Goal: Information Seeking & Learning: Learn about a topic

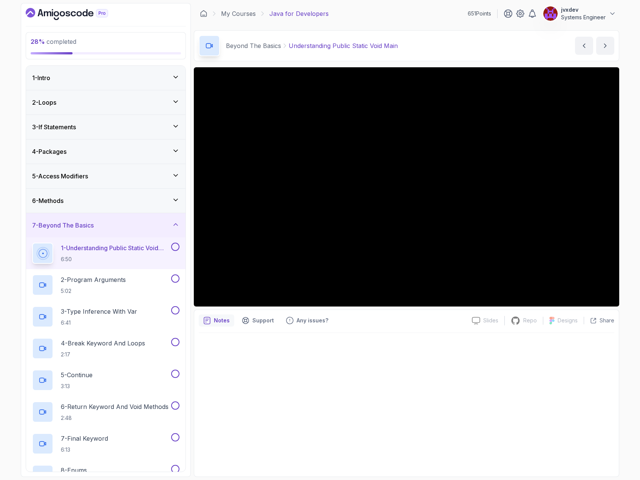
scroll to position [12, 0]
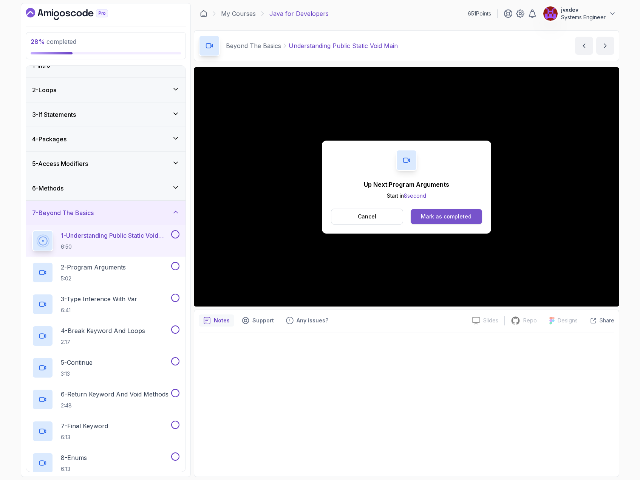
click at [463, 216] on div "Mark as completed" at bounding box center [446, 217] width 51 height 8
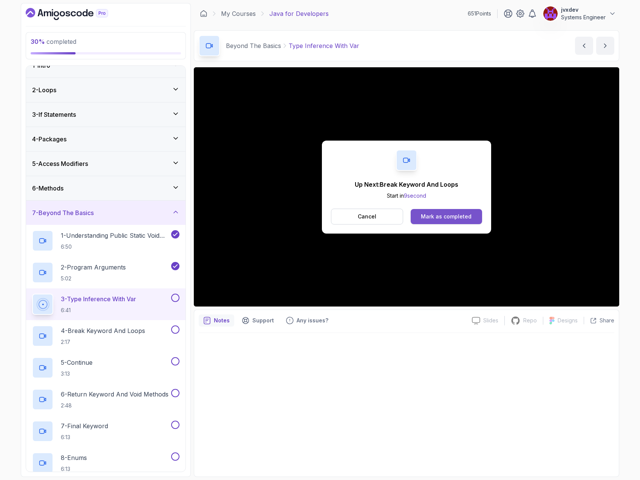
click at [450, 219] on div "Mark as completed" at bounding box center [446, 217] width 51 height 8
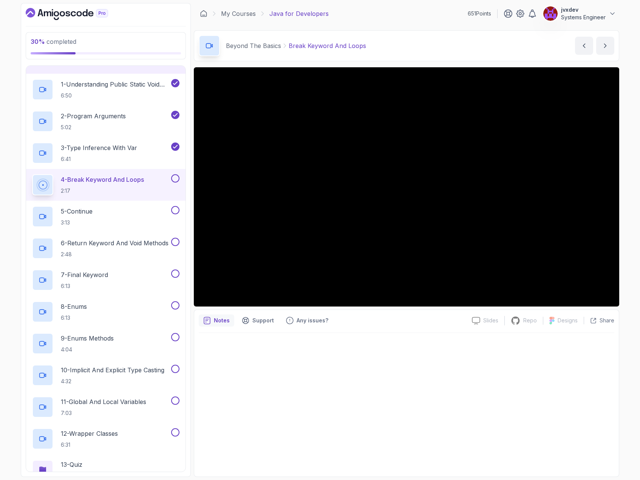
scroll to position [126, 0]
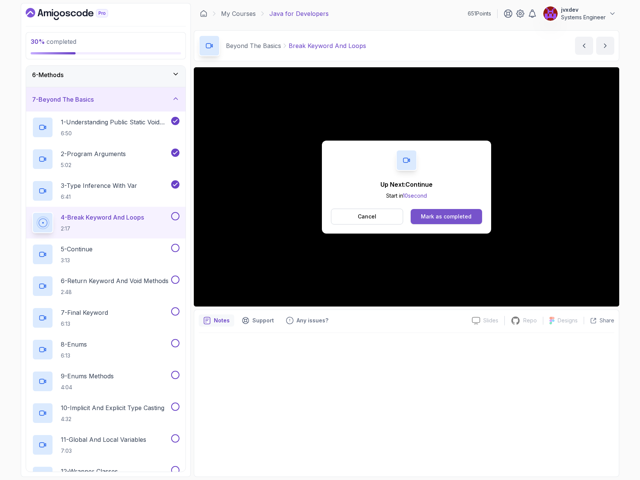
click at [441, 213] on div "Mark as completed" at bounding box center [446, 217] width 51 height 8
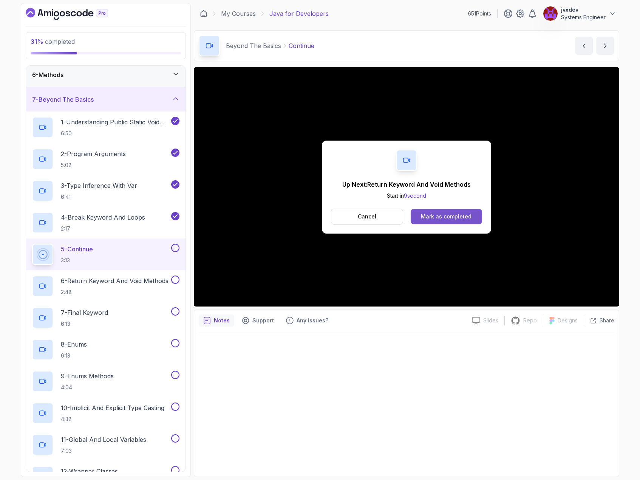
click at [462, 219] on div "Mark as completed" at bounding box center [446, 217] width 51 height 8
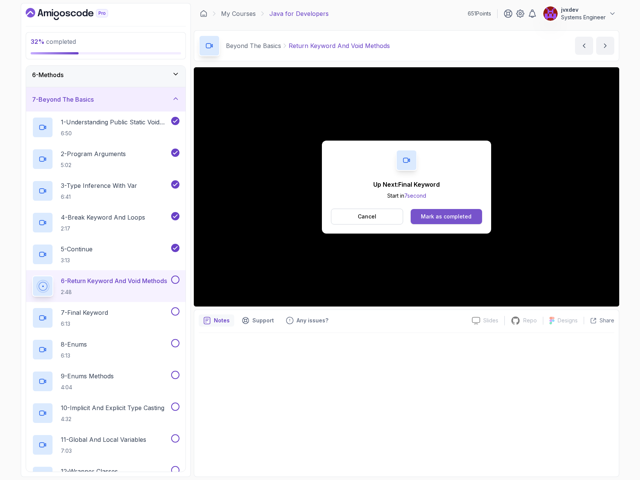
click at [465, 217] on div "Mark as completed" at bounding box center [446, 217] width 51 height 8
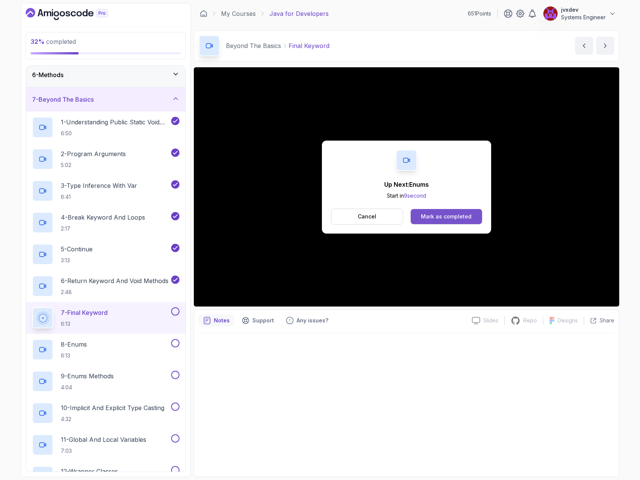
click at [473, 219] on button "Mark as completed" at bounding box center [446, 216] width 71 height 15
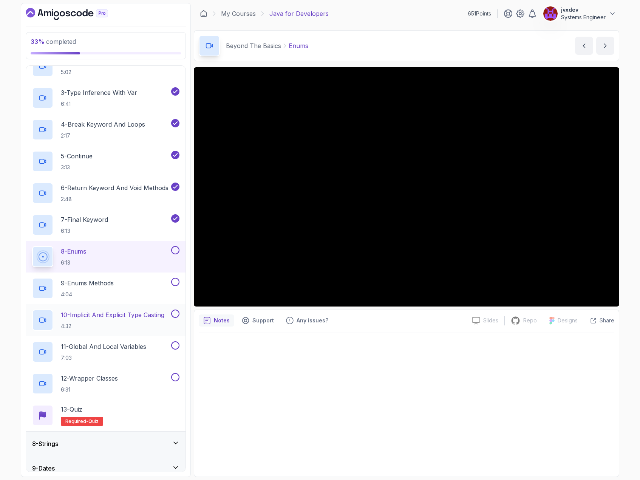
scroll to position [201, 0]
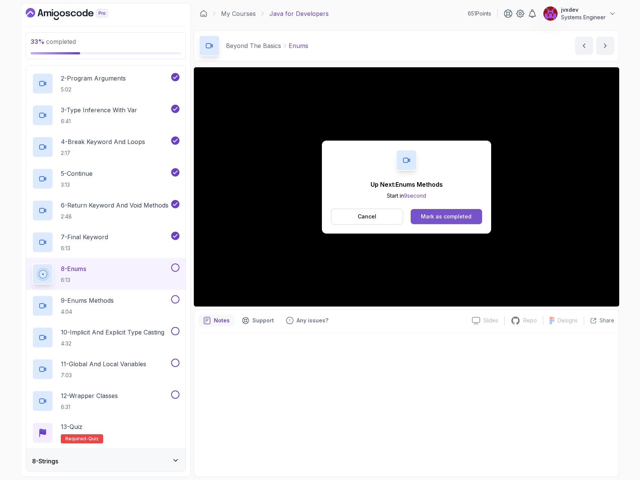
click at [458, 216] on div "Mark as completed" at bounding box center [446, 217] width 51 height 8
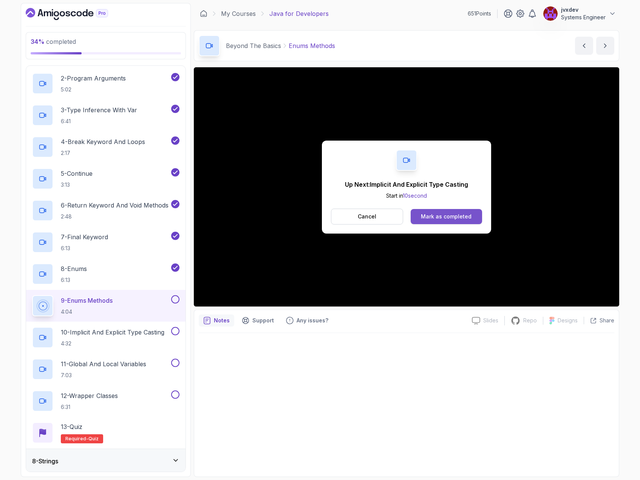
click at [426, 213] on div "Mark as completed" at bounding box center [446, 217] width 51 height 8
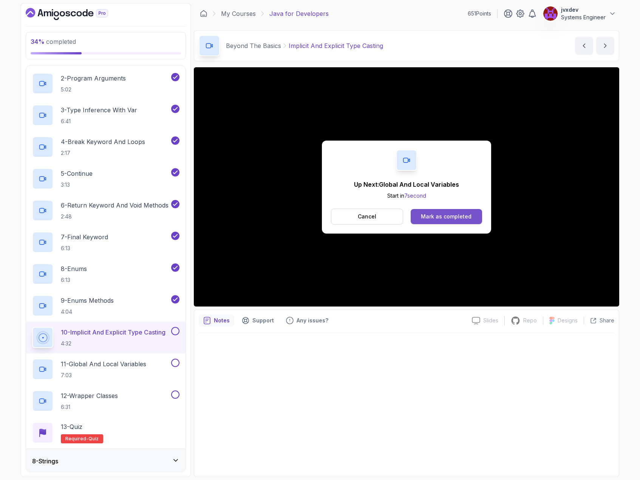
click at [453, 218] on div "Mark as completed" at bounding box center [446, 217] width 51 height 8
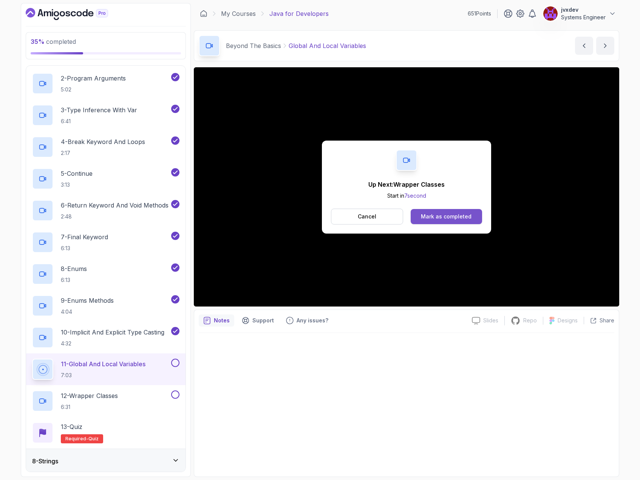
click at [439, 214] on div "Mark as completed" at bounding box center [446, 217] width 51 height 8
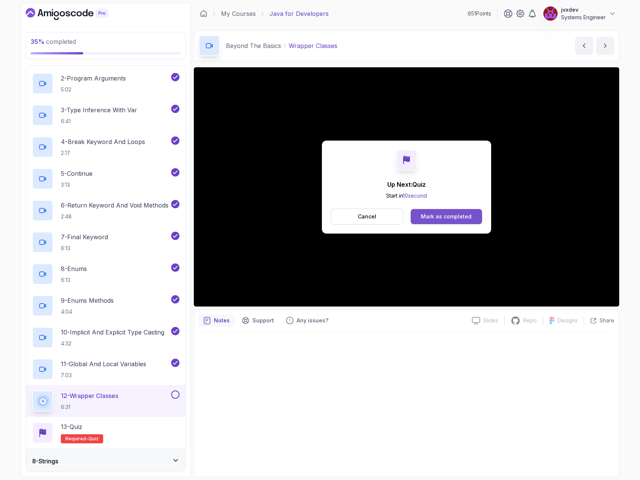
click at [461, 216] on div "Mark as completed" at bounding box center [446, 217] width 51 height 8
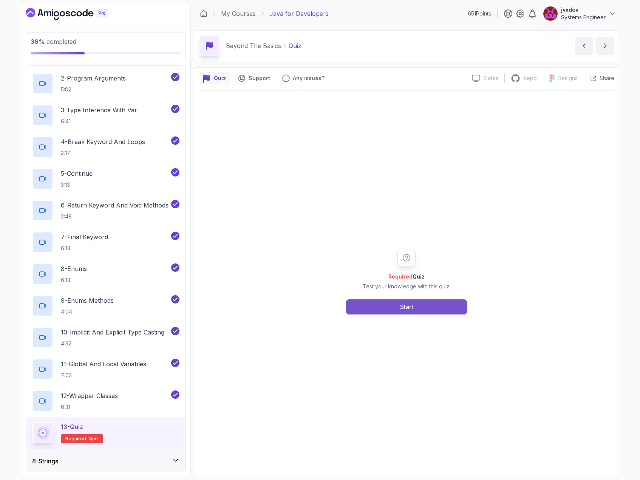
click at [415, 307] on button "Start" at bounding box center [406, 306] width 121 height 15
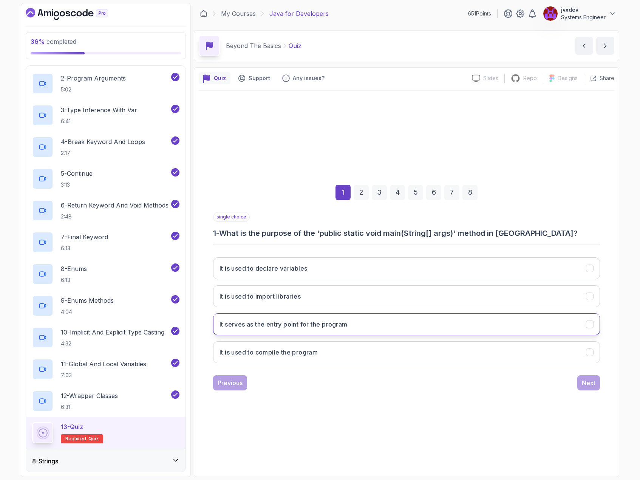
click at [333, 323] on h3 "It serves as the entry point for the program" at bounding box center [284, 324] width 128 height 9
click at [597, 387] on button "Next" at bounding box center [589, 382] width 23 height 15
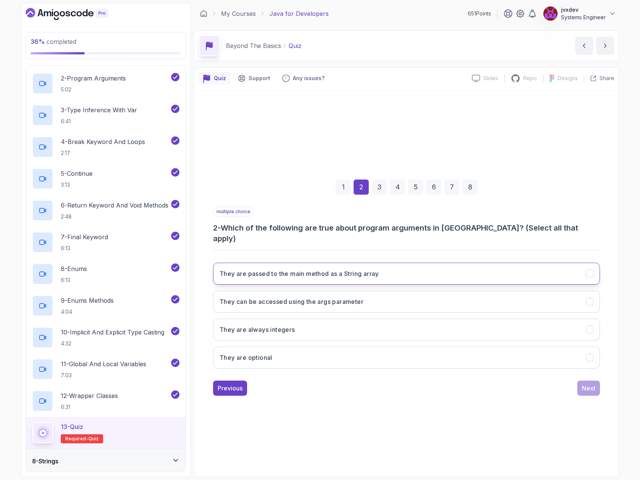
click at [294, 271] on h3 "They are passed to the main method as a String array" at bounding box center [300, 273] width 160 height 9
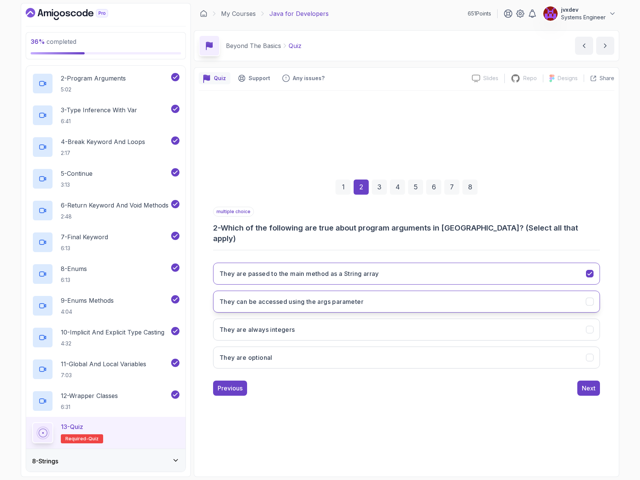
click at [305, 297] on h3 "They can be accessed using the args parameter" at bounding box center [292, 301] width 144 height 9
click at [285, 353] on button "They are optional" at bounding box center [406, 358] width 387 height 22
click at [591, 384] on div "Next" at bounding box center [589, 388] width 14 height 9
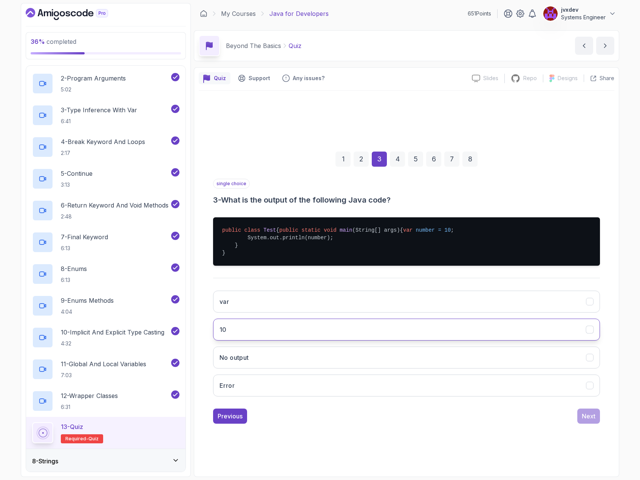
click at [297, 338] on button "10" at bounding box center [406, 330] width 387 height 22
click at [586, 421] on div "Next" at bounding box center [589, 416] width 14 height 9
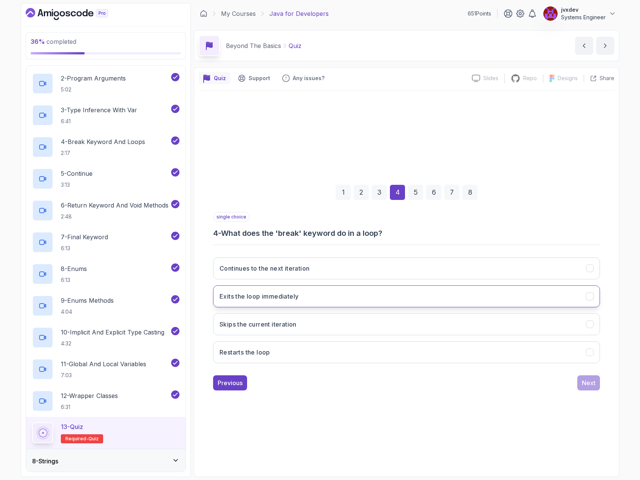
click at [307, 295] on button "Exits the loop immediately" at bounding box center [406, 296] width 387 height 22
click at [592, 384] on div "Next" at bounding box center [589, 382] width 14 height 9
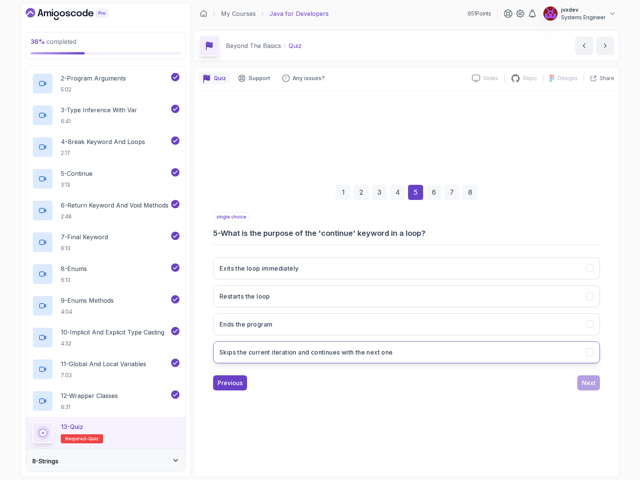
click at [349, 356] on h3 "Skips the current iteration and continues with the next one" at bounding box center [307, 352] width 174 height 9
click at [587, 384] on div "Next" at bounding box center [589, 382] width 14 height 9
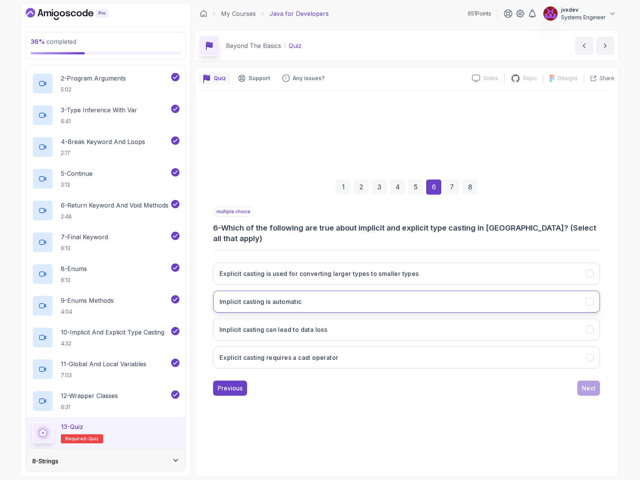
click at [260, 302] on button "Implicit casting is automatic" at bounding box center [406, 302] width 387 height 22
click at [283, 353] on h3 "Explicit casting requires a cast operator" at bounding box center [279, 357] width 119 height 9
click at [584, 384] on div "Next" at bounding box center [589, 388] width 14 height 9
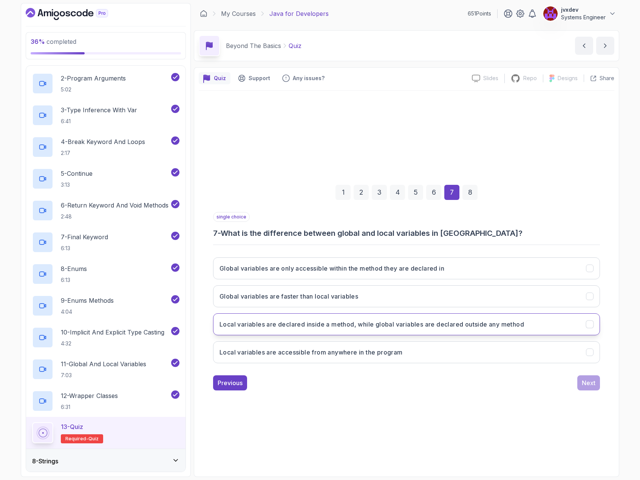
click at [373, 328] on h3 "Local variables are declared inside a method, while global variables are declar…" at bounding box center [372, 324] width 305 height 9
click at [587, 385] on div "Next" at bounding box center [589, 382] width 14 height 9
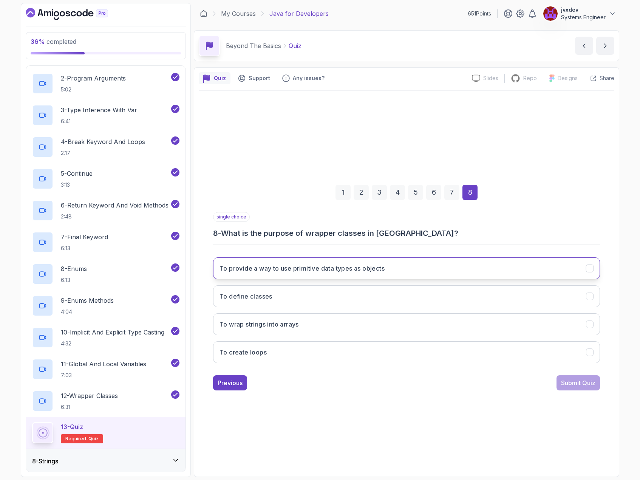
click at [307, 271] on h3 "To provide a way to use primitive data types as objects" at bounding box center [302, 268] width 165 height 9
click at [566, 385] on div "Submit Quiz" at bounding box center [578, 382] width 34 height 9
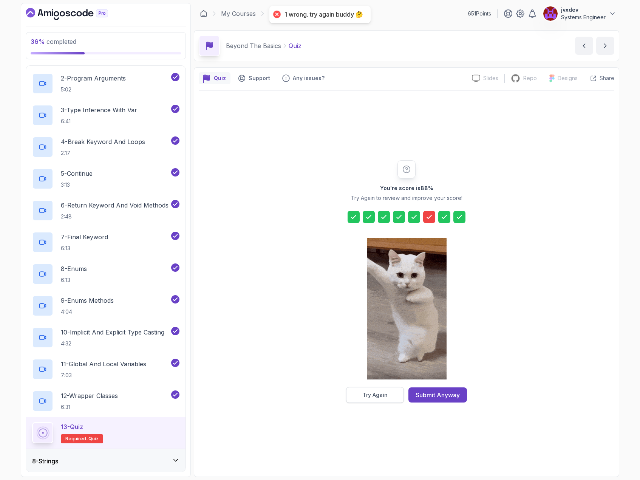
click at [386, 393] on div "Try Again" at bounding box center [375, 395] width 25 height 8
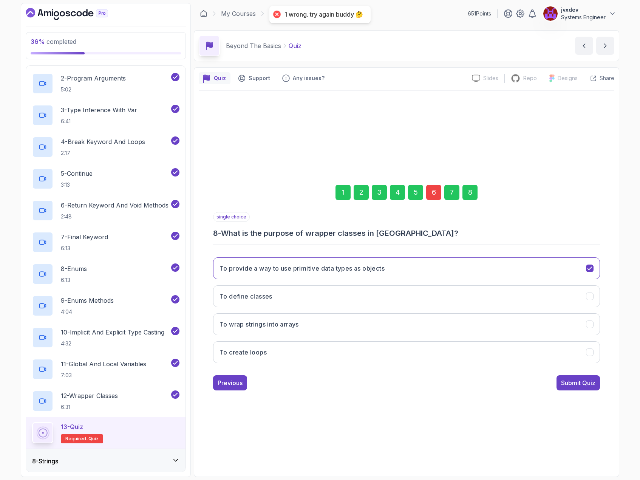
click at [433, 191] on div "6" at bounding box center [433, 192] width 15 height 15
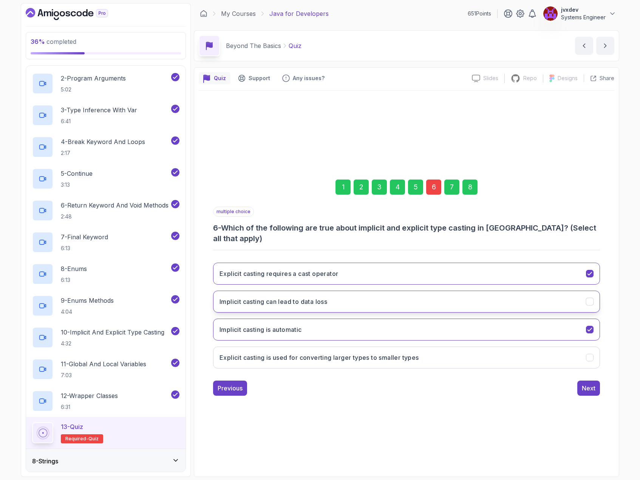
click at [422, 297] on button "Implicit casting can lead to data loss" at bounding box center [406, 302] width 387 height 22
click at [560, 357] on button "Explicit casting is used for converting larger types to smaller types" at bounding box center [406, 358] width 387 height 22
click at [595, 386] on div "Next" at bounding box center [589, 388] width 14 height 9
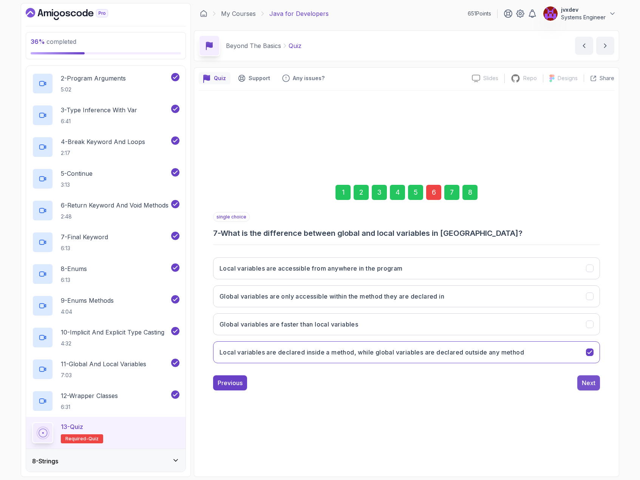
click at [592, 383] on div "Next" at bounding box center [589, 382] width 14 height 9
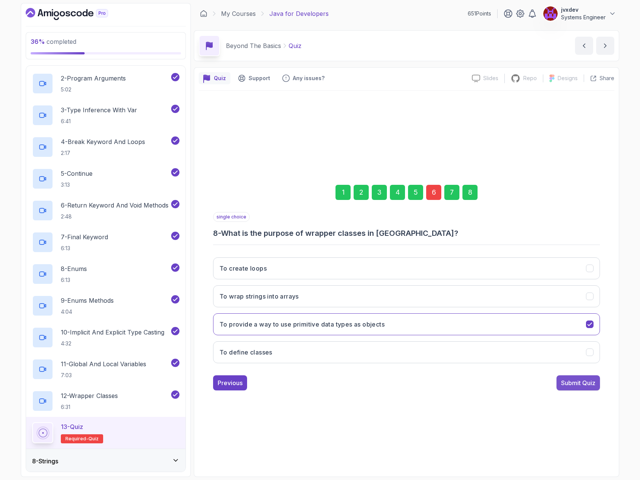
click at [592, 384] on div "Submit Quiz" at bounding box center [578, 382] width 34 height 9
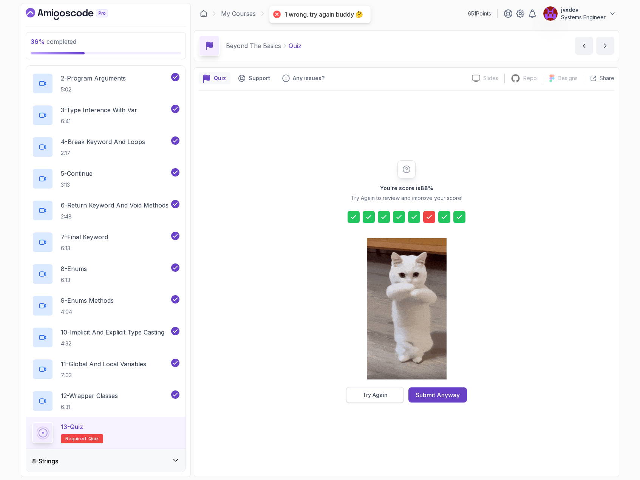
click at [394, 397] on button "Try Again" at bounding box center [375, 395] width 58 height 16
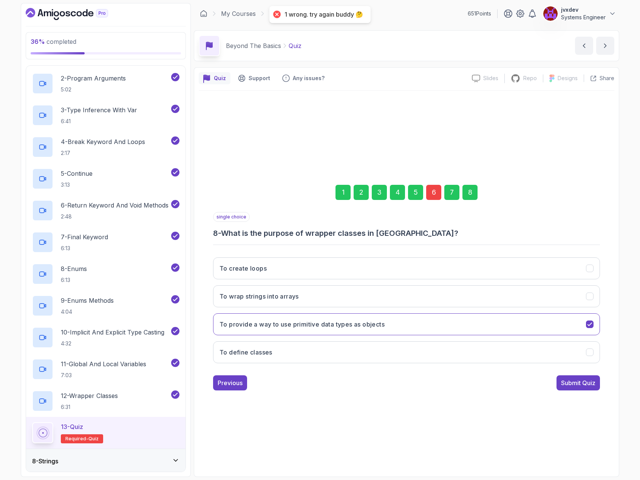
click at [434, 198] on div "6" at bounding box center [433, 192] width 15 height 15
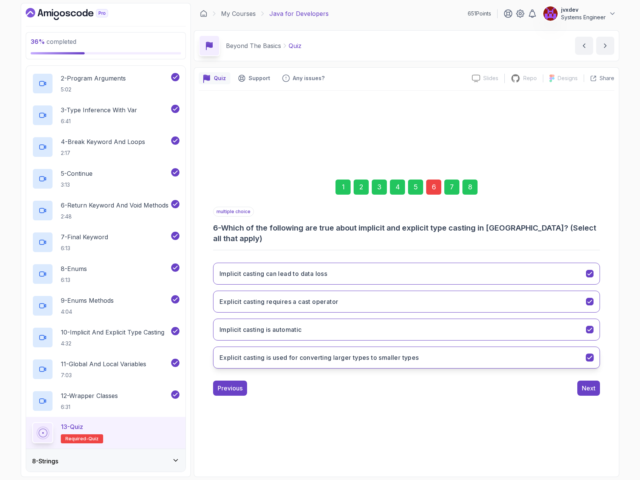
click at [591, 355] on icon "Explicit casting is used for converting larger types to smaller types" at bounding box center [590, 357] width 7 height 7
click at [594, 384] on div "Next" at bounding box center [589, 388] width 14 height 9
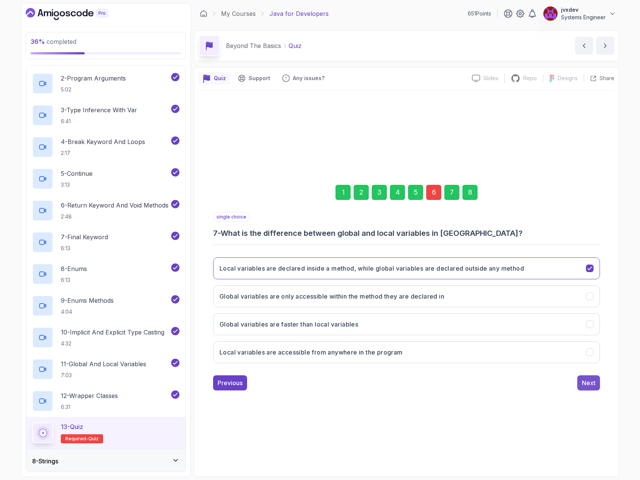
click at [595, 383] on div "Next" at bounding box center [589, 382] width 14 height 9
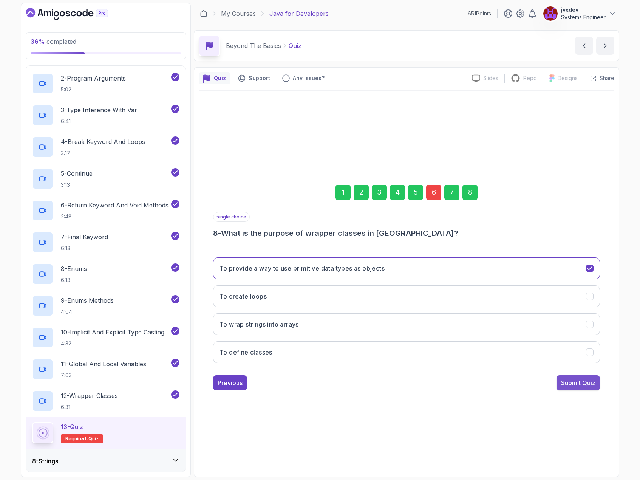
click at [595, 386] on div "Submit Quiz" at bounding box center [578, 382] width 34 height 9
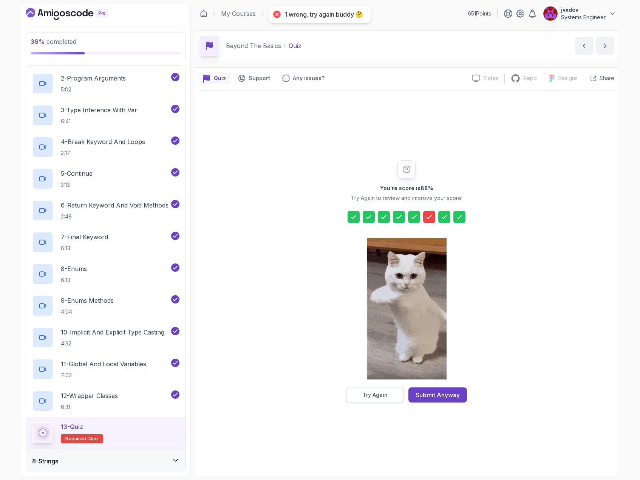
click at [374, 398] on div "Try Again" at bounding box center [375, 395] width 25 height 8
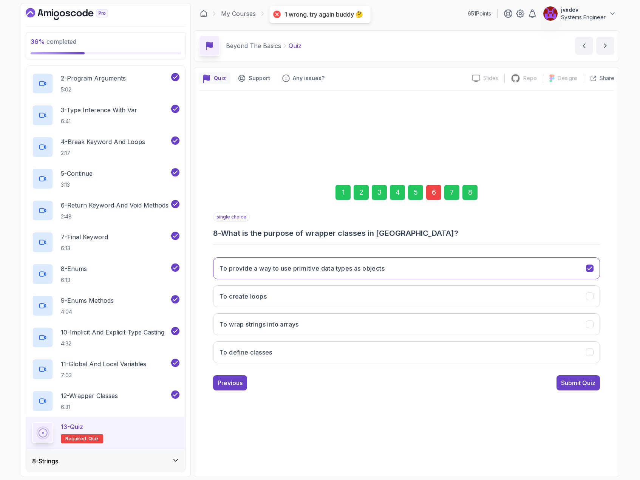
click at [434, 191] on div "6" at bounding box center [433, 192] width 15 height 15
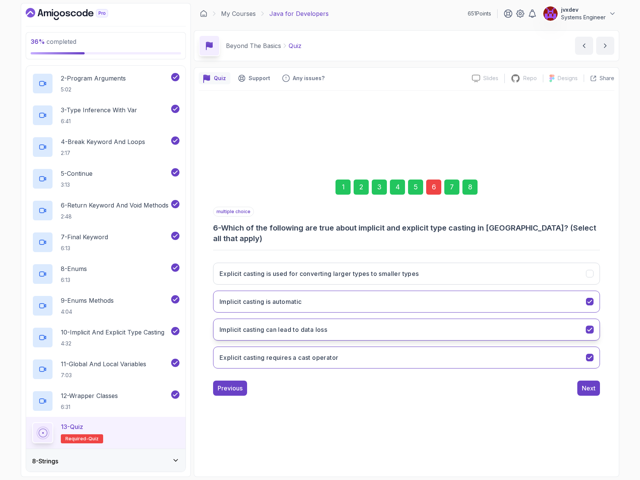
click at [387, 322] on button "Implicit casting can lead to data loss" at bounding box center [406, 330] width 387 height 22
click at [589, 385] on div "Next" at bounding box center [589, 388] width 14 height 9
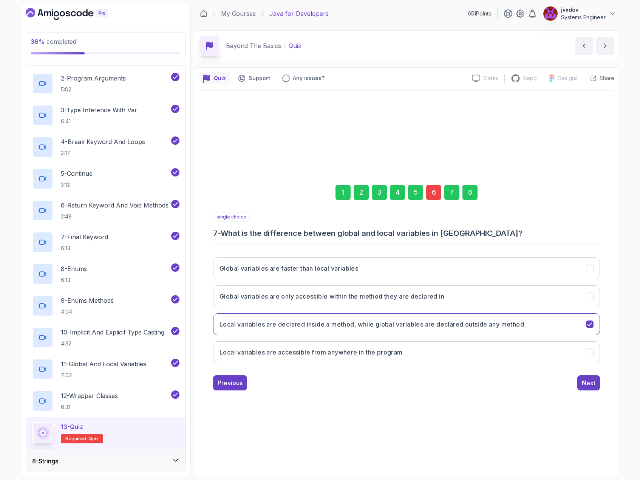
click at [592, 381] on div "Next" at bounding box center [589, 382] width 14 height 9
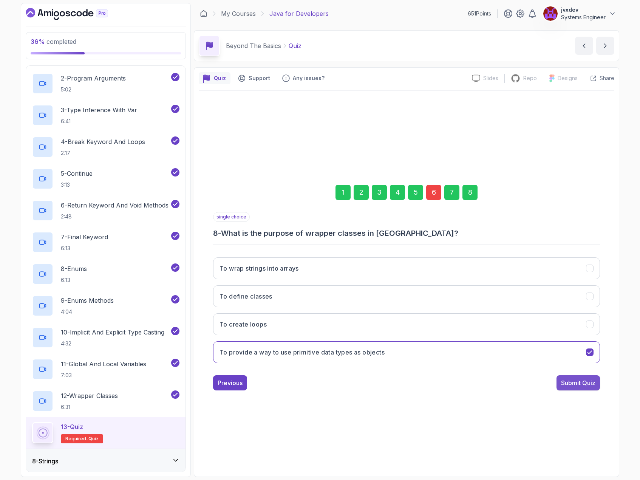
click at [592, 384] on div "Submit Quiz" at bounding box center [578, 382] width 34 height 9
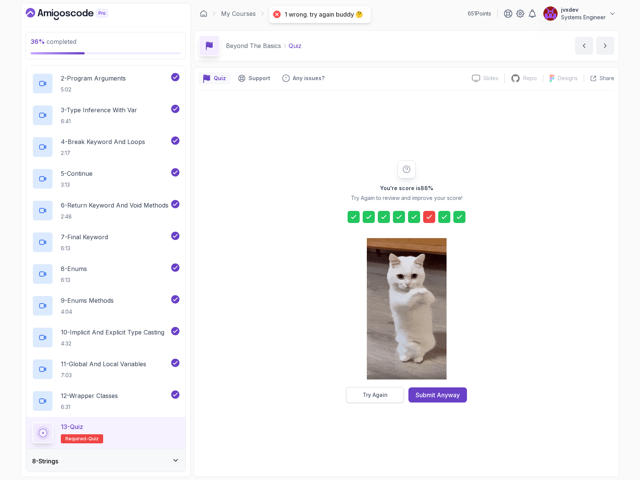
click at [390, 397] on button "Try Again" at bounding box center [375, 395] width 58 height 16
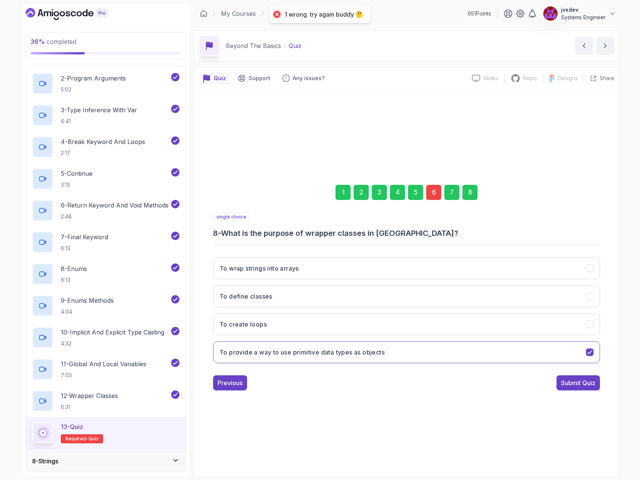
click at [431, 192] on div "6" at bounding box center [433, 192] width 15 height 15
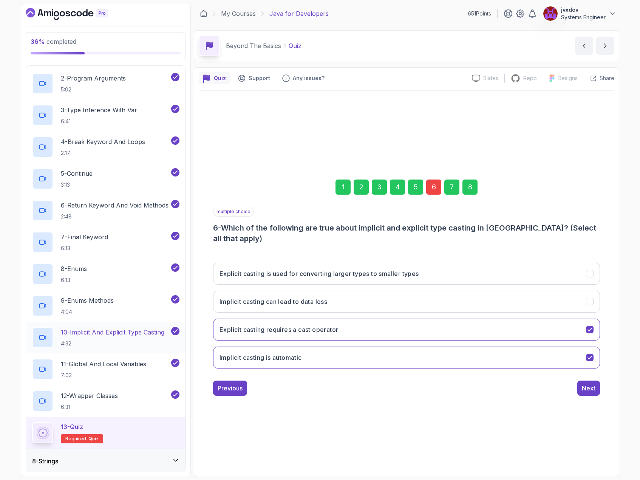
click at [137, 333] on p "10 - Implicit And Explicit Type Casting" at bounding box center [113, 332] width 104 height 9
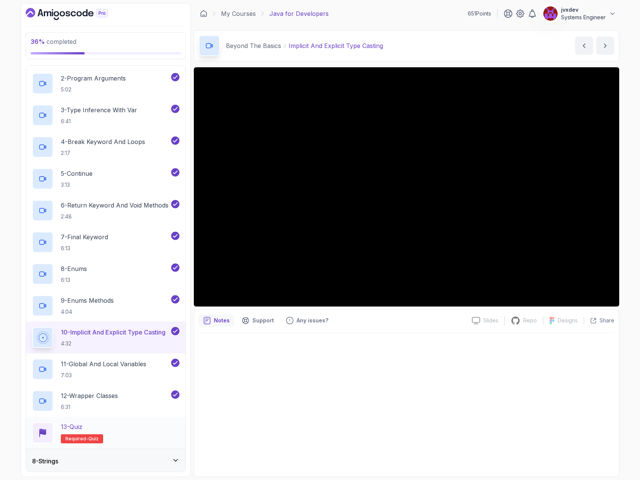
click at [137, 430] on div "13 - Quiz Required- quiz" at bounding box center [105, 432] width 147 height 21
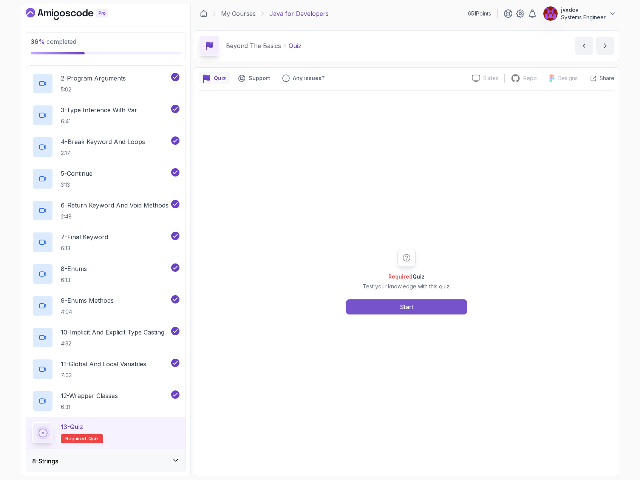
click at [405, 310] on div "Start" at bounding box center [406, 306] width 13 height 9
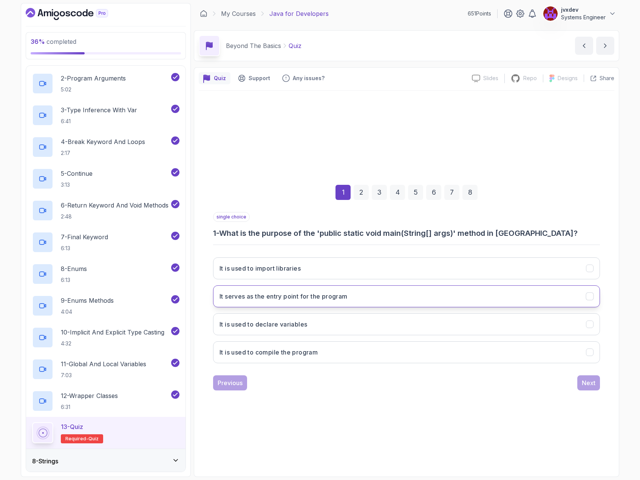
click at [376, 301] on button "It serves as the entry point for the program" at bounding box center [406, 296] width 387 height 22
click at [595, 387] on div "Next" at bounding box center [589, 382] width 14 height 9
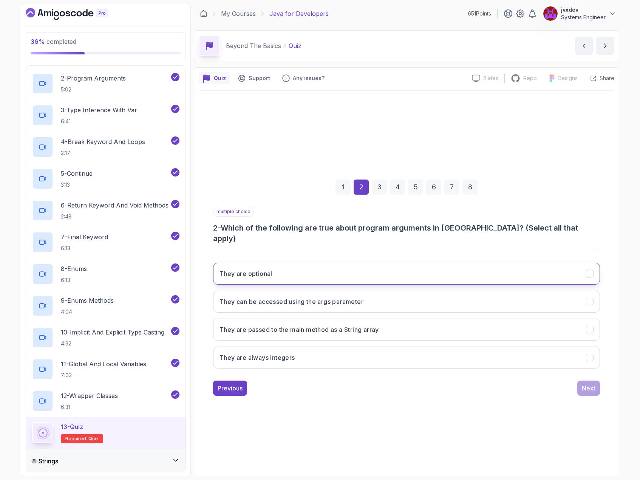
click at [315, 264] on button "They are optional" at bounding box center [406, 274] width 387 height 22
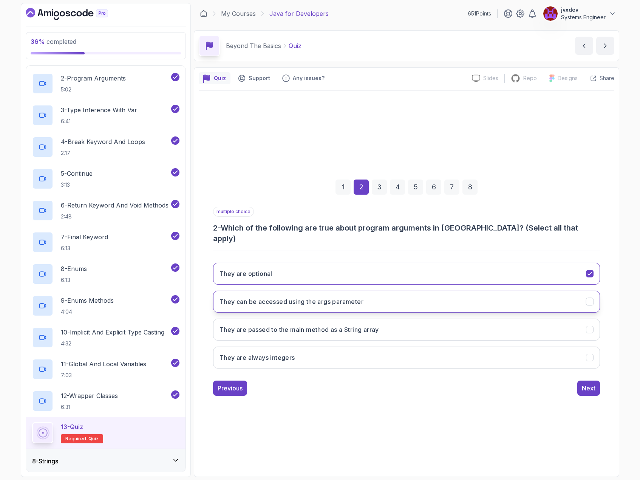
click at [315, 298] on h3 "They can be accessed using the args parameter" at bounding box center [292, 301] width 144 height 9
click at [322, 327] on h3 "They are passed to the main method as a String array" at bounding box center [300, 329] width 160 height 9
click at [582, 386] on div "Next" at bounding box center [589, 388] width 14 height 9
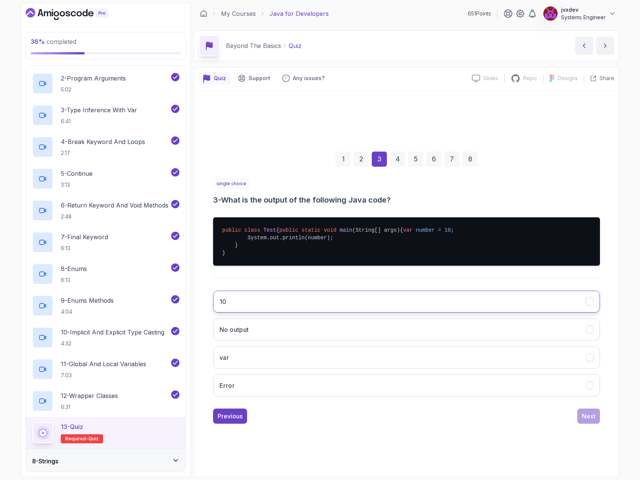
click at [267, 313] on button "10" at bounding box center [406, 302] width 387 height 22
click at [589, 421] on div "Next" at bounding box center [589, 416] width 14 height 9
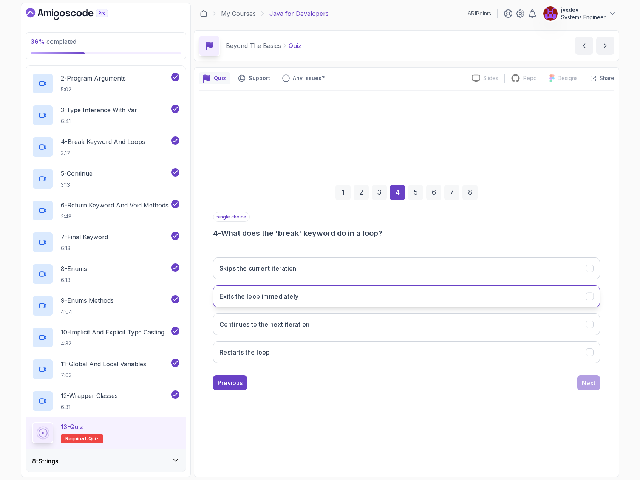
click at [320, 293] on button "Exits the loop immediately" at bounding box center [406, 296] width 387 height 22
click at [581, 382] on button "Next" at bounding box center [589, 382] width 23 height 15
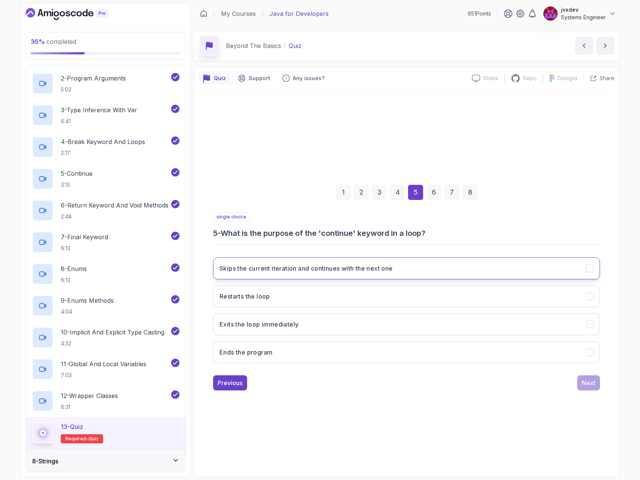
click at [340, 267] on h3 "Skips the current iteration and continues with the next one" at bounding box center [307, 268] width 174 height 9
click at [591, 384] on div "Next" at bounding box center [589, 382] width 14 height 9
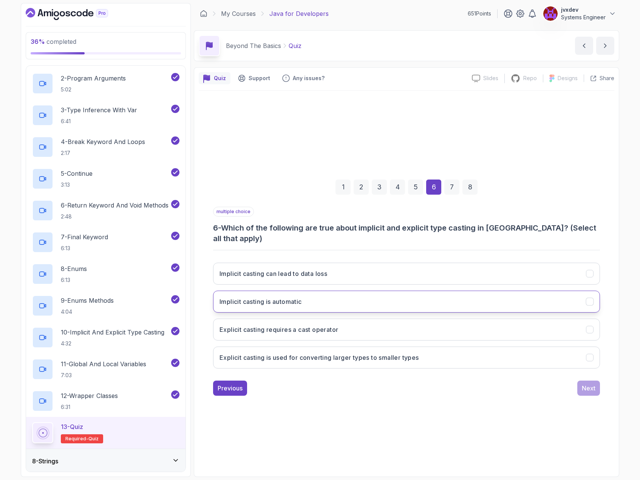
click at [312, 299] on button "Implicit casting is automatic" at bounding box center [406, 302] width 387 height 22
click at [315, 325] on h3 "Explicit casting requires a cast operator" at bounding box center [279, 329] width 119 height 9
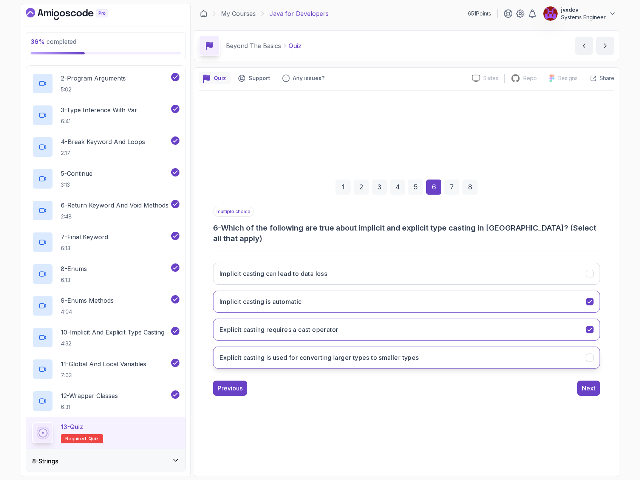
click at [356, 355] on h3 "Explicit casting is used for converting larger types to smaller types" at bounding box center [320, 357] width 200 height 9
click at [594, 384] on div "Next" at bounding box center [589, 388] width 14 height 9
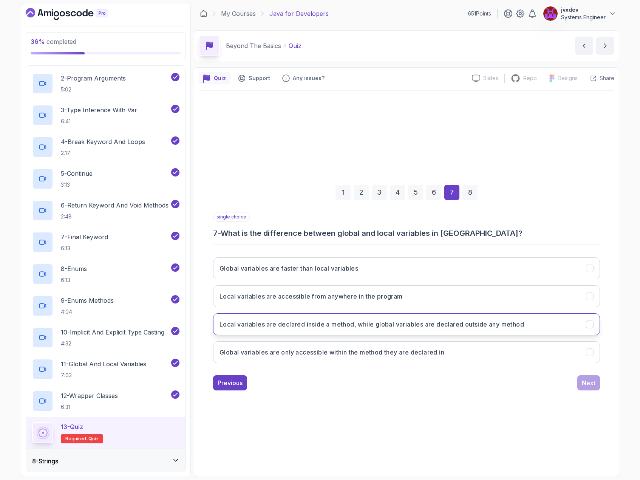
click at [395, 321] on h3 "Local variables are declared inside a method, while global variables are declar…" at bounding box center [372, 324] width 305 height 9
click at [591, 382] on div "Next" at bounding box center [589, 382] width 14 height 9
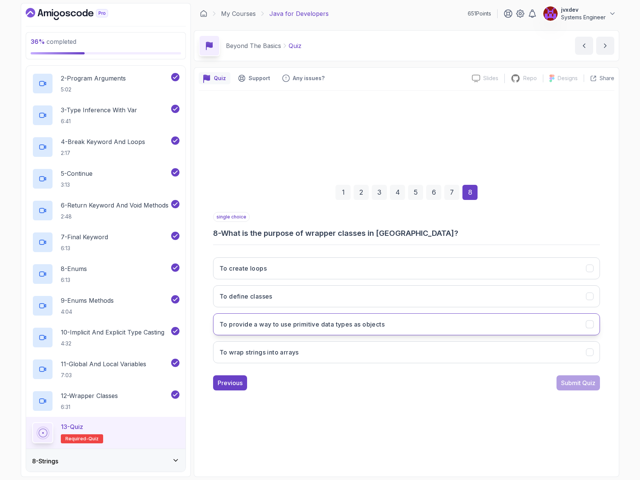
click at [312, 323] on h3 "To provide a way to use primitive data types as objects" at bounding box center [302, 324] width 165 height 9
click at [595, 385] on div "Submit Quiz" at bounding box center [578, 382] width 34 height 9
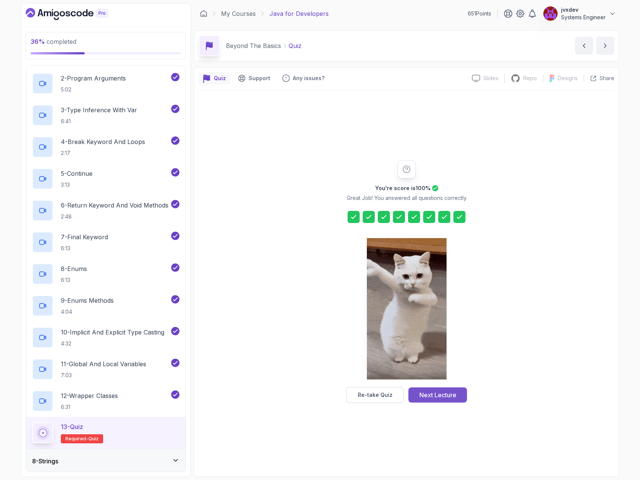
click at [454, 397] on div "Next Lecture" at bounding box center [438, 395] width 37 height 9
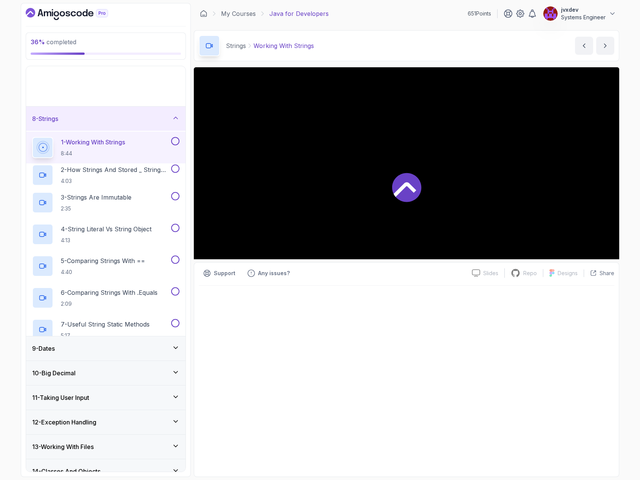
scroll to position [61, 0]
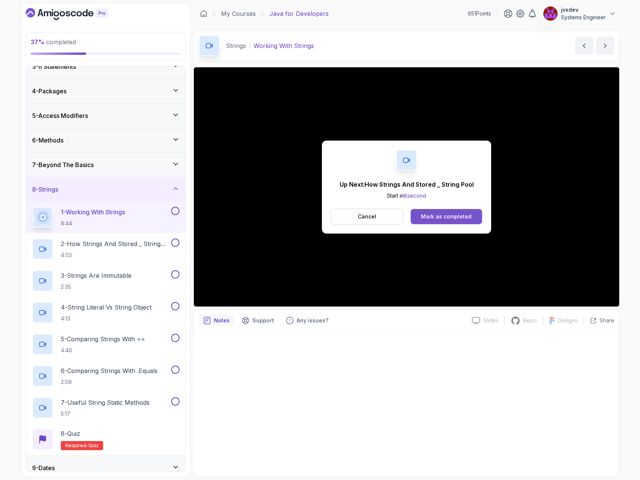
click at [451, 215] on div "Mark as completed" at bounding box center [446, 217] width 51 height 8
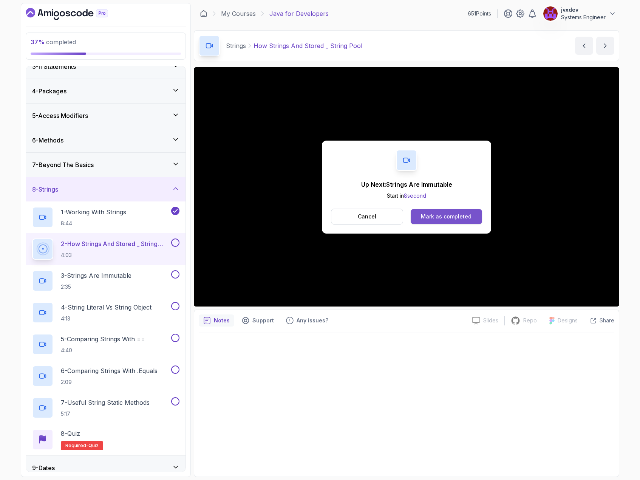
click at [439, 222] on button "Mark as completed" at bounding box center [446, 216] width 71 height 15
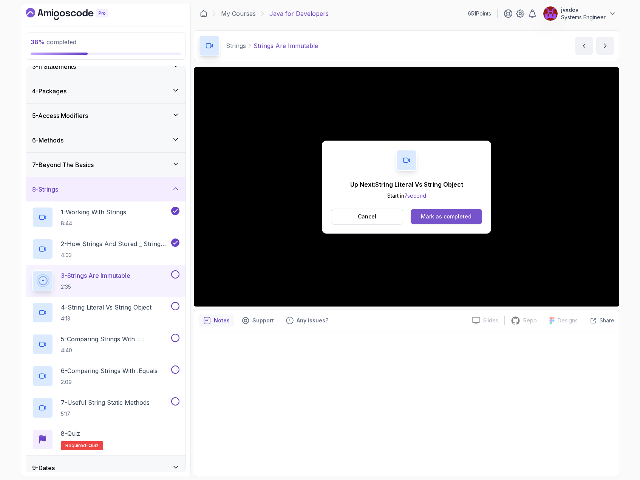
click at [473, 214] on button "Mark as completed" at bounding box center [446, 216] width 71 height 15
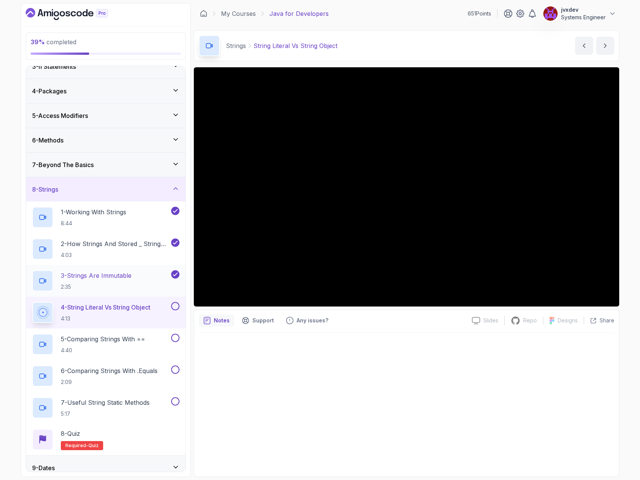
click at [98, 278] on p "3 - Strings Are Immutable" at bounding box center [96, 275] width 71 height 9
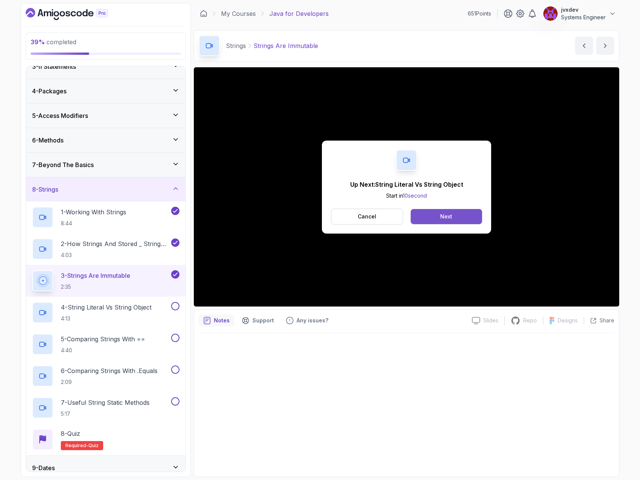
click at [458, 219] on button "Next" at bounding box center [446, 216] width 71 height 15
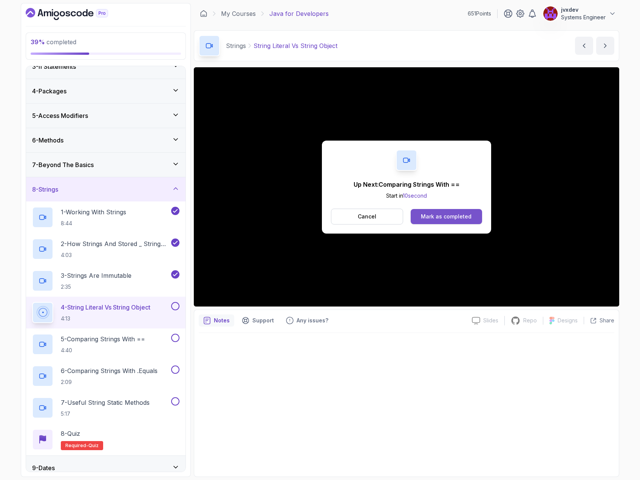
click at [448, 215] on div "Mark as completed" at bounding box center [446, 217] width 51 height 8
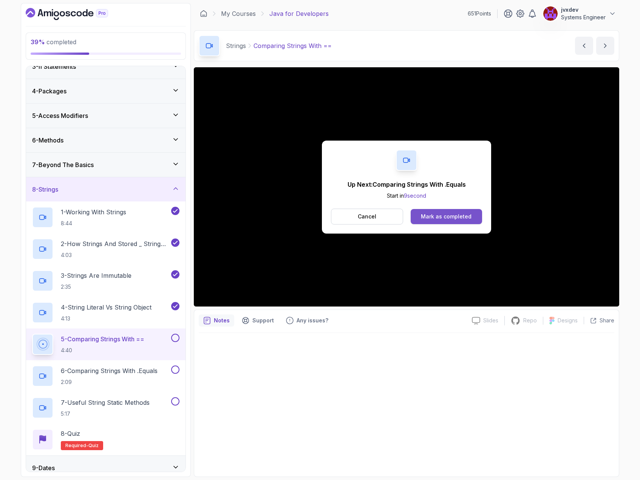
click at [464, 217] on div "Mark as completed" at bounding box center [446, 217] width 51 height 8
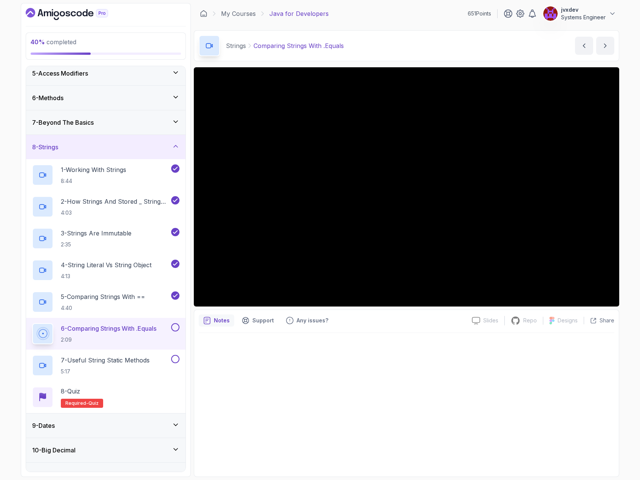
scroll to position [88, 0]
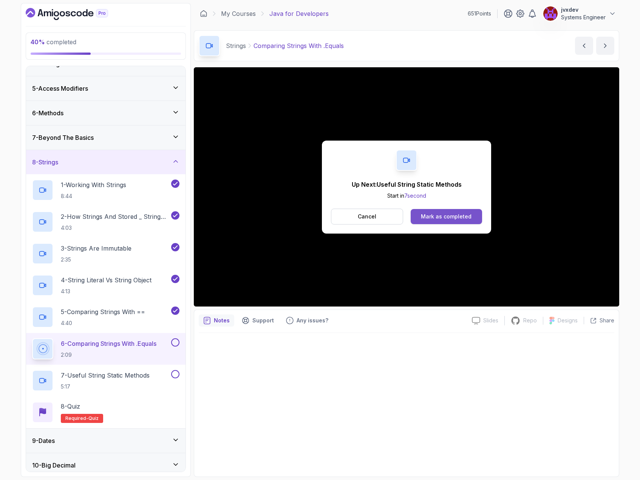
click at [467, 219] on div "Mark as completed" at bounding box center [446, 217] width 51 height 8
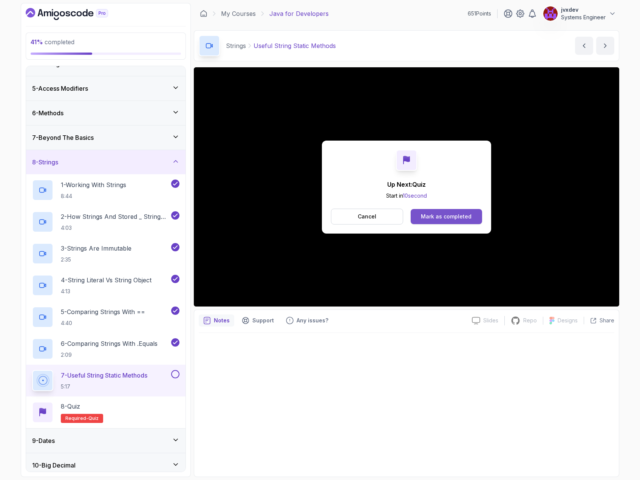
click at [456, 209] on button "Mark as completed" at bounding box center [446, 216] width 71 height 15
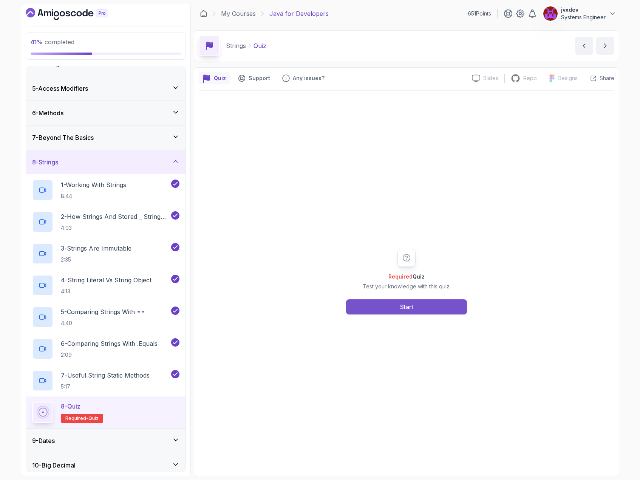
click at [428, 304] on button "Start" at bounding box center [406, 306] width 121 height 15
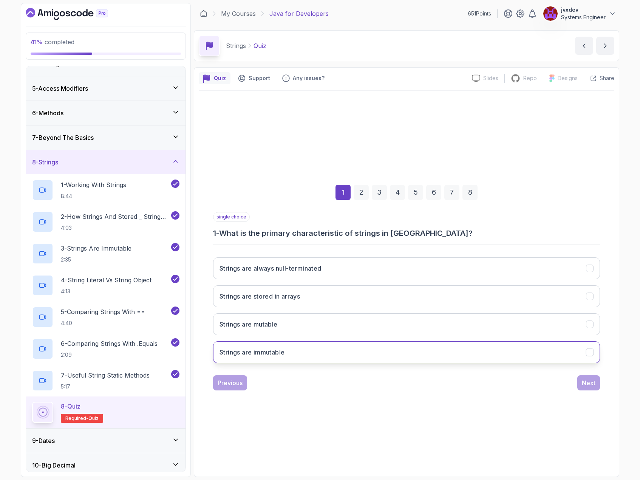
click at [357, 351] on button "Strings are immutable" at bounding box center [406, 352] width 387 height 22
click at [585, 379] on div "Next" at bounding box center [589, 382] width 14 height 9
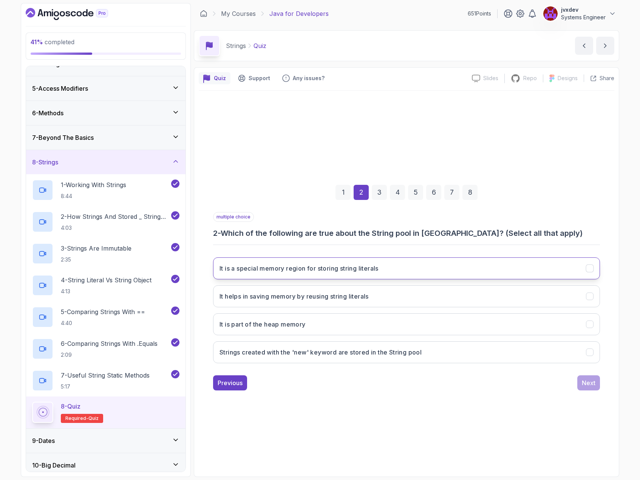
click at [359, 270] on h3 "It is a special memory region for storing string literals" at bounding box center [299, 268] width 159 height 9
click at [366, 298] on h3 "It helps in saving memory by reusing string literals" at bounding box center [294, 296] width 149 height 9
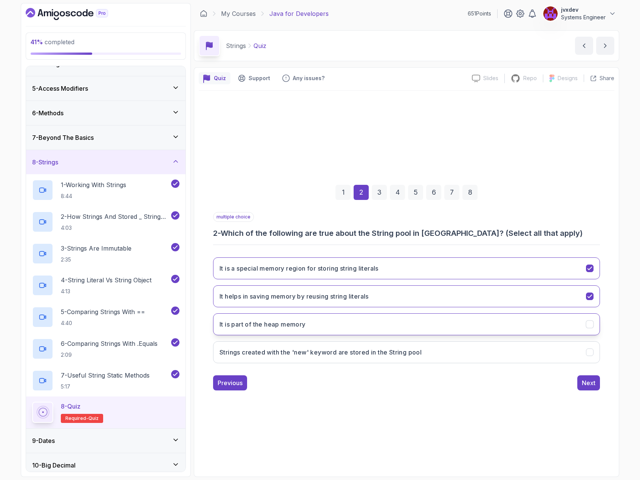
click at [420, 322] on button "It is part of the heap memory" at bounding box center [406, 324] width 387 height 22
click at [593, 387] on div "Next" at bounding box center [589, 382] width 14 height 9
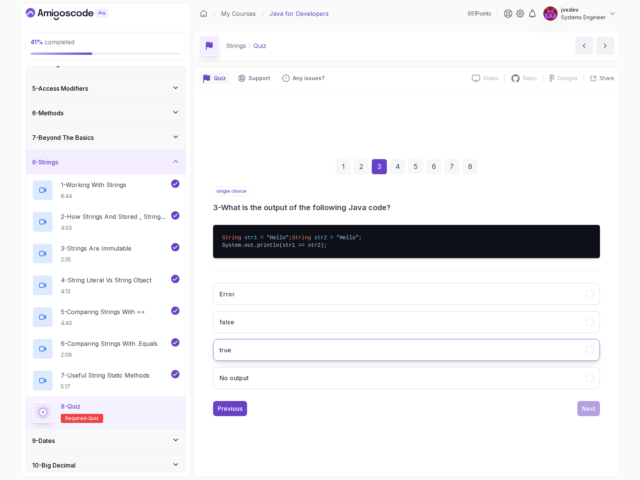
click at [308, 352] on button "true" at bounding box center [406, 350] width 387 height 22
click at [596, 412] on button "Next" at bounding box center [589, 408] width 23 height 15
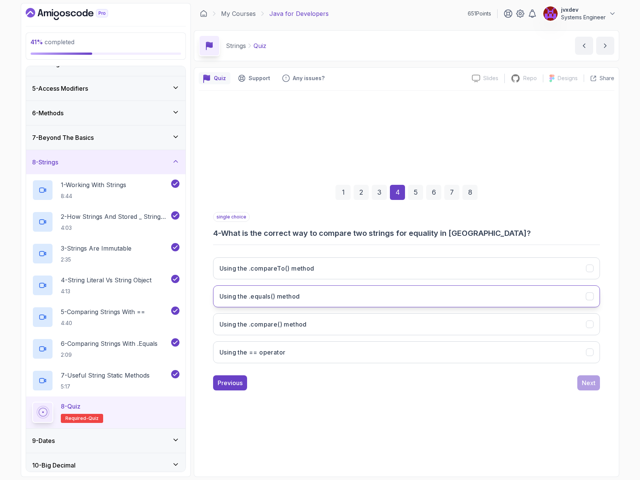
click at [357, 290] on button "Using the .equals() method" at bounding box center [406, 296] width 387 height 22
click at [595, 380] on div "Next" at bounding box center [589, 382] width 14 height 9
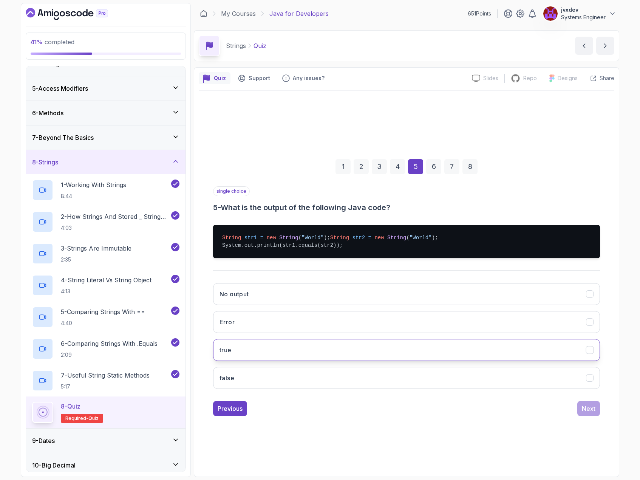
click at [293, 353] on button "true" at bounding box center [406, 350] width 387 height 22
click at [586, 413] on div "Next" at bounding box center [589, 408] width 14 height 9
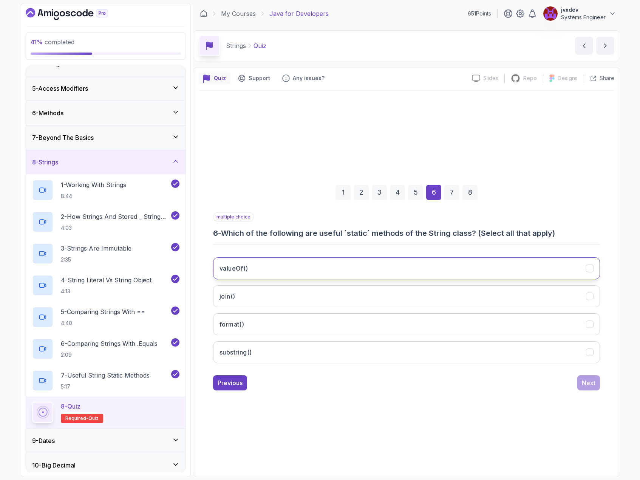
click at [388, 264] on button "valueOf()" at bounding box center [406, 268] width 387 height 22
click at [351, 295] on button "join()" at bounding box center [406, 296] width 387 height 22
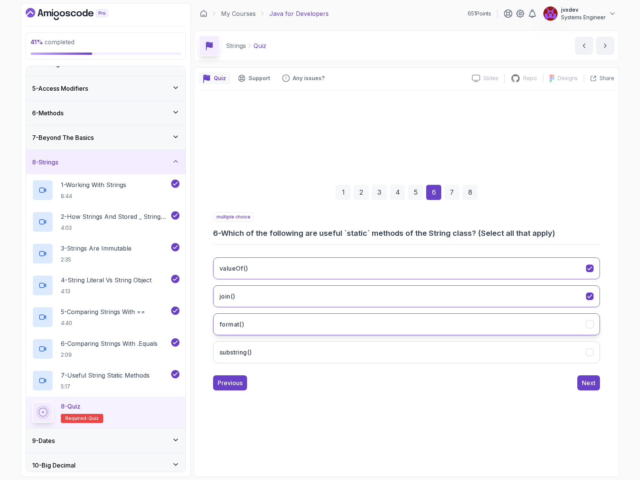
click at [338, 331] on button "format()" at bounding box center [406, 324] width 387 height 22
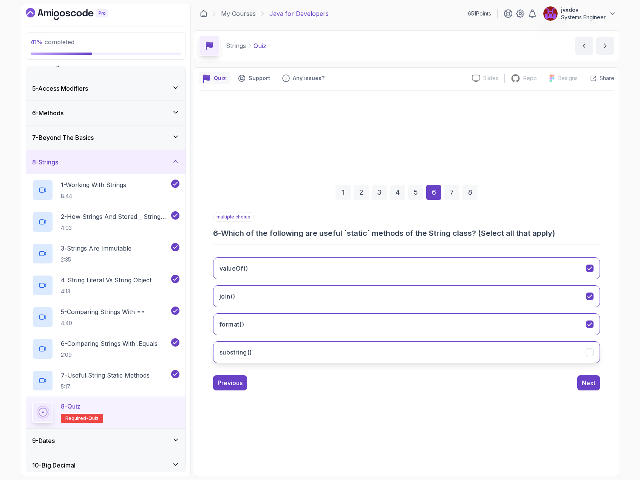
click at [342, 353] on button "substring()" at bounding box center [406, 352] width 387 height 22
click at [591, 380] on div "Next" at bounding box center [589, 382] width 14 height 9
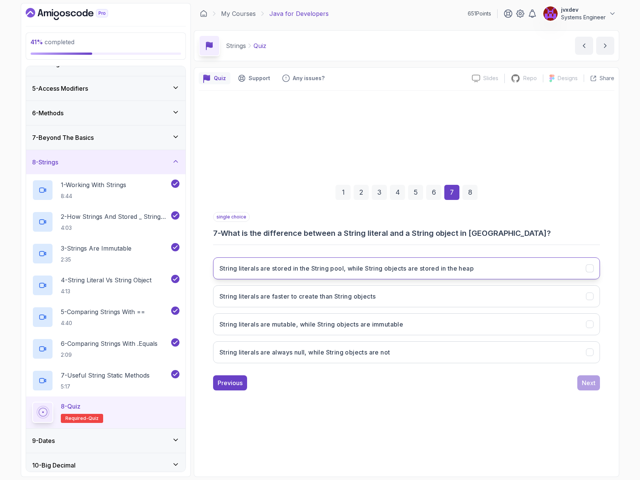
click at [429, 271] on h3 "String literals are stored in the String pool, while String objects are stored …" at bounding box center [347, 268] width 254 height 9
click at [584, 384] on div "Next" at bounding box center [589, 382] width 14 height 9
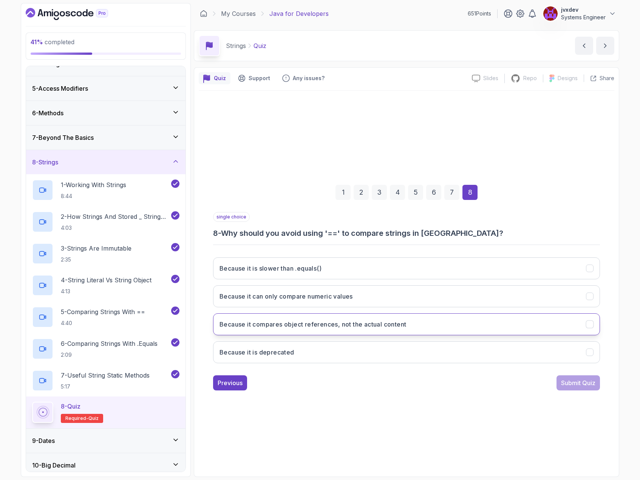
click at [418, 321] on button "Because it compares object references, not the actual content" at bounding box center [406, 324] width 387 height 22
click at [562, 381] on div "Submit Quiz" at bounding box center [578, 382] width 34 height 9
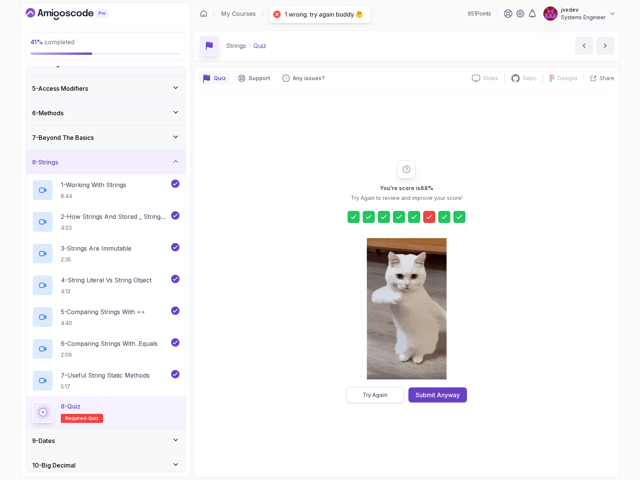
click at [380, 394] on div "Try Again" at bounding box center [375, 395] width 25 height 8
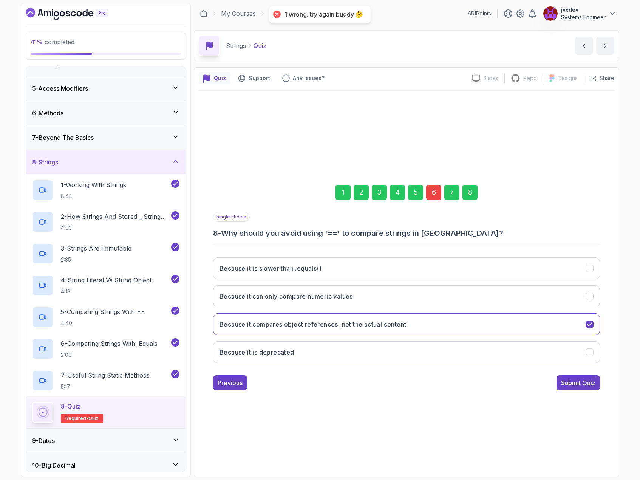
click at [431, 195] on div "6" at bounding box center [433, 192] width 15 height 15
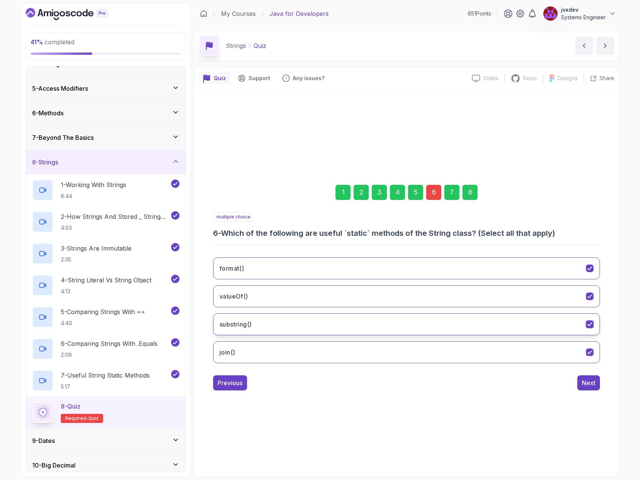
click at [589, 325] on icon "substring()" at bounding box center [590, 324] width 4 height 3
click at [596, 385] on button "Next" at bounding box center [589, 382] width 23 height 15
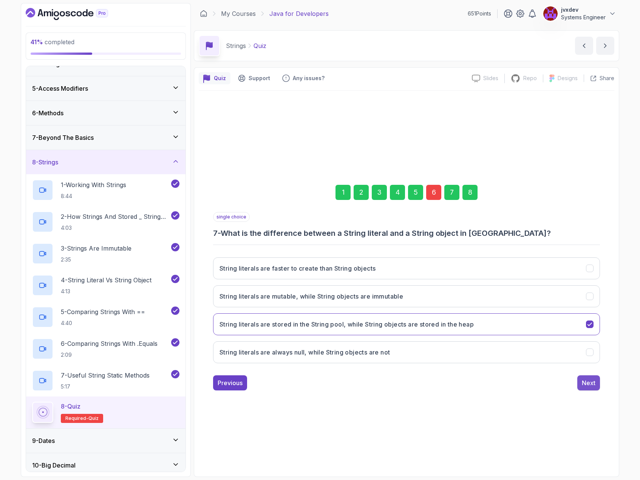
click at [593, 383] on div "Next" at bounding box center [589, 382] width 14 height 9
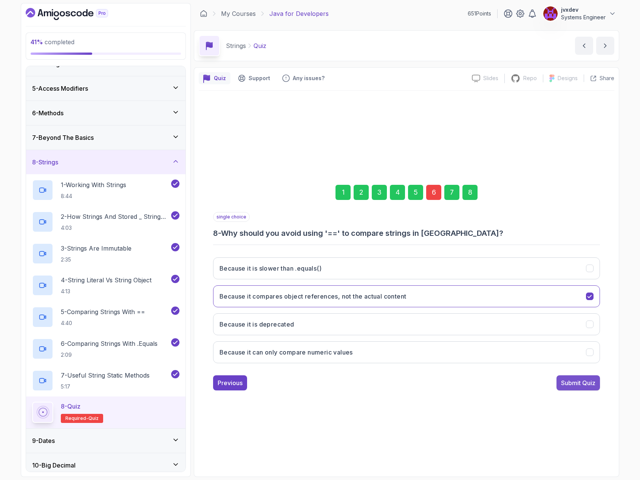
click at [594, 380] on div "Submit Quiz" at bounding box center [578, 382] width 34 height 9
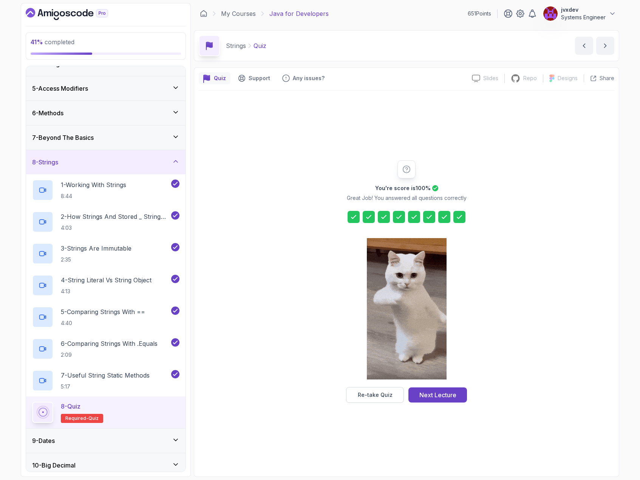
click at [449, 398] on div "Next Lecture" at bounding box center [438, 395] width 37 height 9
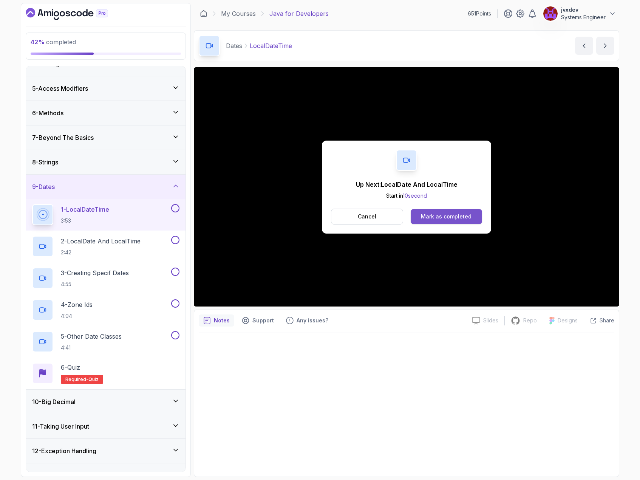
click at [459, 217] on div "Mark as completed" at bounding box center [446, 217] width 51 height 8
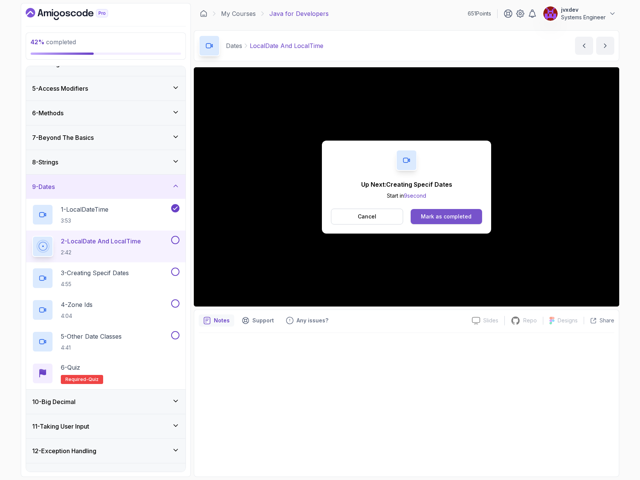
click at [454, 212] on button "Mark as completed" at bounding box center [446, 216] width 71 height 15
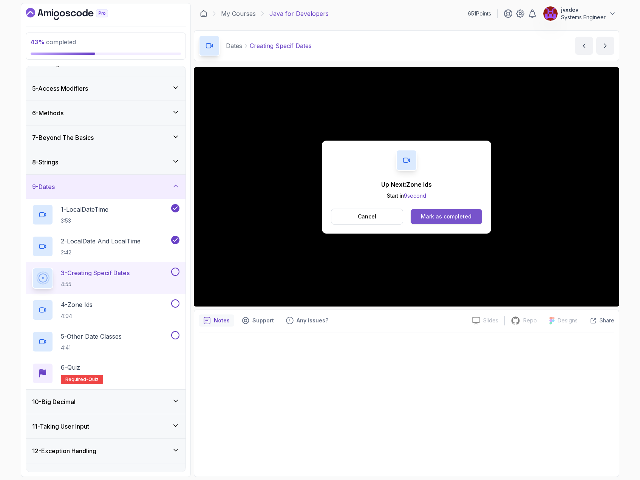
click at [464, 217] on div "Mark as completed" at bounding box center [446, 217] width 51 height 8
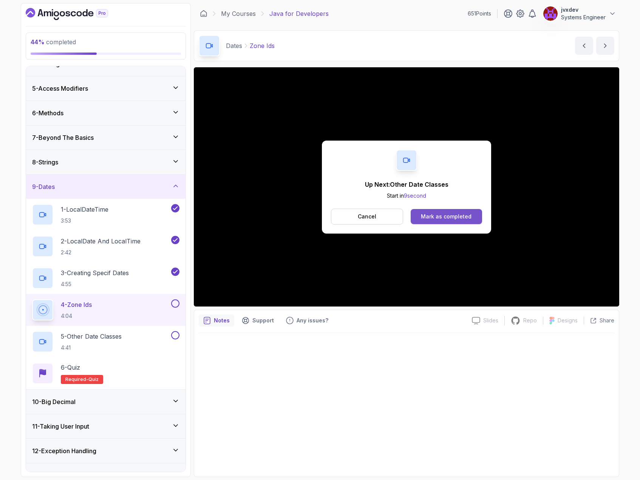
click at [457, 214] on div "Mark as completed" at bounding box center [446, 217] width 51 height 8
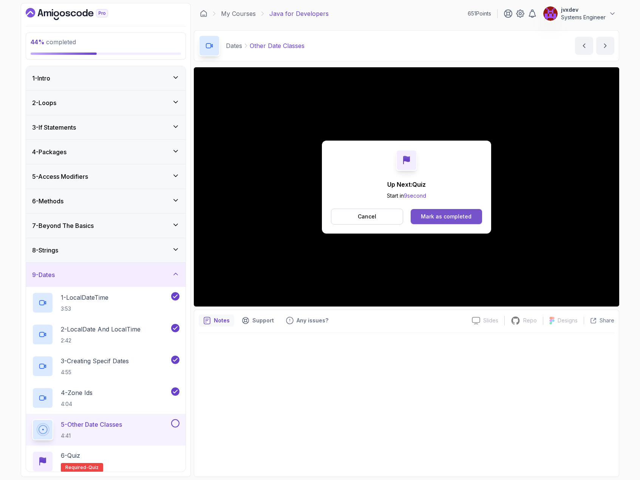
click at [465, 218] on div "Mark as completed" at bounding box center [446, 217] width 51 height 8
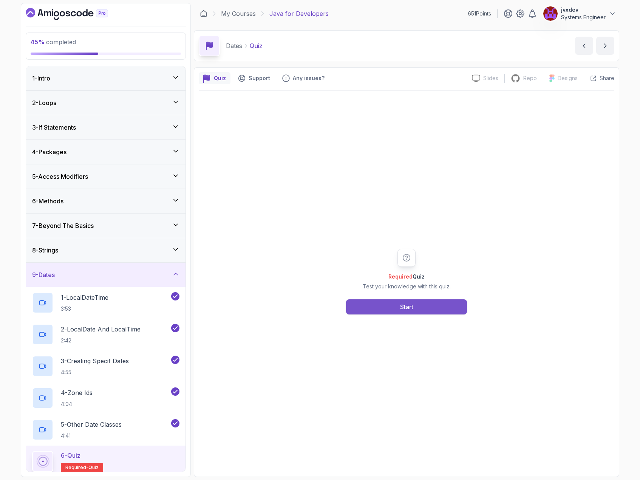
click at [425, 313] on button "Start" at bounding box center [406, 306] width 121 height 15
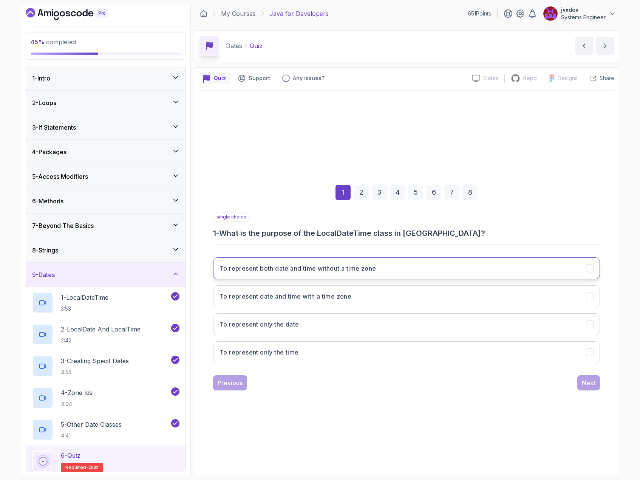
click at [387, 266] on button "To represent both date and time without a time zone" at bounding box center [406, 268] width 387 height 22
click at [587, 384] on div "Next" at bounding box center [589, 382] width 14 height 9
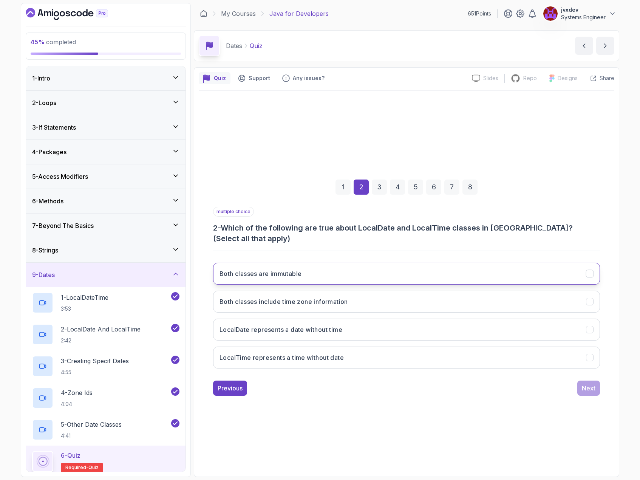
click at [320, 265] on button "Both classes are immutable" at bounding box center [406, 274] width 387 height 22
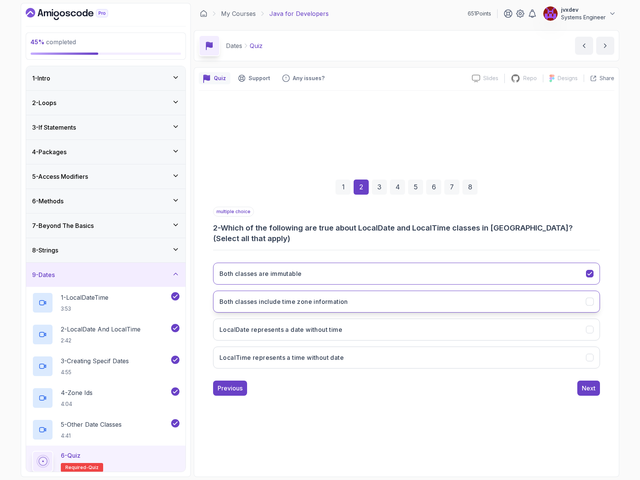
click at [323, 300] on h3 "Both classes include time zone information" at bounding box center [284, 301] width 129 height 9
click at [309, 299] on h3 "Both classes include time zone information" at bounding box center [284, 301] width 129 height 9
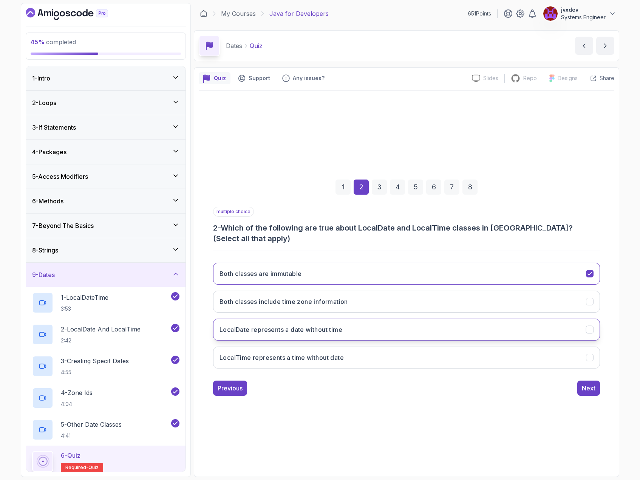
click at [316, 325] on h3 "LocalDate represents a date without time" at bounding box center [281, 329] width 123 height 9
click at [319, 354] on h3 "LocalTime represents a time without date" at bounding box center [282, 357] width 124 height 9
click at [584, 384] on div "Next" at bounding box center [589, 388] width 14 height 9
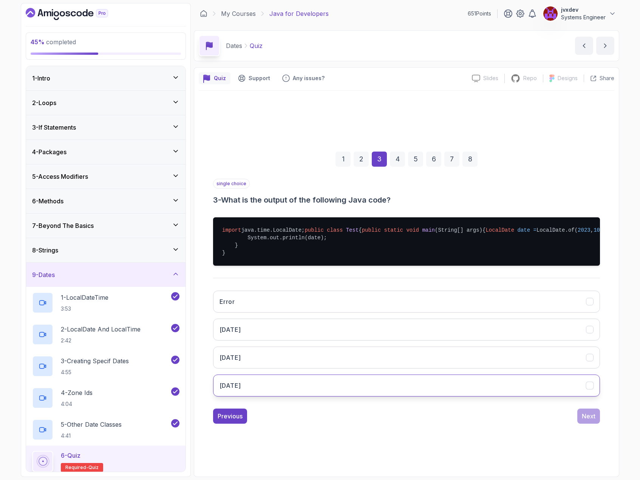
click at [366, 389] on button "[DATE]" at bounding box center [406, 386] width 387 height 22
click at [594, 421] on div "Next" at bounding box center [589, 416] width 14 height 9
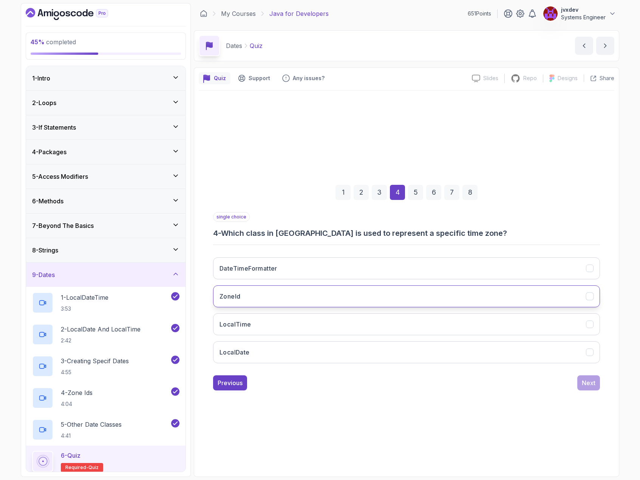
click at [344, 296] on button "ZoneId" at bounding box center [406, 296] width 387 height 22
click at [596, 381] on button "Next" at bounding box center [589, 382] width 23 height 15
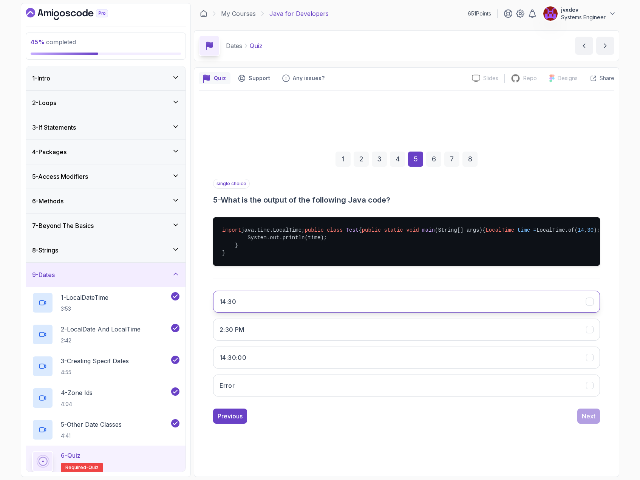
click at [314, 307] on button "14:30" at bounding box center [406, 302] width 387 height 22
click at [337, 364] on button "14:30:00" at bounding box center [406, 358] width 387 height 22
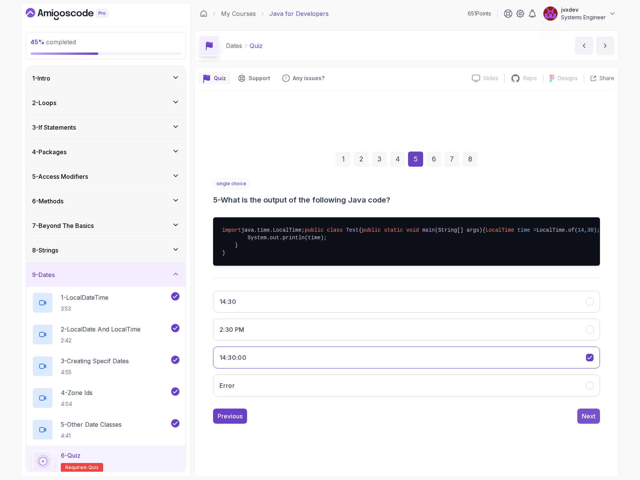
click at [586, 421] on div "Next" at bounding box center [589, 416] width 14 height 9
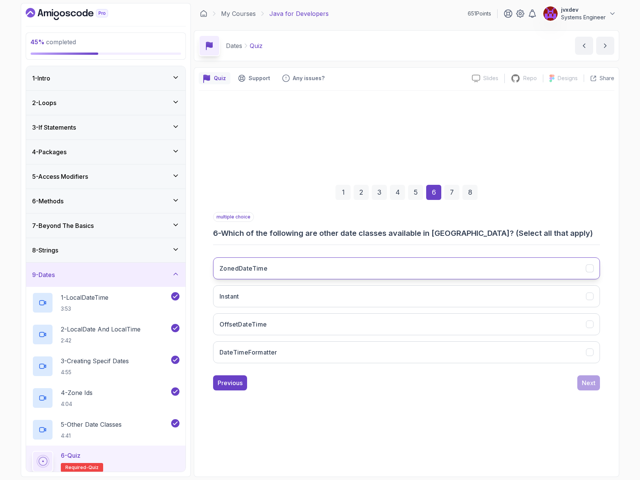
click at [454, 259] on button "ZonedDateTime" at bounding box center [406, 268] width 387 height 22
click at [379, 295] on button "Instant" at bounding box center [406, 296] width 387 height 22
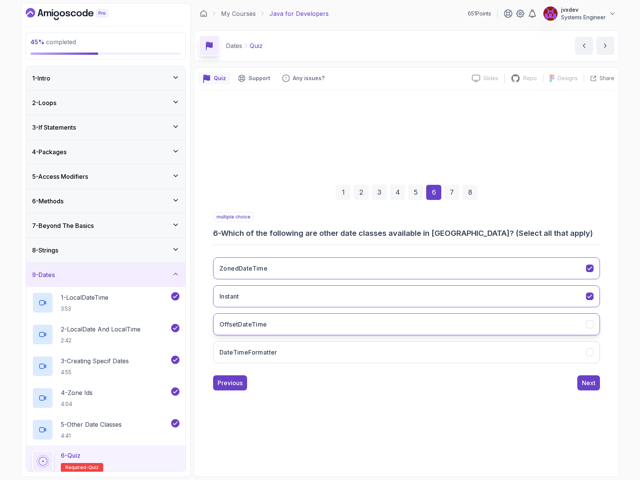
click at [380, 322] on button "OffsetDateTime" at bounding box center [406, 324] width 387 height 22
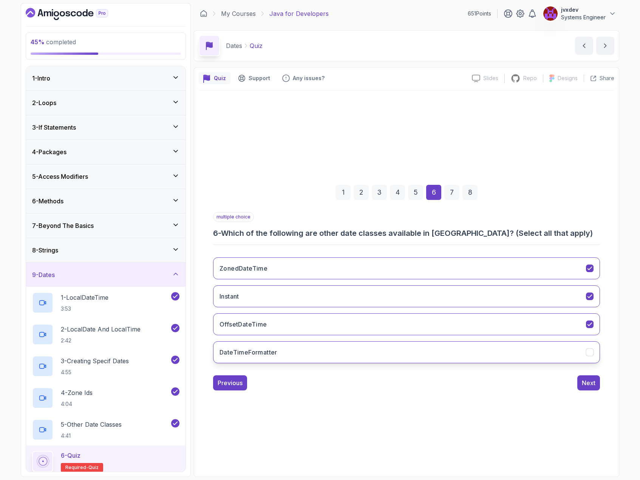
click at [365, 349] on button "DateTimeFormatter" at bounding box center [406, 352] width 387 height 22
click at [587, 380] on div "Next" at bounding box center [589, 382] width 14 height 9
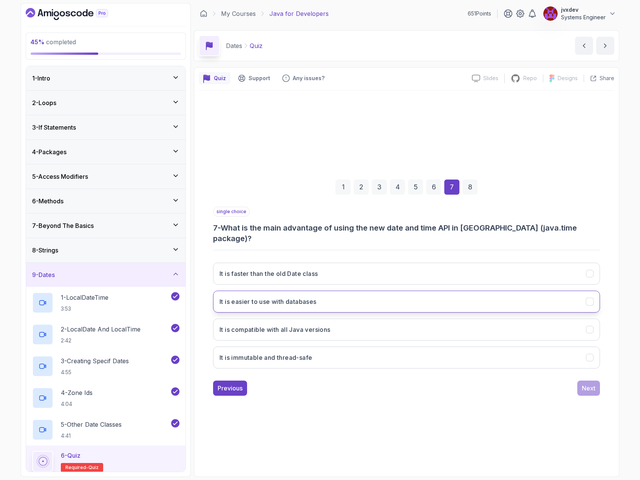
click at [365, 296] on button "It is easier to use with databases" at bounding box center [406, 302] width 387 height 22
click at [591, 384] on div "Next" at bounding box center [589, 388] width 14 height 9
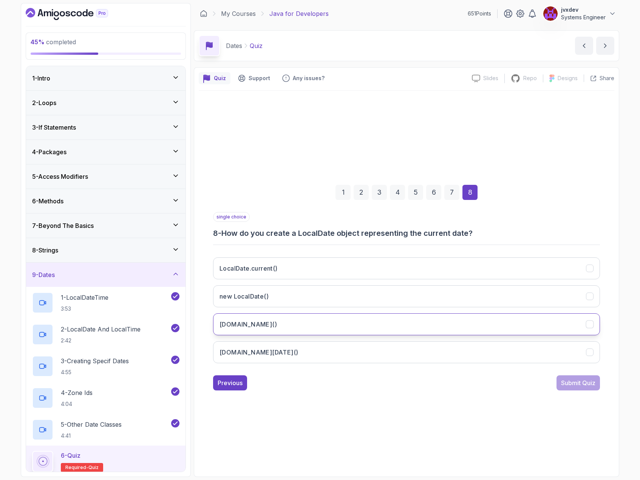
click at [329, 322] on button "[DOMAIN_NAME]()" at bounding box center [406, 324] width 387 height 22
click at [573, 383] on div "Submit Quiz" at bounding box center [578, 382] width 34 height 9
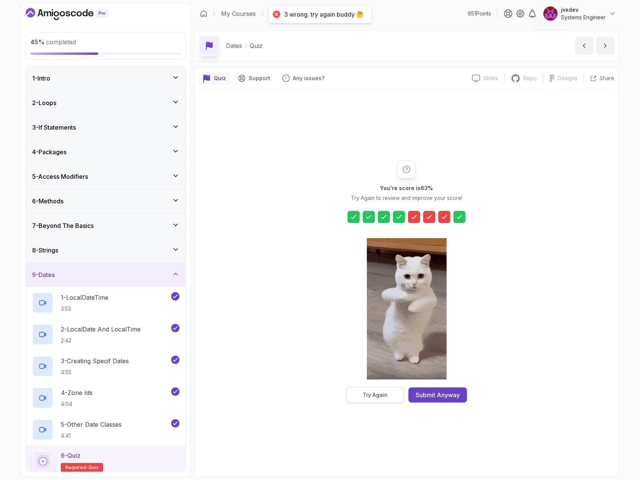
click at [387, 401] on button "Try Again" at bounding box center [375, 395] width 58 height 16
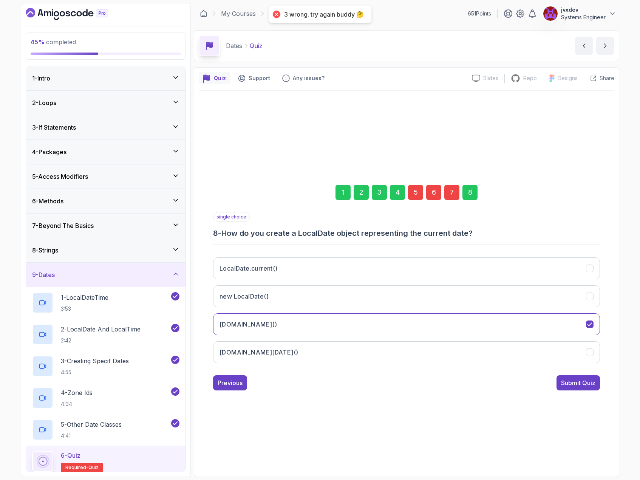
click at [415, 197] on div "5" at bounding box center [415, 192] width 15 height 15
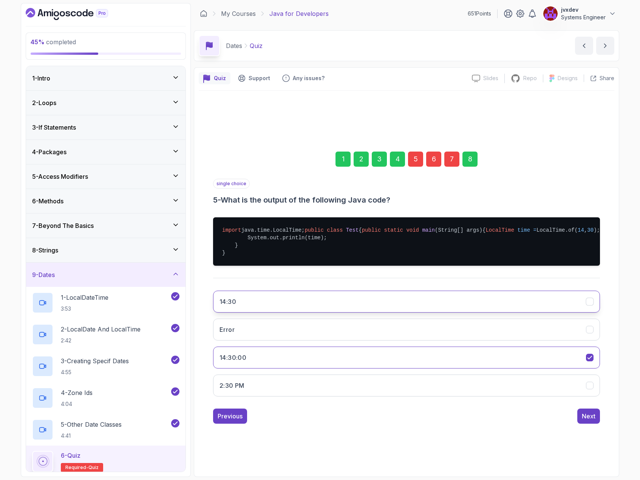
click at [242, 313] on button "14:30" at bounding box center [406, 302] width 387 height 22
click at [595, 421] on div "Next" at bounding box center [589, 416] width 14 height 9
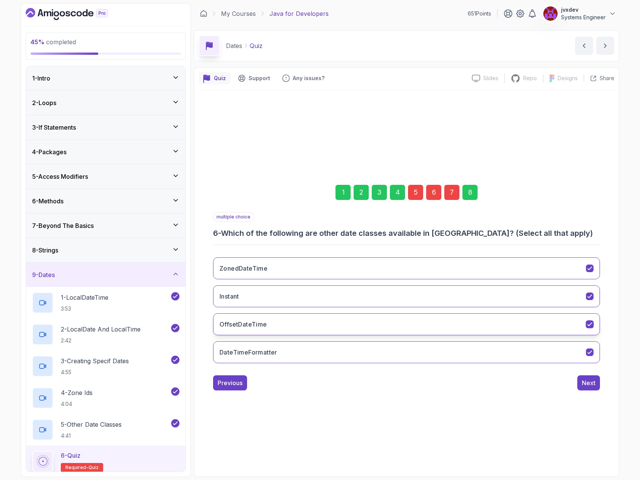
click at [592, 326] on icon "OffsetDateTime" at bounding box center [590, 324] width 7 height 7
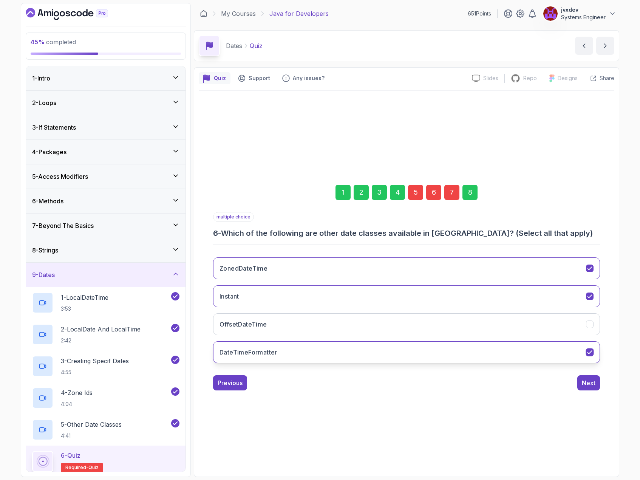
click at [594, 342] on button "DateTimeFormatter" at bounding box center [406, 352] width 387 height 22
click at [594, 351] on icon "DateTimeFormatter" at bounding box center [590, 352] width 7 height 7
click at [587, 383] on div "Next" at bounding box center [589, 382] width 14 height 9
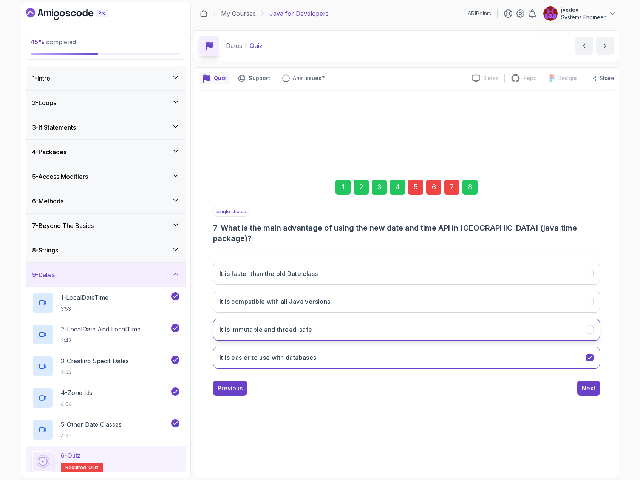
click at [587, 326] on icon "It is immutable and thread-safe" at bounding box center [590, 329] width 7 height 7
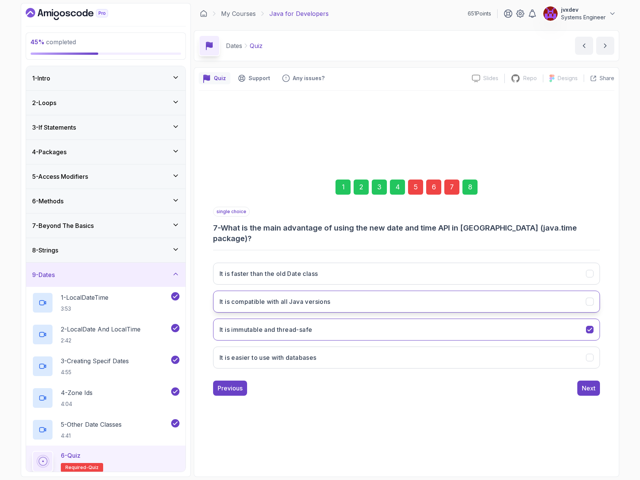
click at [591, 298] on icon "It is compatible with all Java versions" at bounding box center [590, 301] width 7 height 7
click at [593, 384] on div "Next" at bounding box center [589, 388] width 14 height 9
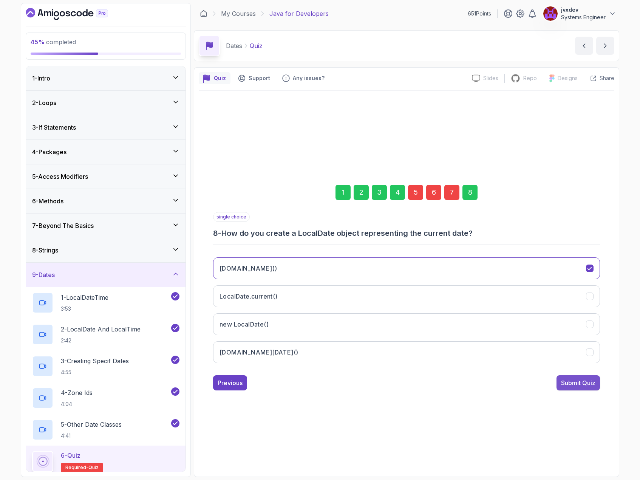
click at [592, 384] on div "Submit Quiz" at bounding box center [578, 382] width 34 height 9
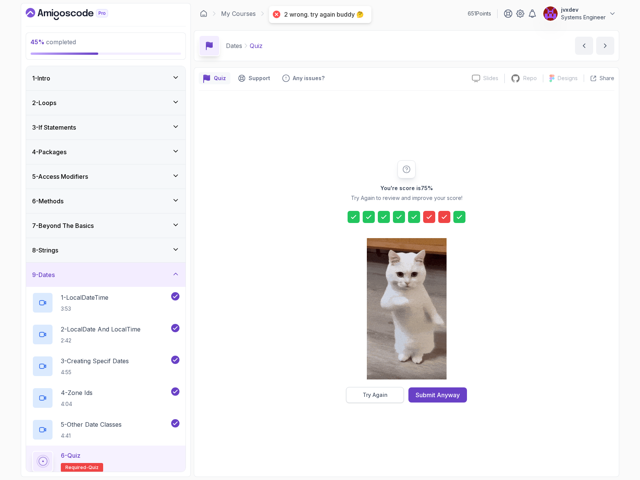
click at [375, 396] on div "Try Again" at bounding box center [375, 395] width 25 height 8
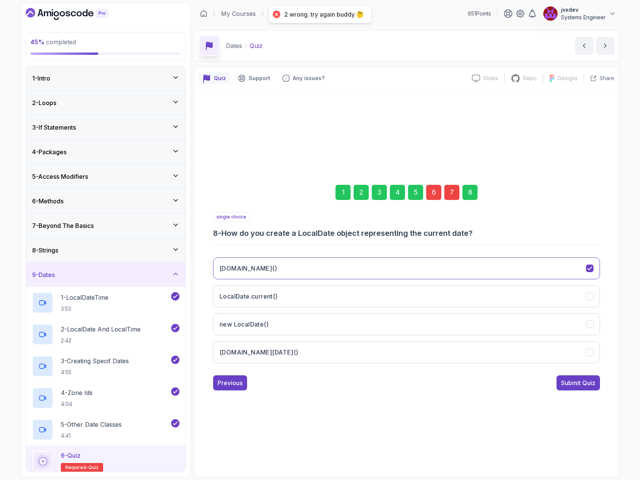
click at [433, 189] on div "6" at bounding box center [433, 192] width 15 height 15
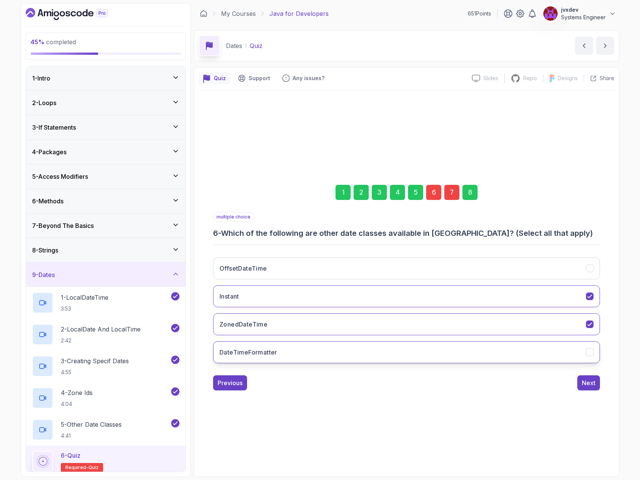
click at [593, 353] on icon "DateTimeFormatter" at bounding box center [590, 352] width 7 height 7
click at [590, 383] on div "Next" at bounding box center [589, 382] width 14 height 9
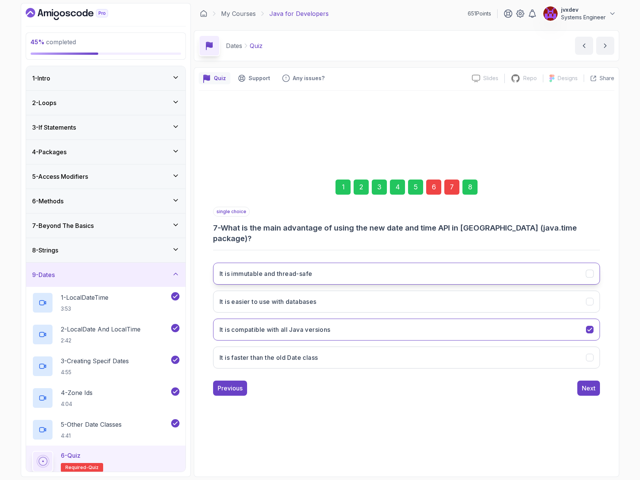
click at [589, 270] on icon "It is immutable and thread-safe" at bounding box center [590, 273] width 7 height 7
click at [592, 374] on div "single choice 7 - What is the main advantage of using the new date and time API…" at bounding box center [406, 301] width 387 height 189
click at [594, 384] on div "Next" at bounding box center [589, 388] width 14 height 9
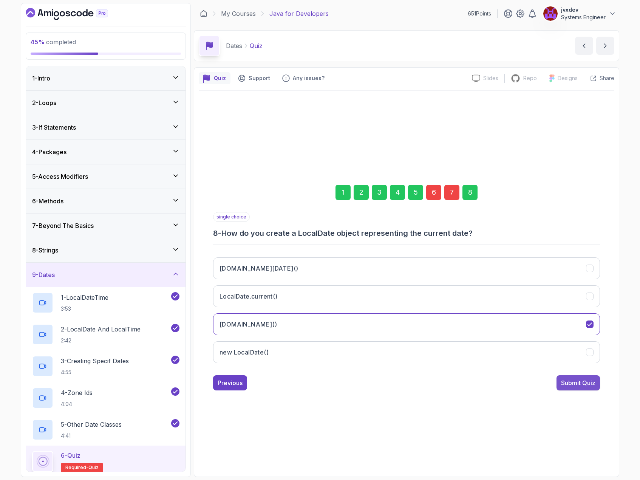
click at [592, 381] on div "Submit Quiz" at bounding box center [578, 382] width 34 height 9
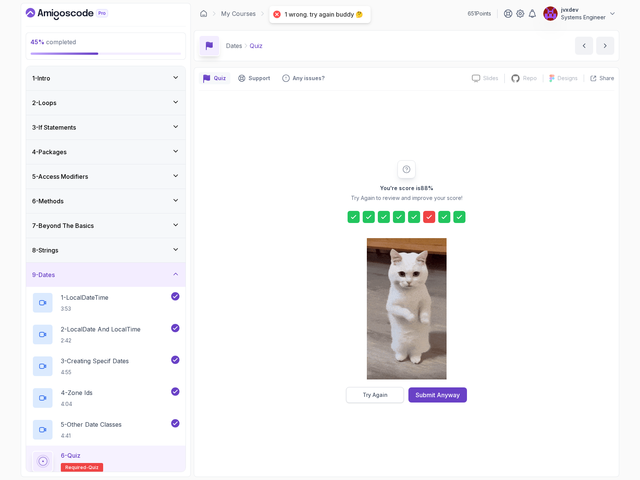
click at [379, 397] on div "Try Again" at bounding box center [375, 395] width 25 height 8
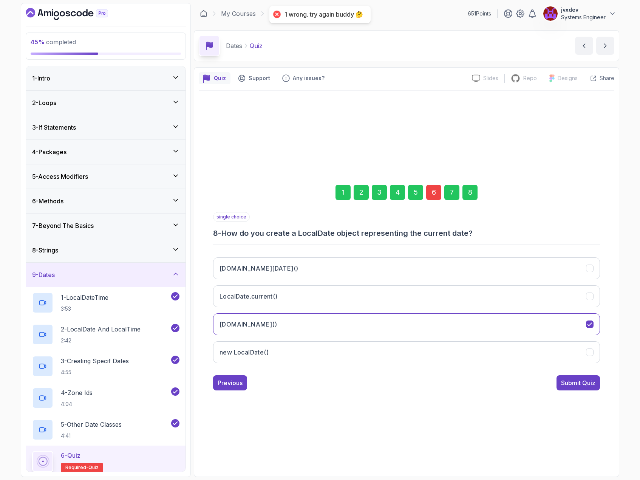
click at [433, 189] on div "6" at bounding box center [433, 192] width 15 height 15
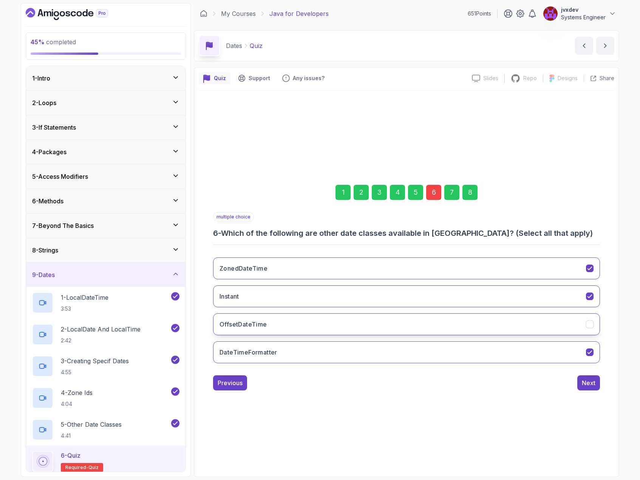
click at [592, 325] on icon "OffsetDateTime" at bounding box center [590, 324] width 7 height 7
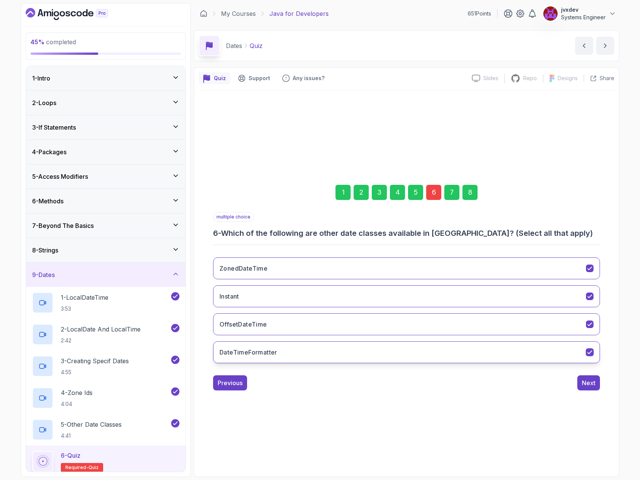
click at [594, 344] on button "DateTimeFormatter" at bounding box center [406, 352] width 387 height 22
click at [592, 387] on div "Next" at bounding box center [589, 382] width 14 height 9
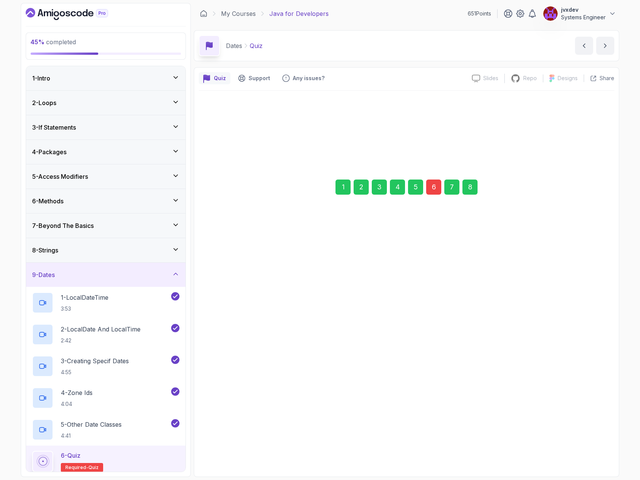
click at [595, 383] on div "Next" at bounding box center [589, 387] width 14 height 9
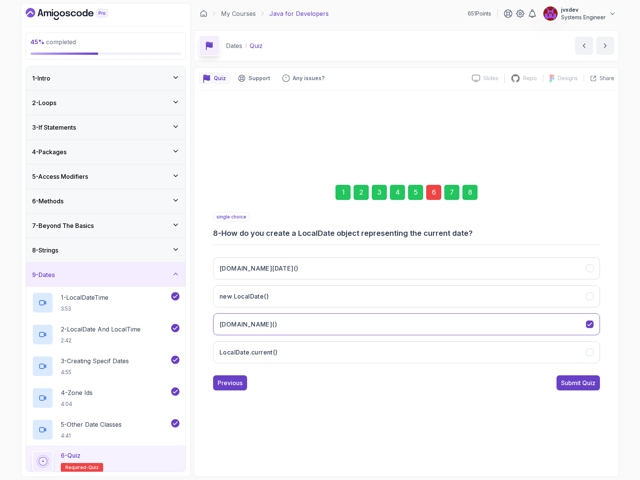
click at [596, 387] on button "Submit Quiz" at bounding box center [578, 382] width 43 height 15
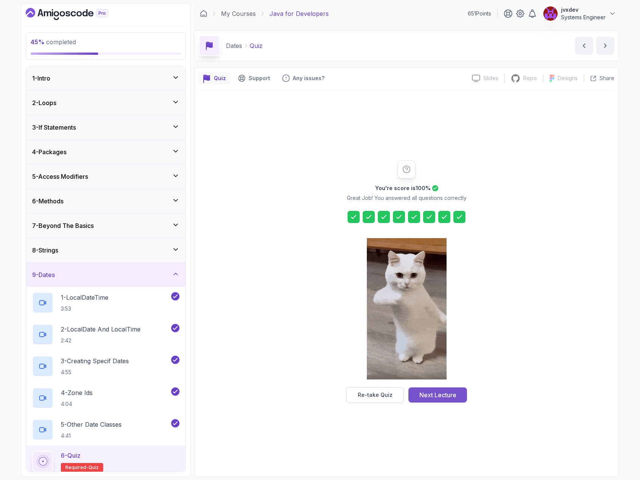
click at [448, 400] on button "Next Lecture" at bounding box center [438, 394] width 59 height 15
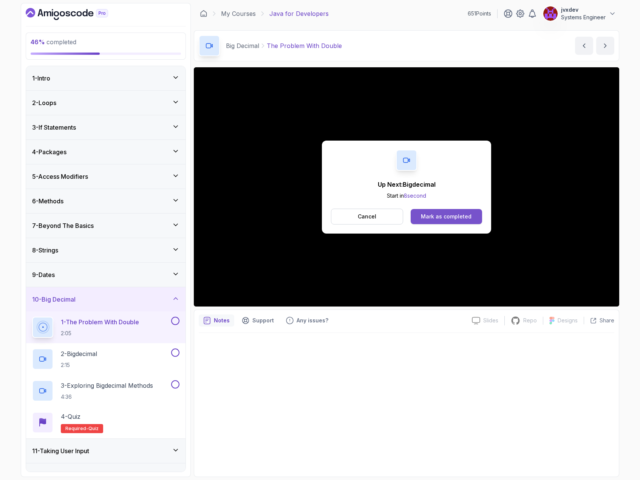
click at [440, 215] on div "Mark as completed" at bounding box center [446, 217] width 51 height 8
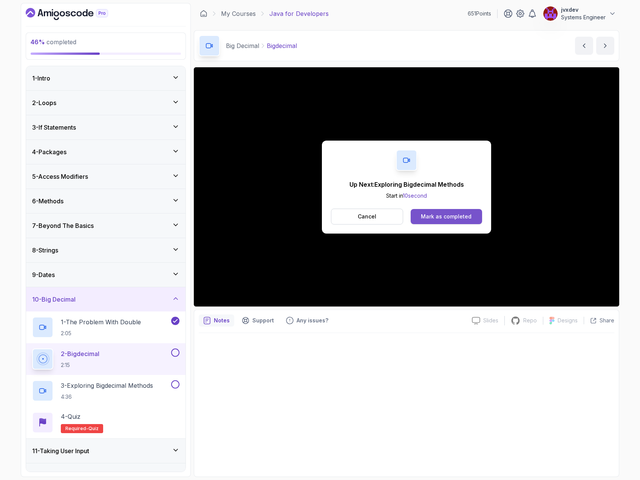
click at [471, 209] on button "Mark as completed" at bounding box center [446, 216] width 71 height 15
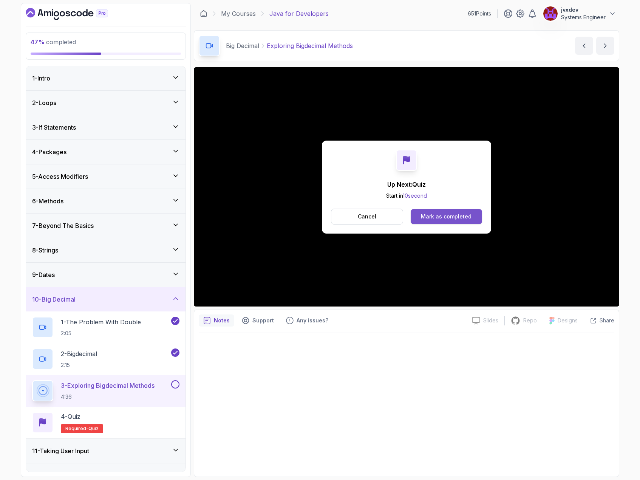
click at [449, 211] on button "Mark as completed" at bounding box center [446, 216] width 71 height 15
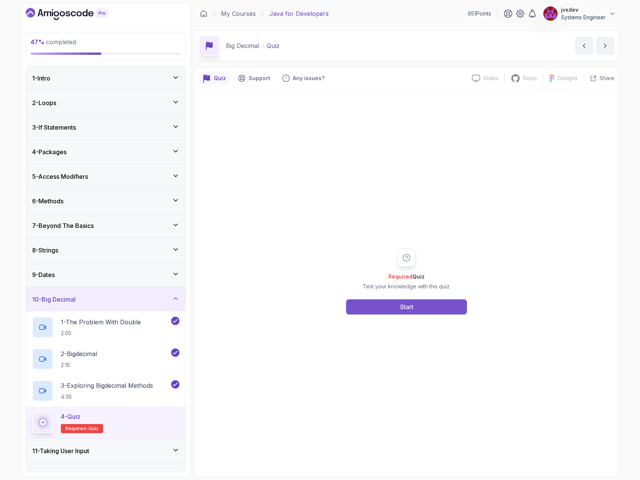
click at [400, 309] on div "Start" at bounding box center [406, 306] width 13 height 9
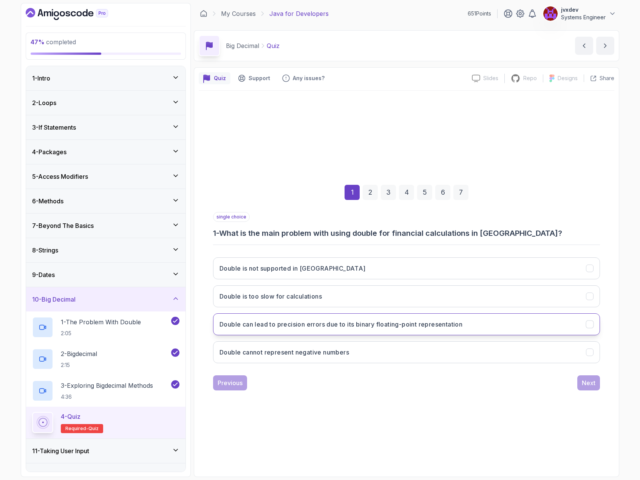
click at [324, 319] on button "Double can lead to precision errors due to its binary floating-point representa…" at bounding box center [406, 324] width 387 height 22
click at [587, 382] on div "Next" at bounding box center [589, 382] width 14 height 9
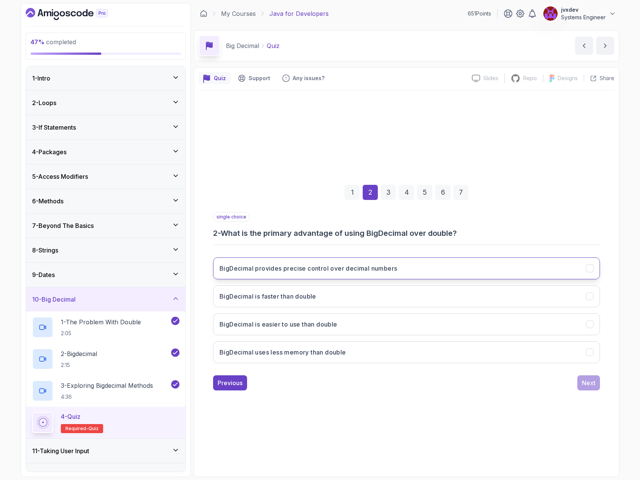
click at [387, 266] on h3 "BigDecimal provides precise control over decimal numbers" at bounding box center [309, 268] width 178 height 9
click at [597, 389] on button "Next" at bounding box center [589, 382] width 23 height 15
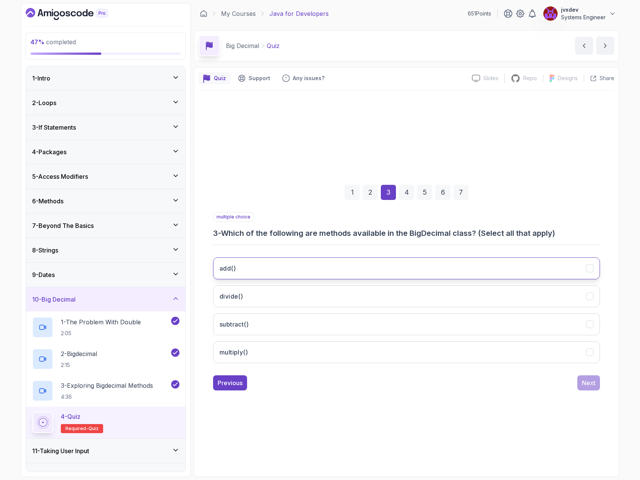
click at [313, 264] on button "add()" at bounding box center [406, 268] width 387 height 22
click at [288, 294] on button "divide()" at bounding box center [406, 296] width 387 height 22
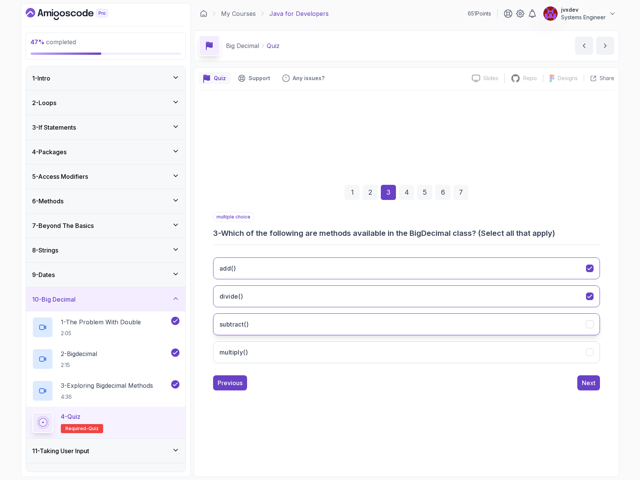
click at [273, 319] on button "subtract()" at bounding box center [406, 324] width 387 height 22
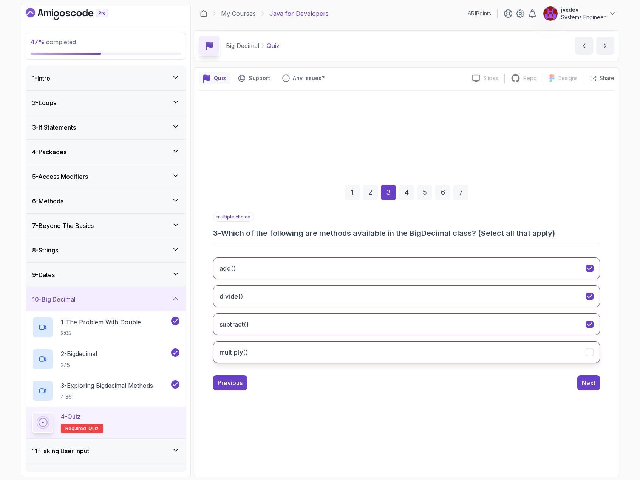
click at [273, 344] on button "multiply()" at bounding box center [406, 352] width 387 height 22
click at [580, 383] on button "Next" at bounding box center [589, 382] width 23 height 15
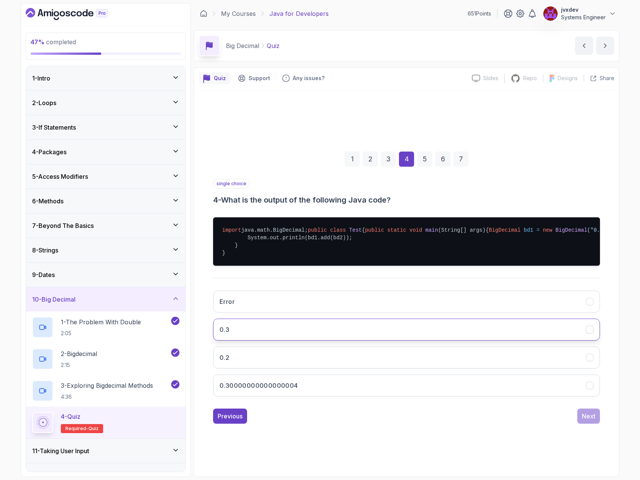
click at [282, 338] on button "0.3" at bounding box center [406, 330] width 387 height 22
click at [594, 421] on div "Next" at bounding box center [589, 416] width 14 height 9
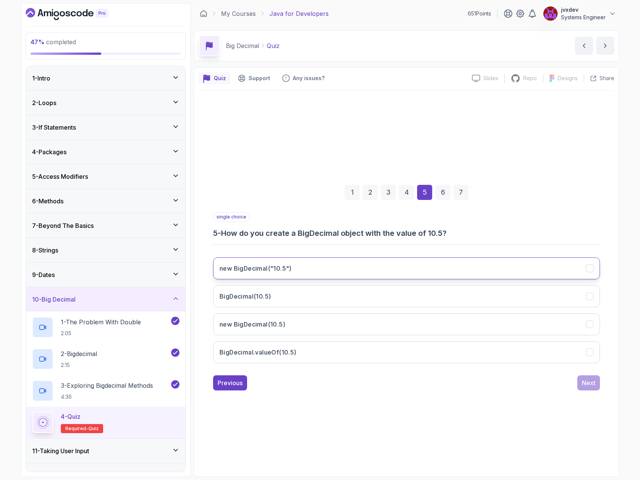
click at [293, 267] on button "new BigDecimal("10.5")" at bounding box center [406, 268] width 387 height 22
click at [578, 381] on button "Next" at bounding box center [589, 382] width 23 height 15
click at [343, 267] on button "BigDecimal.valueOf(doubleValue)" at bounding box center [406, 268] width 387 height 22
click at [588, 384] on div "Next" at bounding box center [589, 382] width 14 height 9
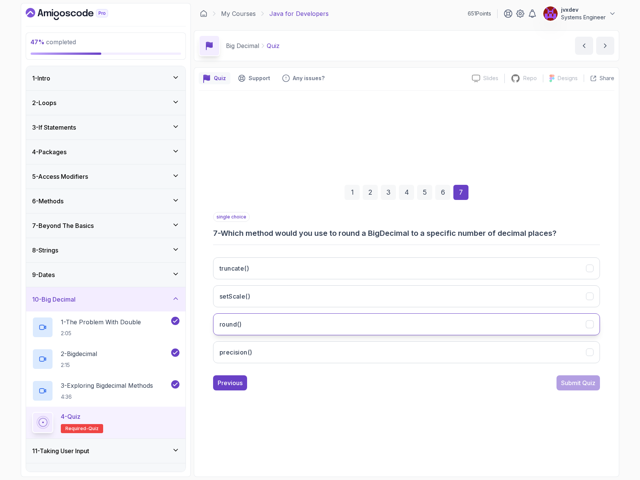
click at [286, 317] on button "round()" at bounding box center [406, 324] width 387 height 22
click at [575, 384] on div "Submit Quiz" at bounding box center [578, 382] width 34 height 9
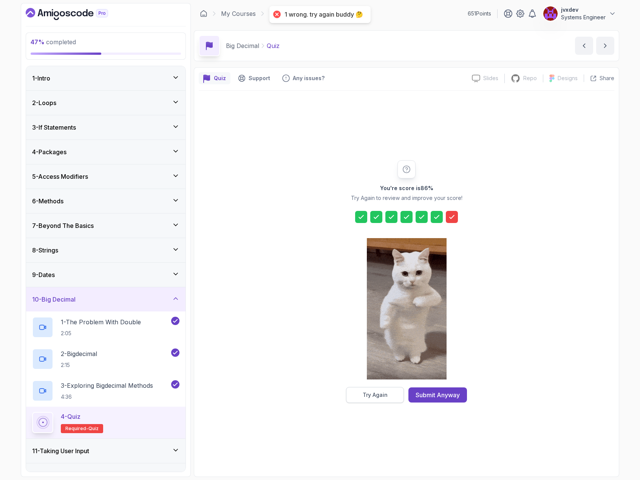
click at [389, 391] on button "Try Again" at bounding box center [375, 395] width 58 height 16
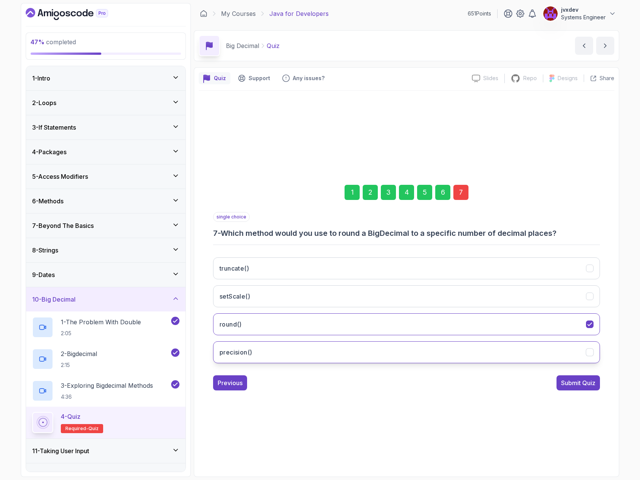
click at [277, 351] on button "precision()" at bounding box center [406, 352] width 387 height 22
click at [570, 383] on div "Submit Quiz" at bounding box center [578, 382] width 34 height 9
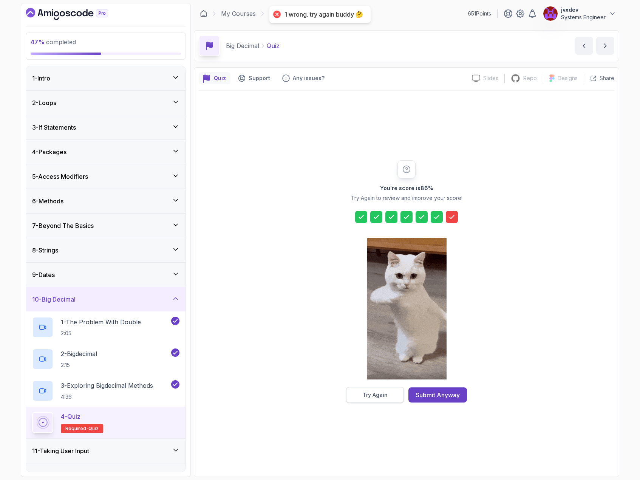
click at [389, 391] on button "Try Again" at bounding box center [375, 395] width 58 height 16
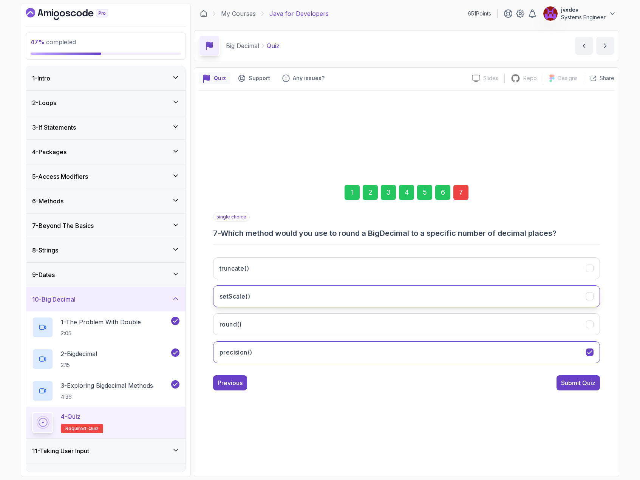
click at [277, 293] on button "setScale()" at bounding box center [406, 296] width 387 height 22
click at [578, 379] on div "Submit Quiz" at bounding box center [578, 382] width 34 height 9
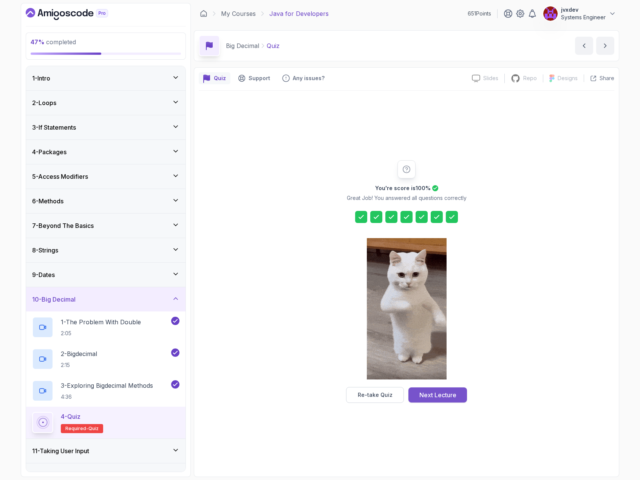
click at [435, 394] on div "Next Lecture" at bounding box center [438, 395] width 37 height 9
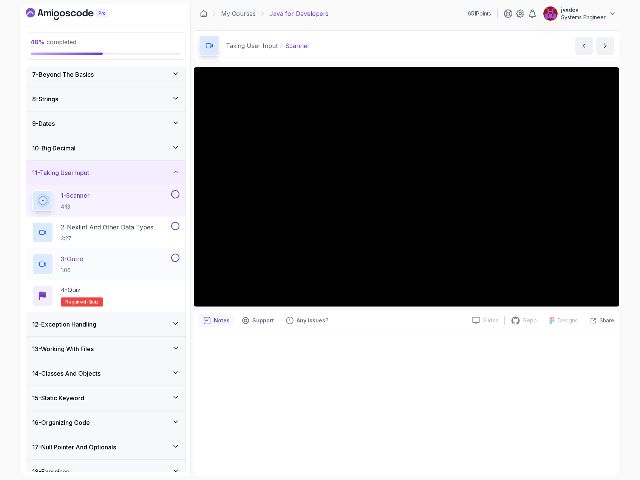
scroll to position [113, 0]
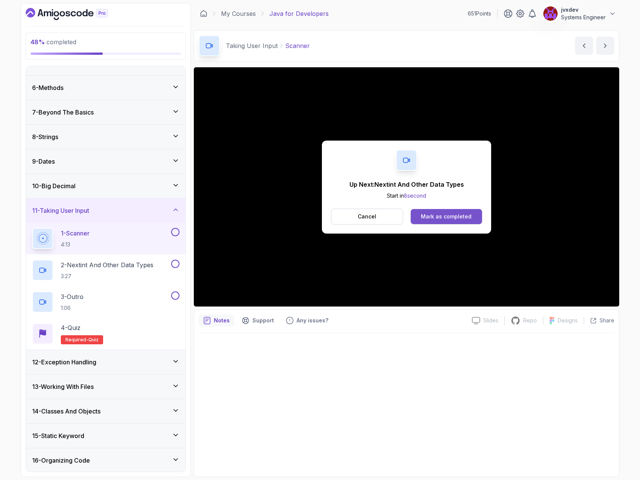
click at [461, 214] on div "Mark as completed" at bounding box center [446, 217] width 51 height 8
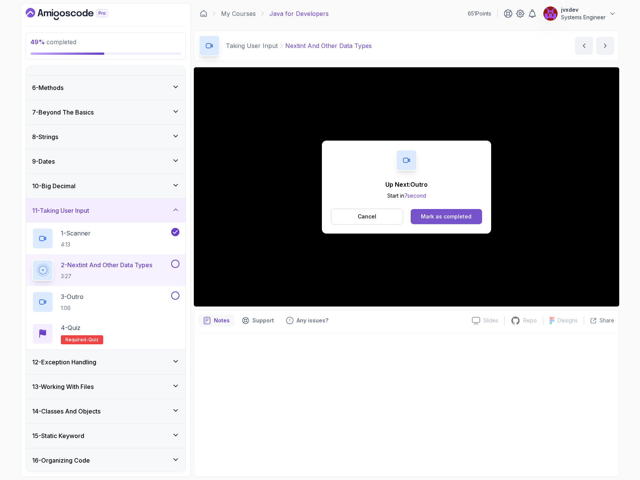
click at [463, 213] on div "Mark as completed" at bounding box center [446, 217] width 51 height 8
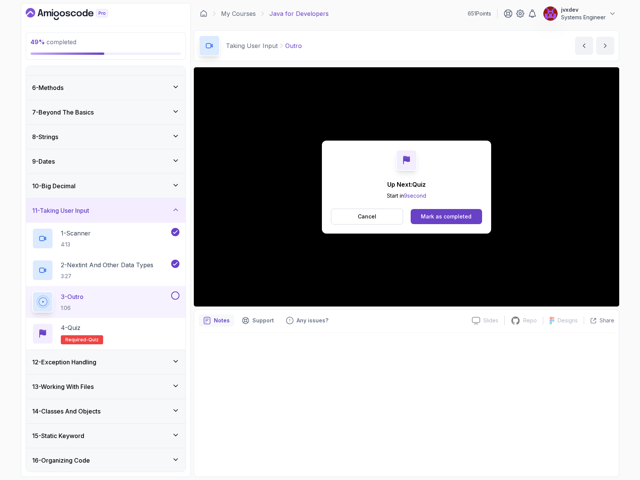
click at [454, 215] on div "Mark as completed" at bounding box center [446, 217] width 51 height 8
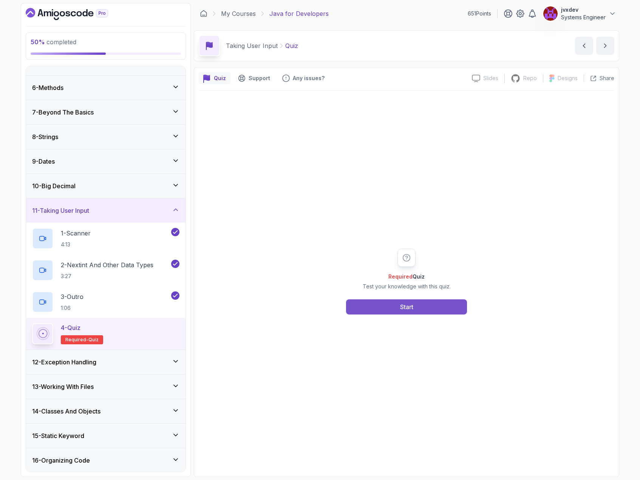
click at [415, 308] on button "Start" at bounding box center [406, 306] width 121 height 15
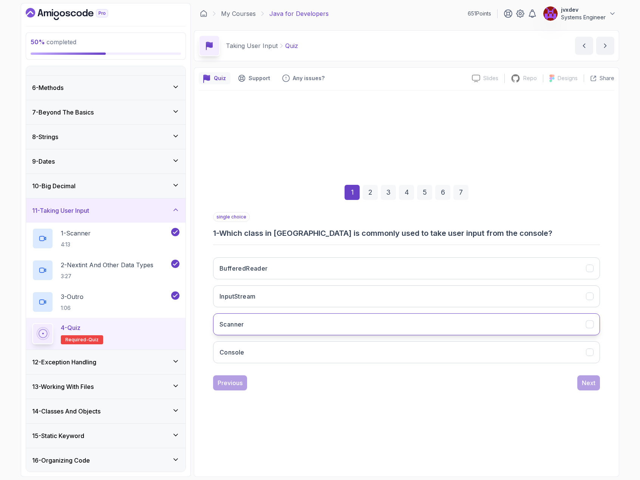
click at [293, 317] on button "Scanner" at bounding box center [406, 324] width 387 height 22
click at [586, 386] on div "Next" at bounding box center [589, 382] width 14 height 9
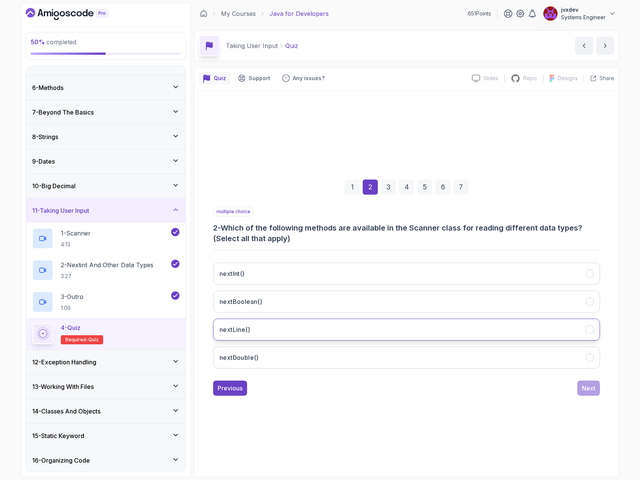
click at [277, 323] on button "nextLine()" at bounding box center [406, 330] width 387 height 22
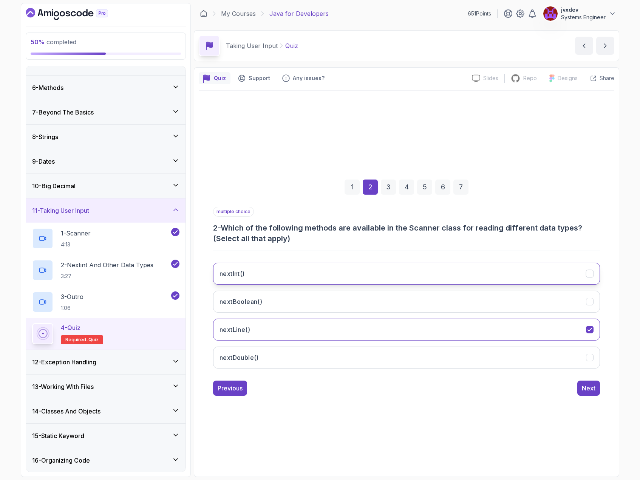
click at [286, 273] on button "nextInt()" at bounding box center [406, 274] width 387 height 22
click at [587, 389] on div "Next" at bounding box center [589, 388] width 14 height 9
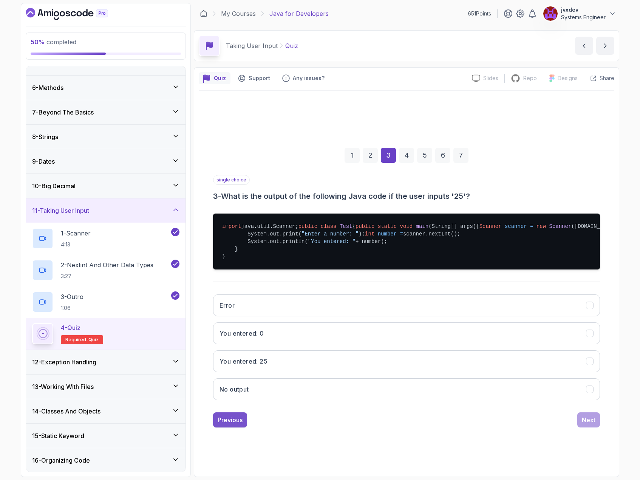
click at [238, 425] on div "Previous" at bounding box center [230, 419] width 25 height 9
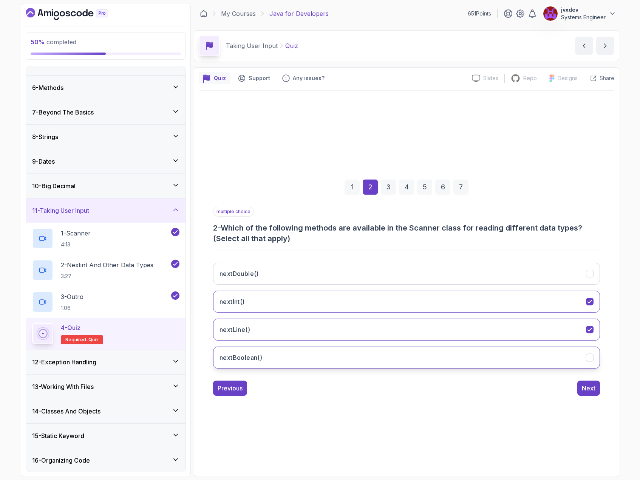
click at [269, 356] on button "nextBoolean()" at bounding box center [406, 358] width 387 height 22
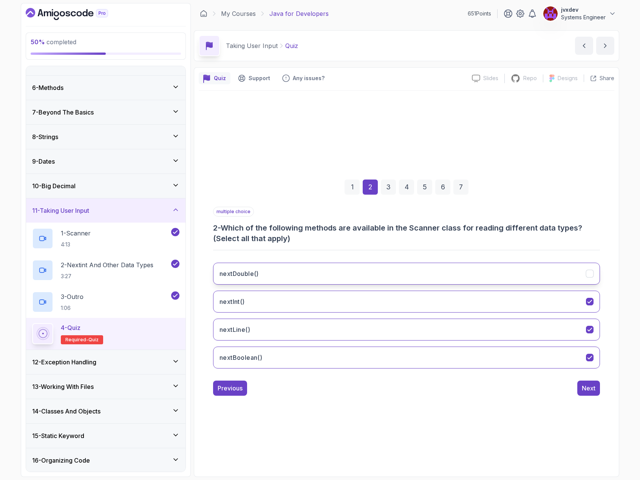
click at [303, 268] on button "nextDouble()" at bounding box center [406, 274] width 387 height 22
click at [591, 391] on div "Next" at bounding box center [589, 388] width 14 height 9
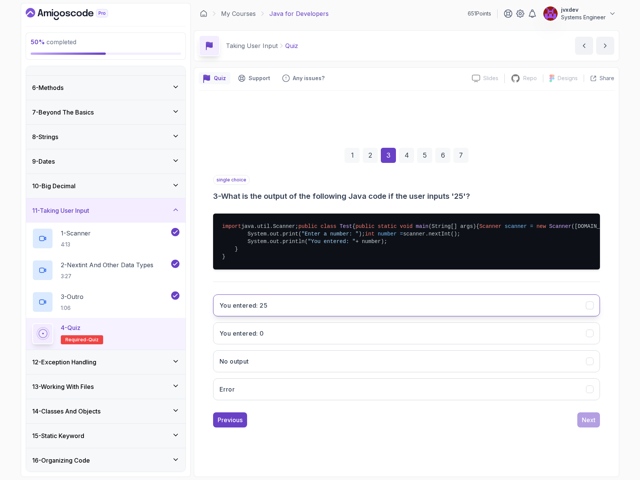
click at [298, 316] on button "You entered: 25" at bounding box center [406, 305] width 387 height 22
click at [581, 428] on button "Next" at bounding box center [589, 419] width 23 height 15
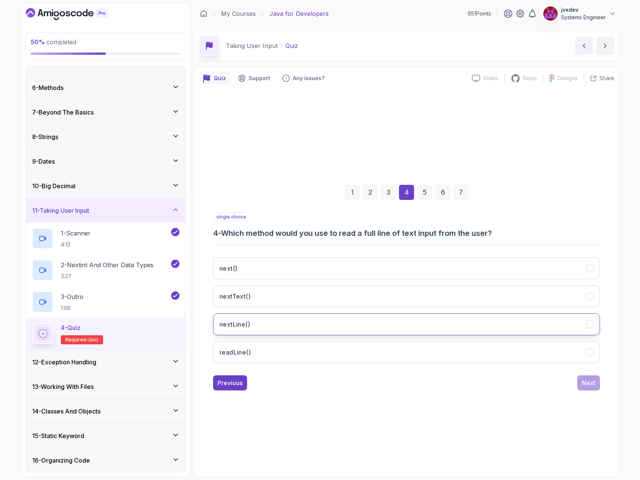
click at [312, 327] on button "nextLine()" at bounding box center [406, 324] width 387 height 22
click at [589, 385] on div "Next" at bounding box center [589, 382] width 14 height 9
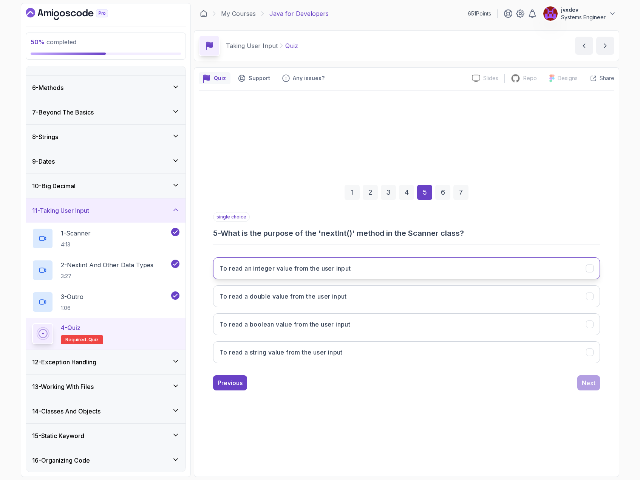
click at [374, 268] on button "To read an integer value from the user input" at bounding box center [406, 268] width 387 height 22
click at [583, 385] on div "Next" at bounding box center [589, 382] width 14 height 9
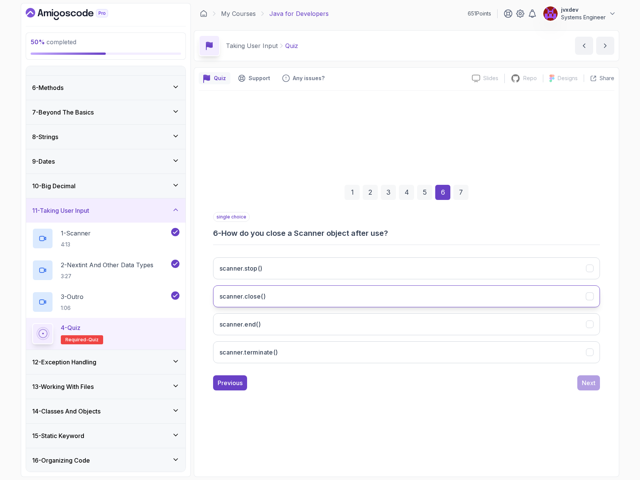
click at [321, 296] on button "scanner.close()" at bounding box center [406, 296] width 387 height 22
click at [586, 386] on div "Next" at bounding box center [589, 382] width 14 height 9
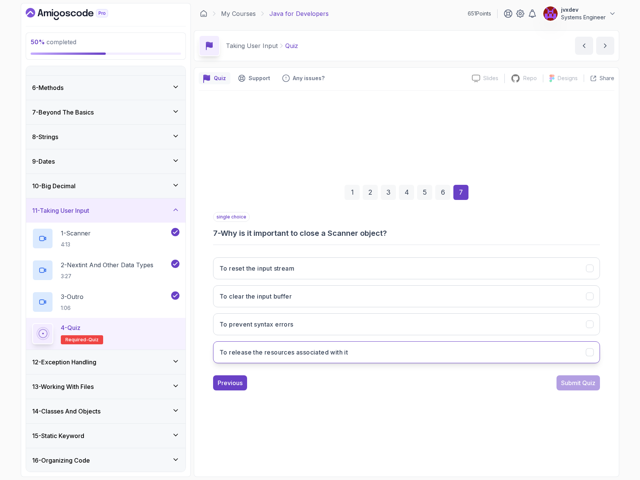
click at [358, 351] on button "To release the resources associated with it" at bounding box center [406, 352] width 387 height 22
click at [571, 385] on div "Submit Quiz" at bounding box center [578, 382] width 34 height 9
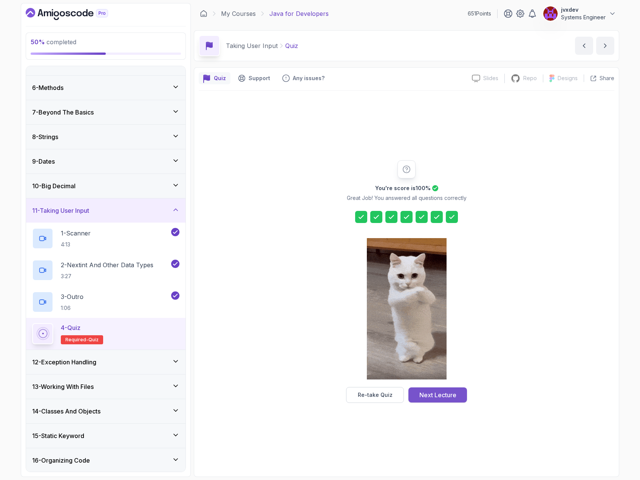
click at [457, 391] on button "Next Lecture" at bounding box center [438, 394] width 59 height 15
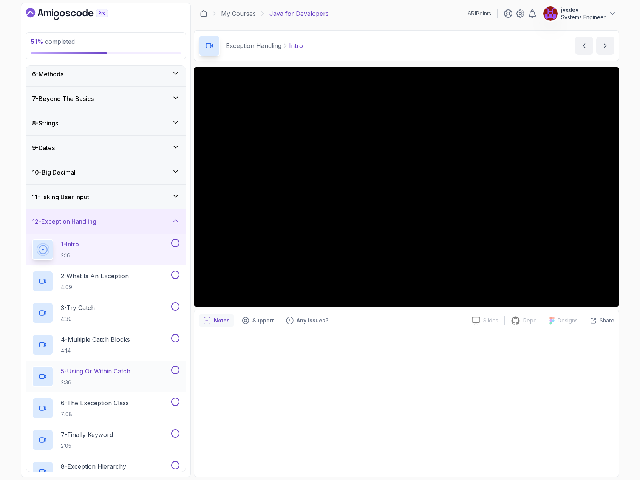
scroll to position [113, 0]
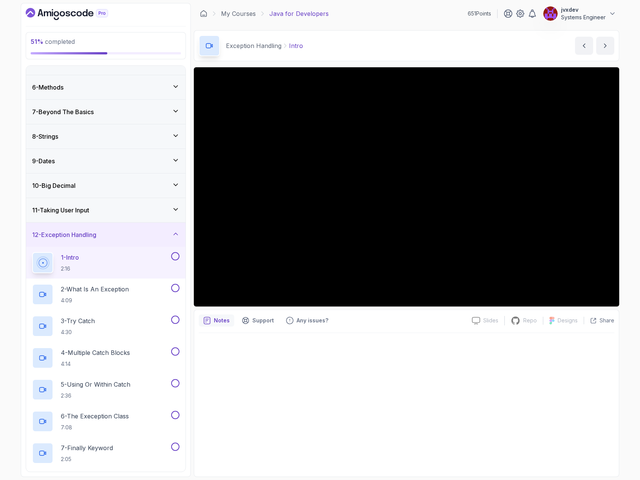
click at [139, 236] on div "12 - Exception Handling" at bounding box center [105, 234] width 147 height 9
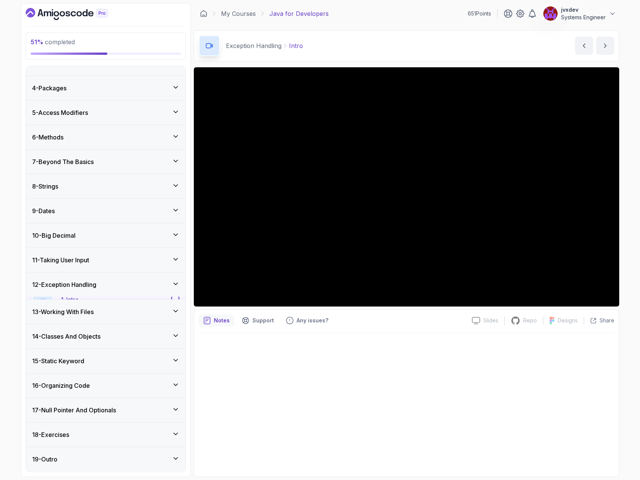
scroll to position [61, 0]
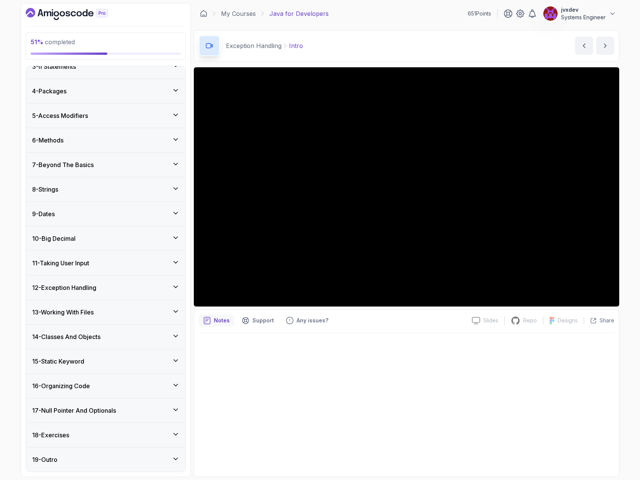
click at [128, 286] on div "12 - Exception Handling" at bounding box center [105, 287] width 147 height 9
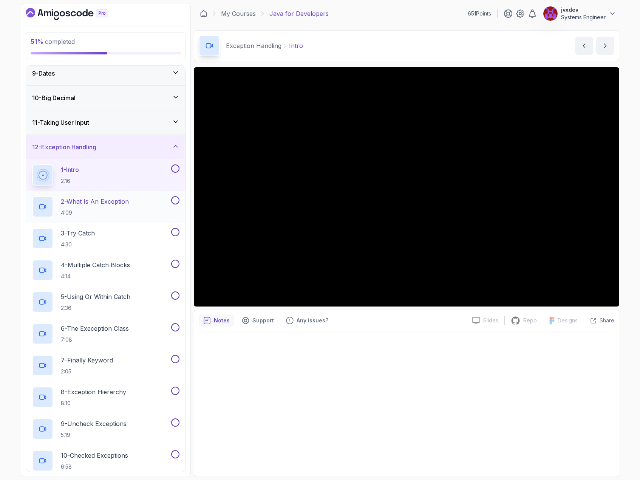
scroll to position [189, 0]
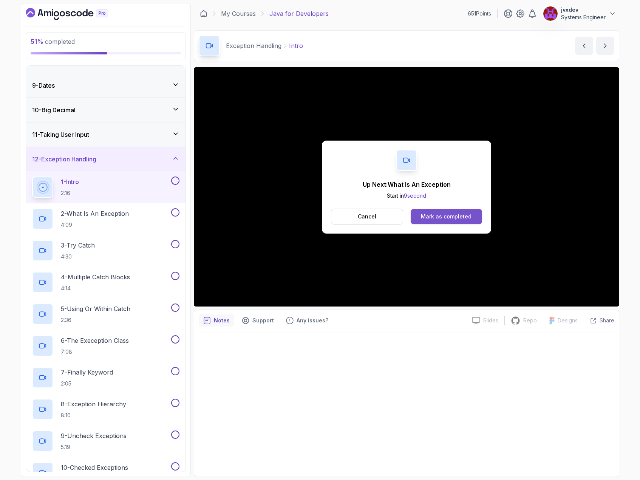
click at [473, 211] on button "Mark as completed" at bounding box center [446, 216] width 71 height 15
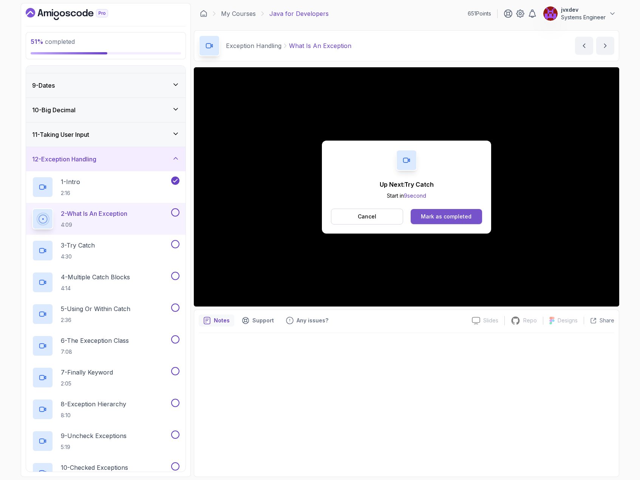
click at [460, 221] on button "Mark as completed" at bounding box center [446, 216] width 71 height 15
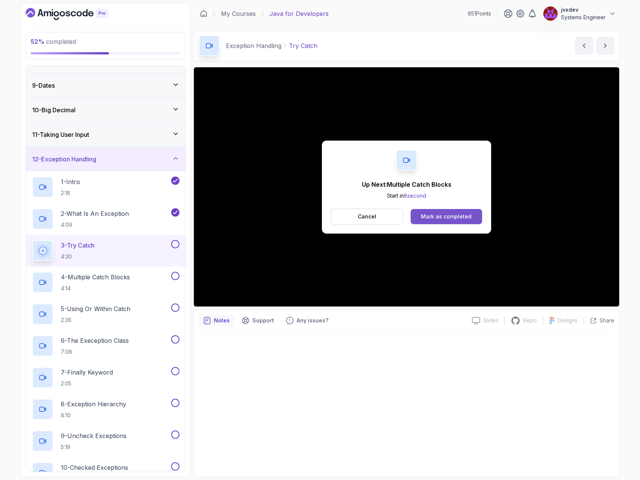
click at [467, 214] on div "Mark as completed" at bounding box center [446, 217] width 51 height 8
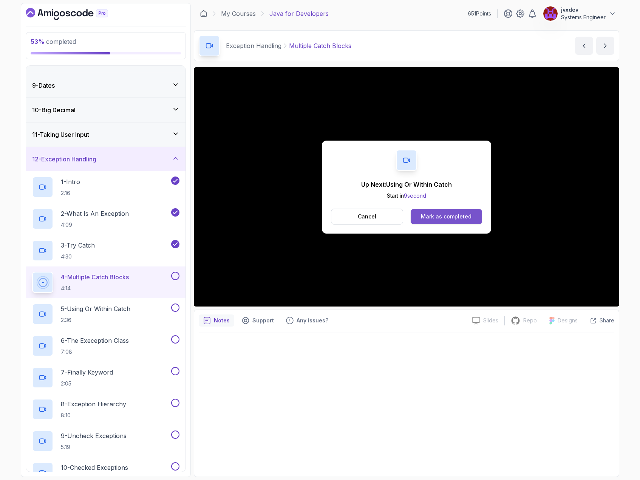
click at [472, 215] on button "Mark as completed" at bounding box center [446, 216] width 71 height 15
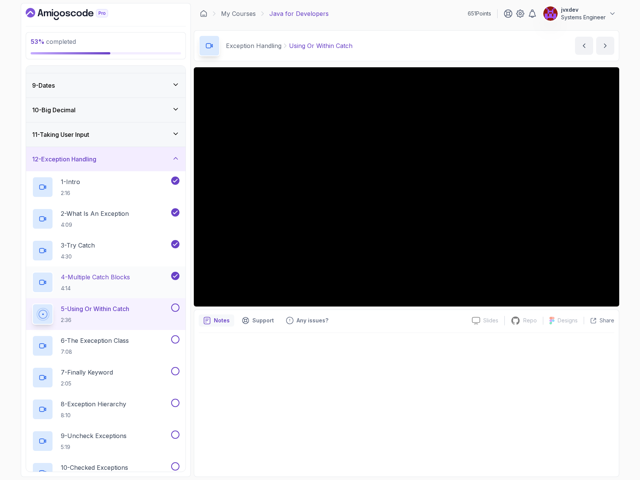
click at [96, 282] on p "4 - Multiple Catch Blocks" at bounding box center [95, 277] width 69 height 9
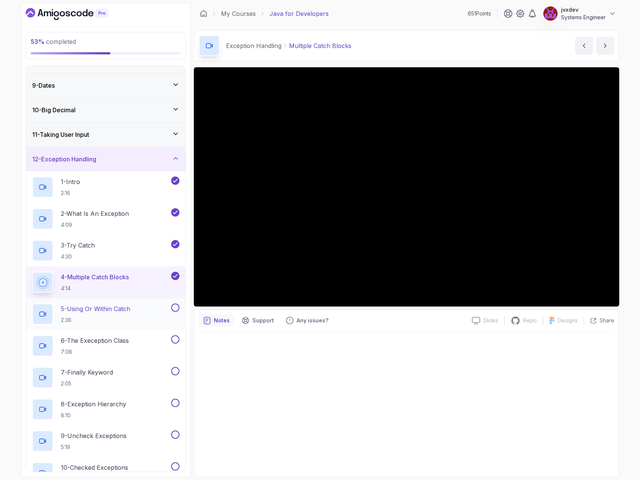
click at [87, 315] on h2 "5 - Using Or Within Catch 2:36" at bounding box center [96, 314] width 70 height 20
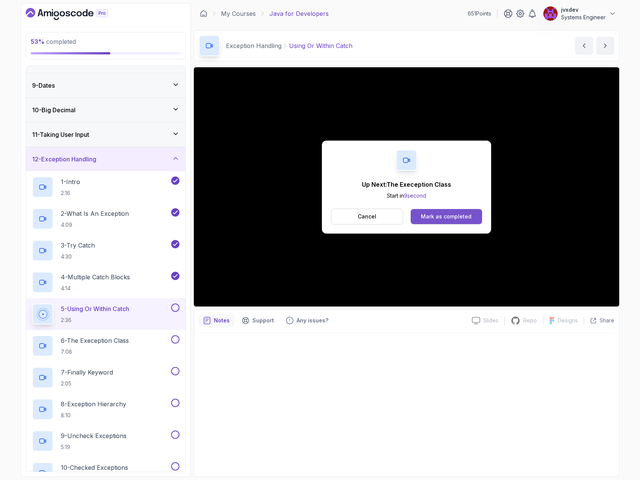
click at [468, 214] on div "Mark as completed" at bounding box center [446, 217] width 51 height 8
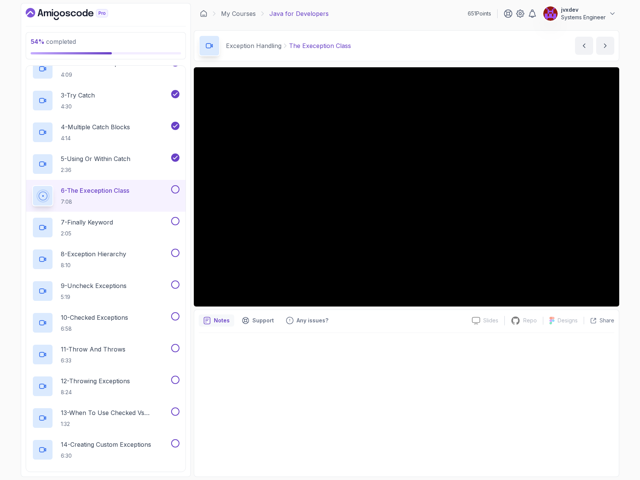
scroll to position [340, 0]
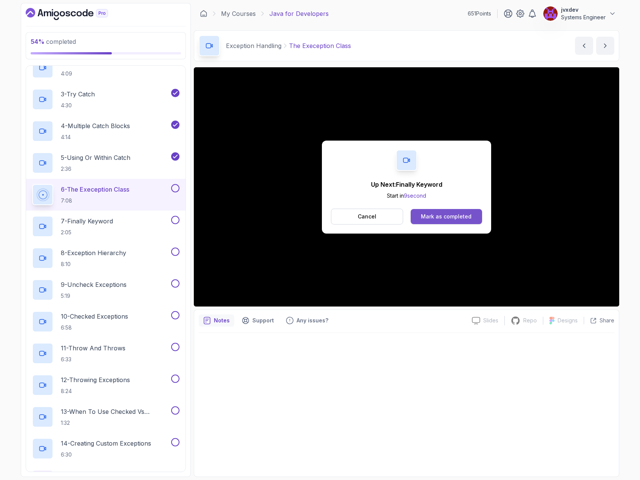
click at [443, 215] on div "Mark as completed" at bounding box center [446, 217] width 51 height 8
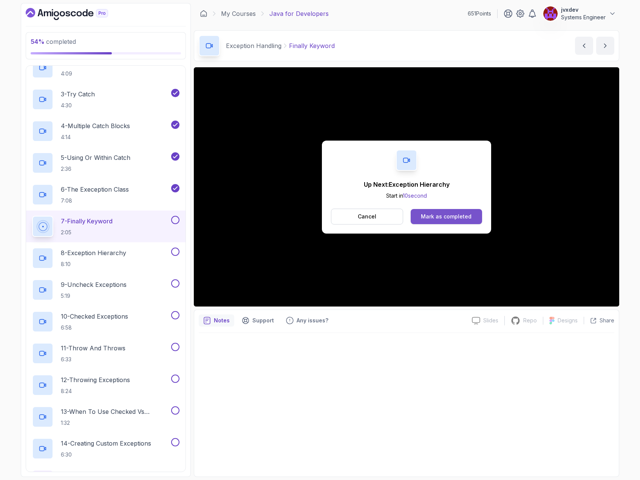
click at [464, 214] on div "Mark as completed" at bounding box center [446, 217] width 51 height 8
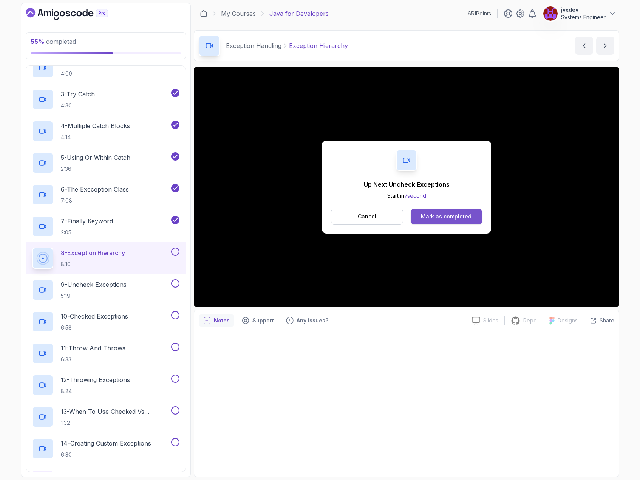
click at [472, 215] on button "Mark as completed" at bounding box center [446, 216] width 71 height 15
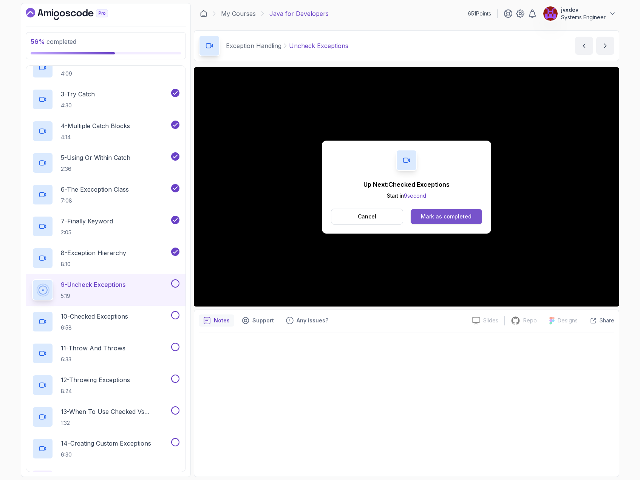
click at [446, 220] on div "Mark as completed" at bounding box center [446, 217] width 51 height 8
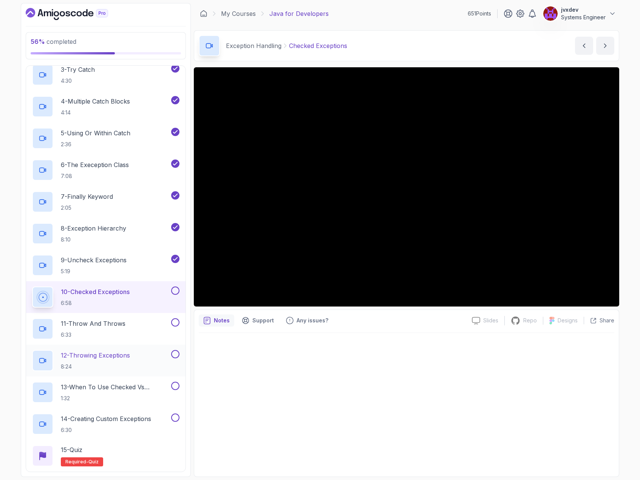
scroll to position [378, 0]
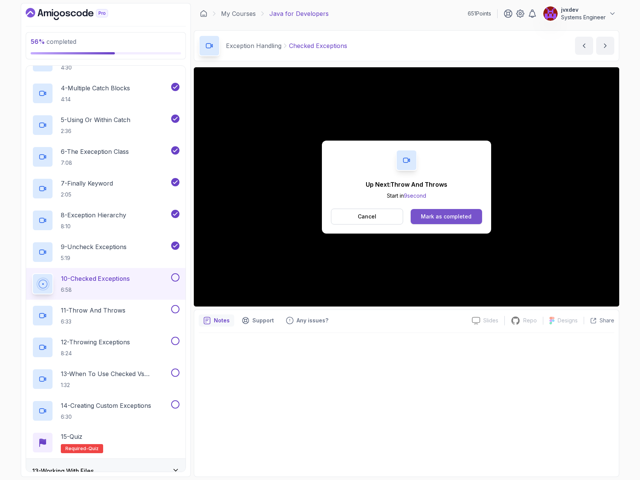
click at [466, 220] on button "Mark as completed" at bounding box center [446, 216] width 71 height 15
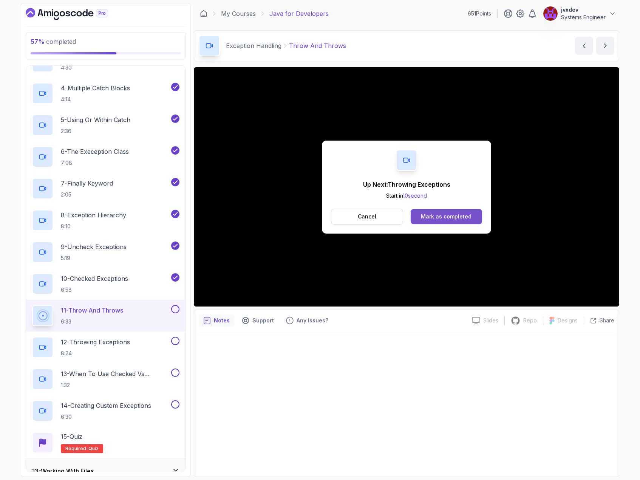
click at [469, 213] on div "Mark as completed" at bounding box center [446, 217] width 51 height 8
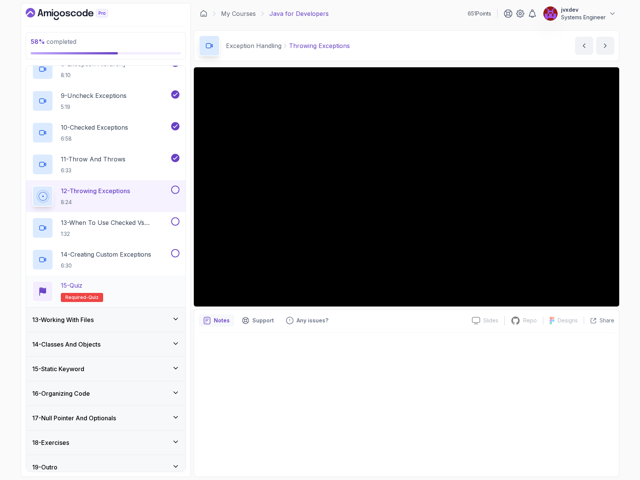
scroll to position [537, 0]
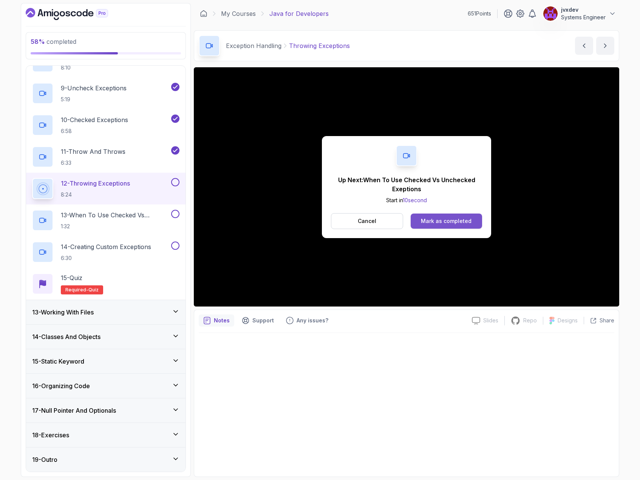
click at [462, 228] on button "Mark as completed" at bounding box center [446, 221] width 71 height 15
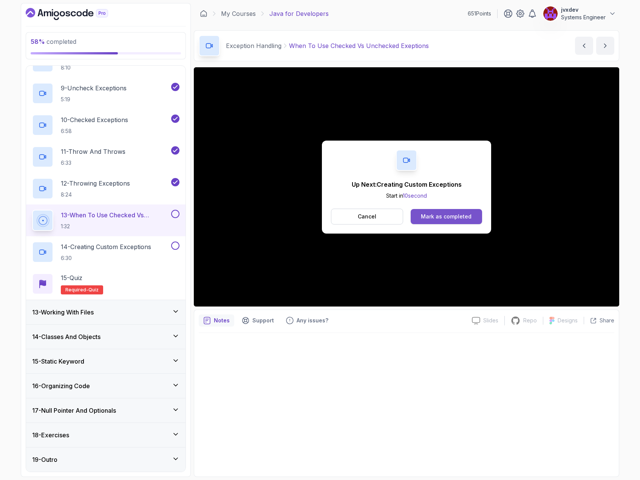
click at [446, 210] on button "Mark as completed" at bounding box center [446, 216] width 71 height 15
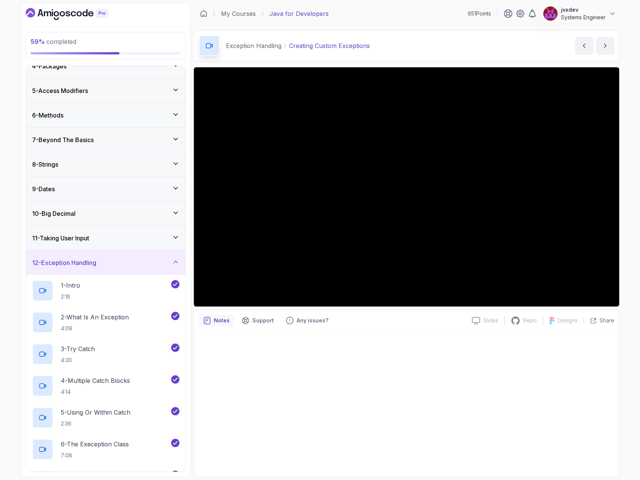
scroll to position [83, 0]
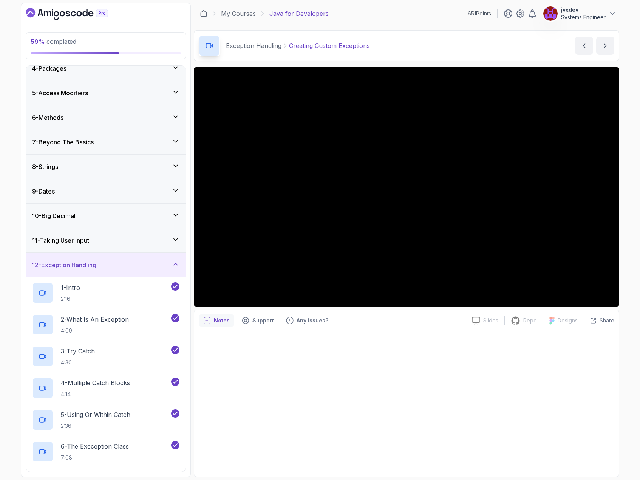
click at [100, 146] on div "7 - Beyond The Basics" at bounding box center [105, 142] width 147 height 9
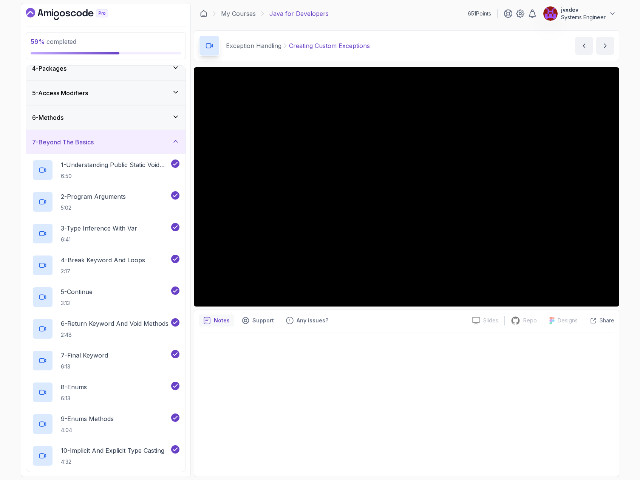
click at [104, 142] on div "7 - Beyond The Basics" at bounding box center [105, 142] width 147 height 9
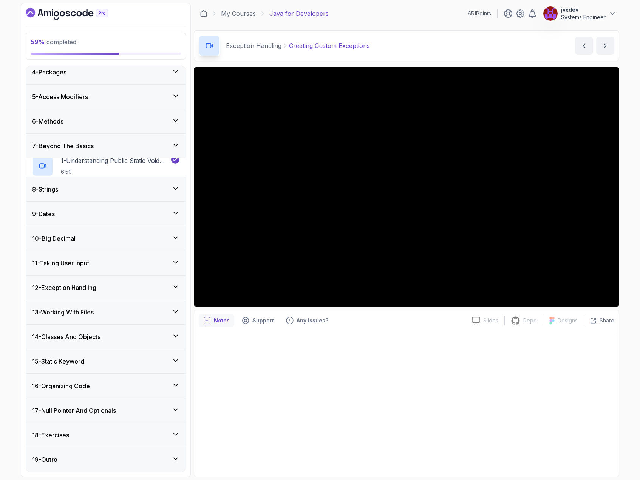
scroll to position [61, 0]
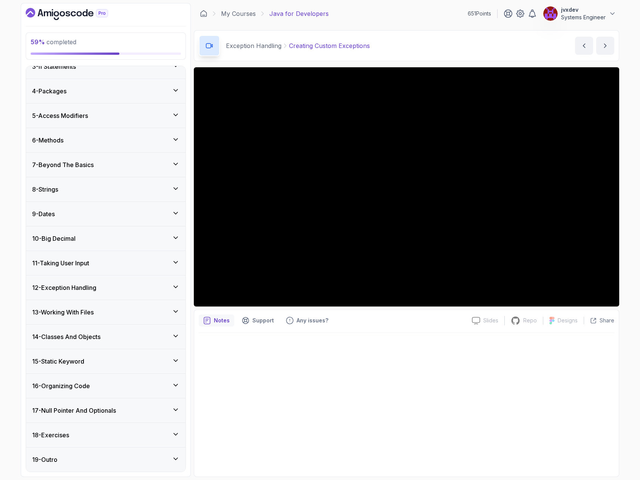
click at [101, 289] on div "12 - Exception Handling" at bounding box center [105, 287] width 147 height 9
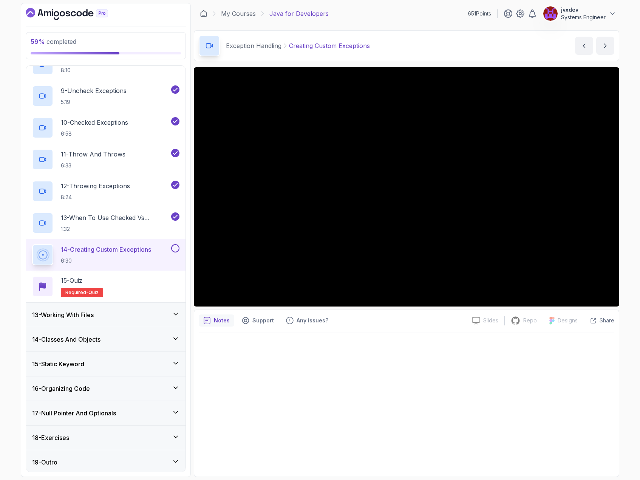
scroll to position [537, 0]
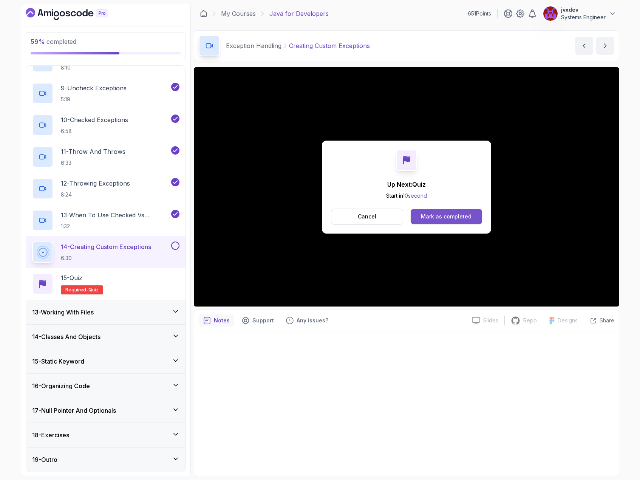
click at [436, 221] on button "Mark as completed" at bounding box center [446, 216] width 71 height 15
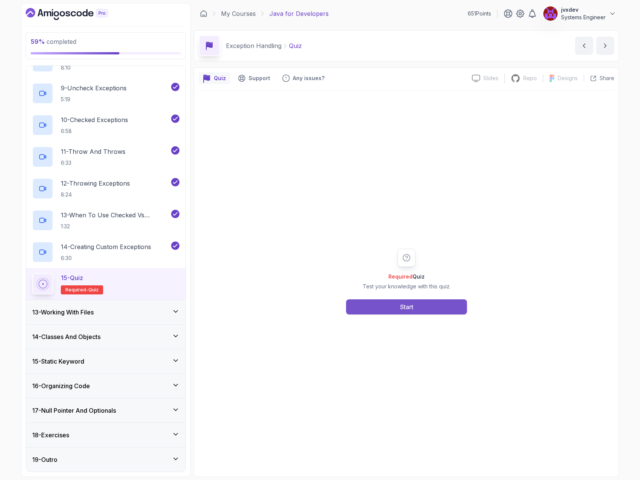
click at [412, 309] on div "Start" at bounding box center [406, 306] width 13 height 9
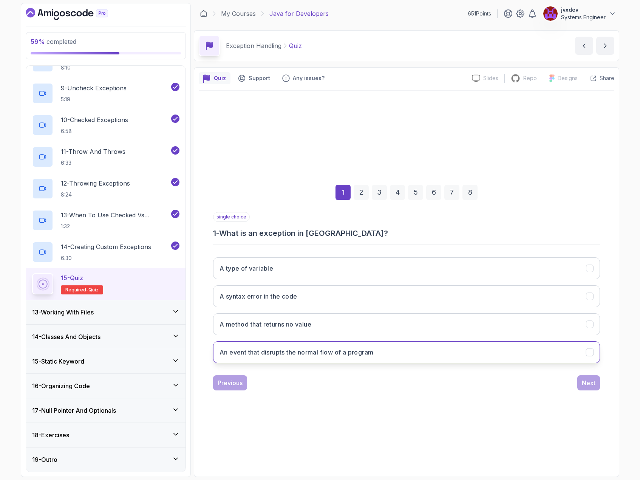
click at [388, 356] on button "An event that disrupts the normal flow of a program" at bounding box center [406, 352] width 387 height 22
click at [581, 379] on button "Next" at bounding box center [589, 382] width 23 height 15
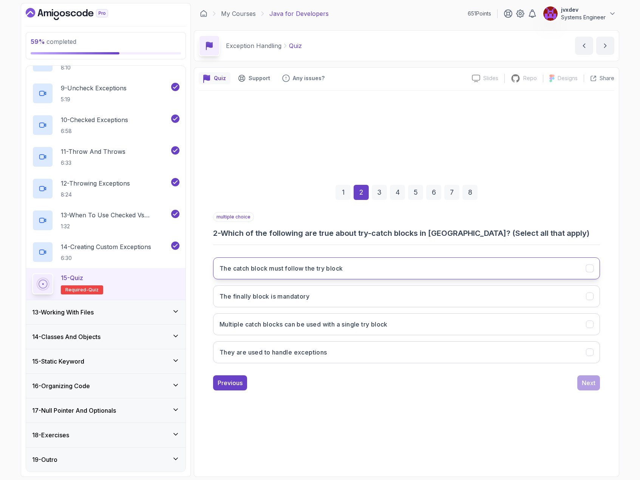
click at [350, 268] on button "The catch block must follow the try block" at bounding box center [406, 268] width 387 height 22
click at [341, 353] on button "They are used to handle exceptions" at bounding box center [406, 352] width 387 height 22
click at [309, 323] on h3 "Multiple catch blocks can be used with a single try block" at bounding box center [304, 324] width 168 height 9
click at [595, 382] on div "Next" at bounding box center [589, 382] width 14 height 9
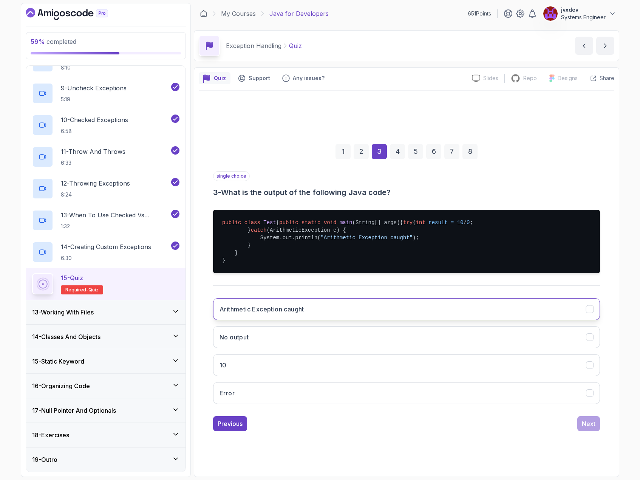
click at [311, 320] on button "Arithmetic Exception caught" at bounding box center [406, 309] width 387 height 22
click at [585, 428] on div "Next" at bounding box center [589, 423] width 14 height 9
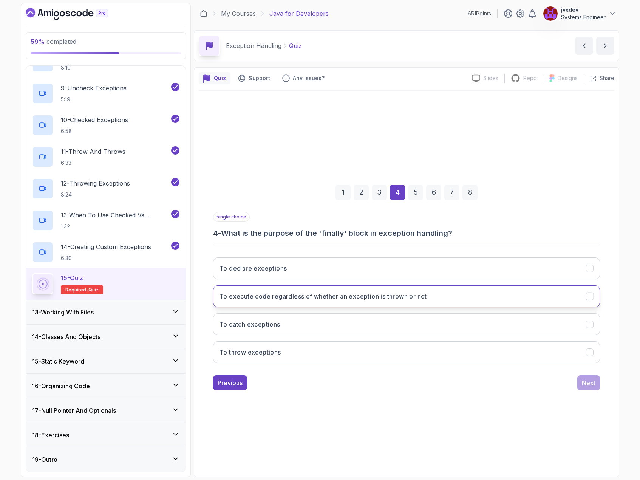
click at [307, 300] on h3 "To execute code regardless of whether an exception is thrown or not" at bounding box center [324, 296] width 208 height 9
click at [583, 383] on div "Next" at bounding box center [589, 382] width 14 height 9
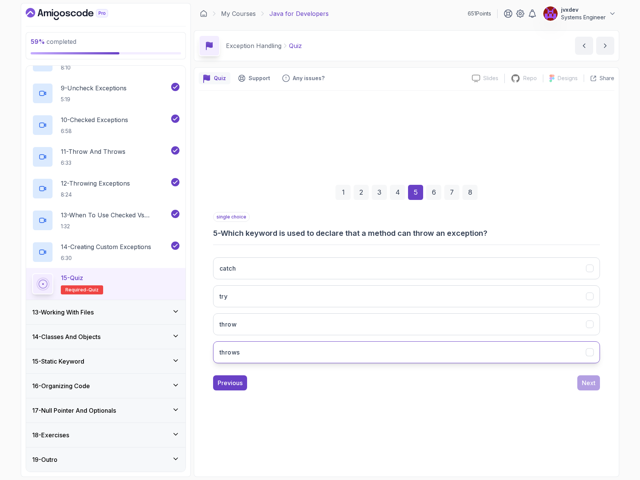
click at [269, 348] on button "throws" at bounding box center [406, 352] width 387 height 22
click at [594, 382] on div "Next" at bounding box center [589, 382] width 14 height 9
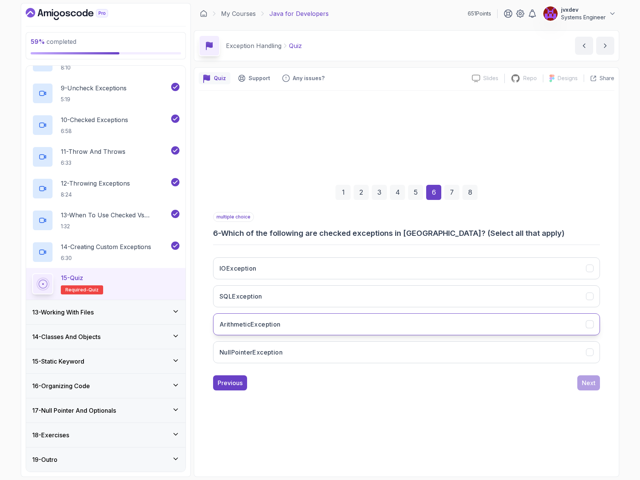
click at [321, 320] on button "ArithmeticException" at bounding box center [406, 324] width 387 height 22
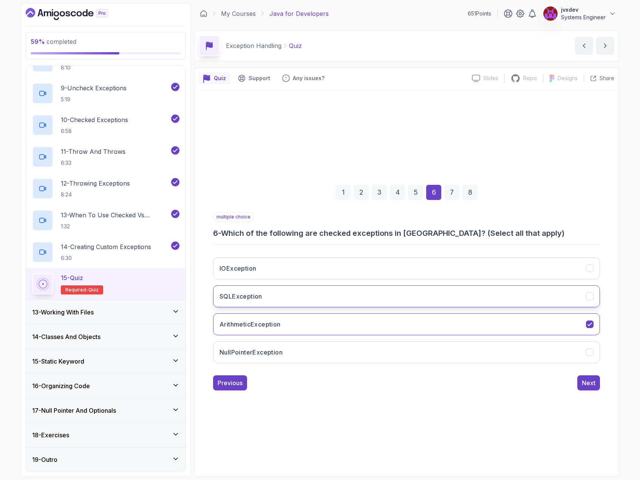
click at [327, 288] on button "SQLException" at bounding box center [406, 296] width 387 height 22
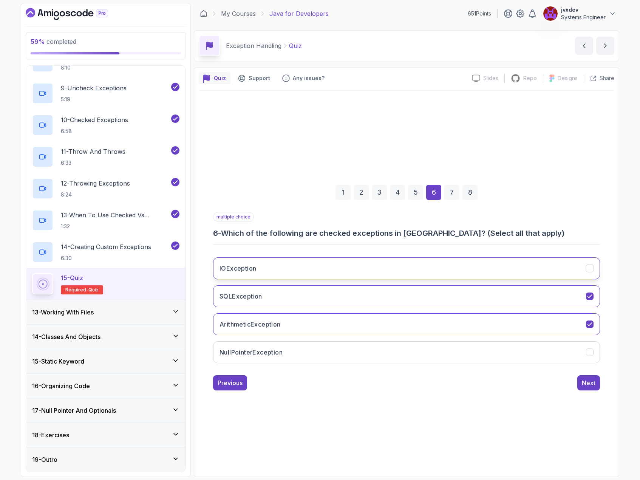
click at [343, 262] on button "IOException" at bounding box center [406, 268] width 387 height 22
click at [592, 386] on div "Next" at bounding box center [589, 382] width 14 height 9
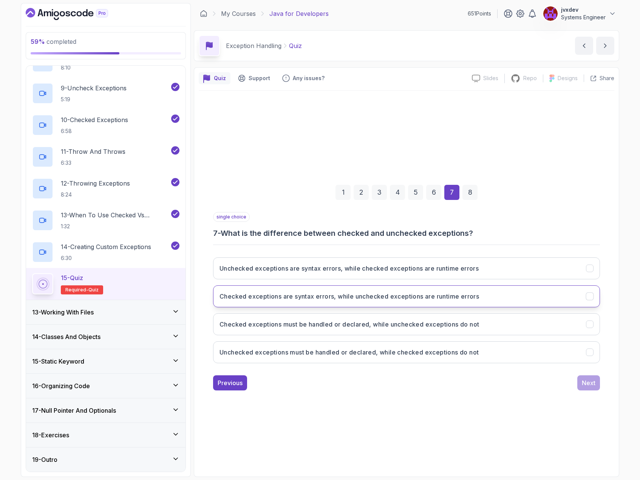
click at [353, 299] on h3 "Checked exceptions are syntax errors, while unchecked exceptions are runtime er…" at bounding box center [350, 296] width 260 height 9
click at [589, 385] on div "Next" at bounding box center [589, 382] width 14 height 9
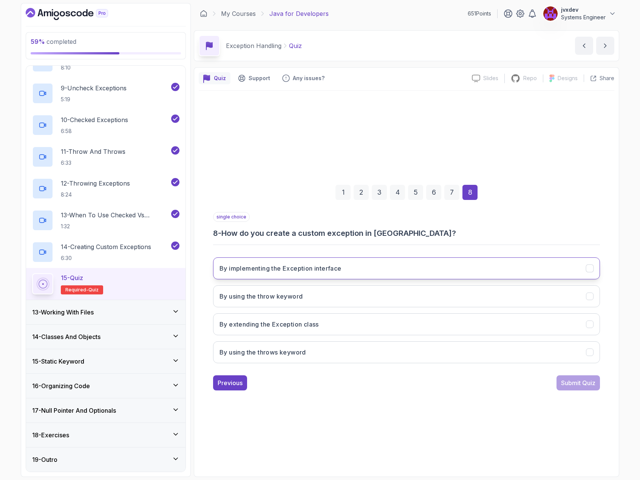
click at [366, 264] on button "By implementing the Exception interface" at bounding box center [406, 268] width 387 height 22
click at [568, 382] on div "Submit Quiz" at bounding box center [578, 382] width 34 height 9
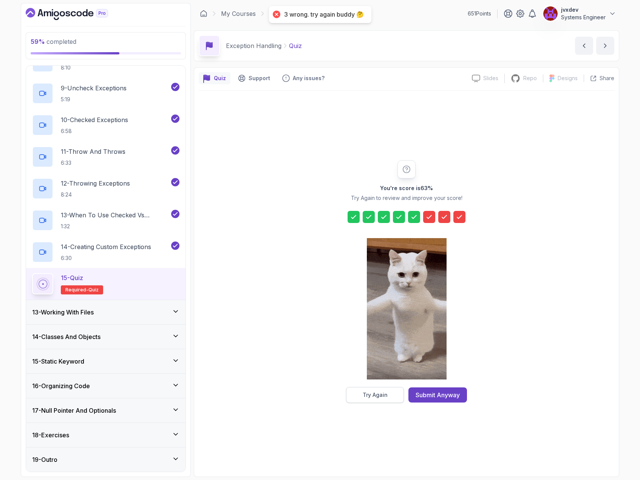
click at [396, 394] on button "Try Again" at bounding box center [375, 395] width 58 height 16
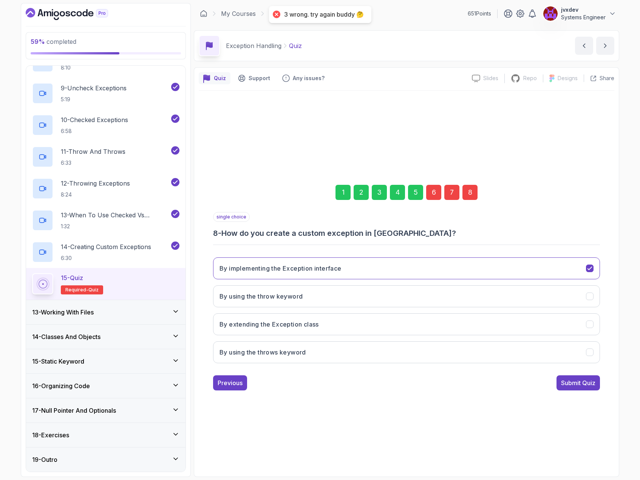
click at [436, 191] on div "6" at bounding box center [433, 192] width 15 height 15
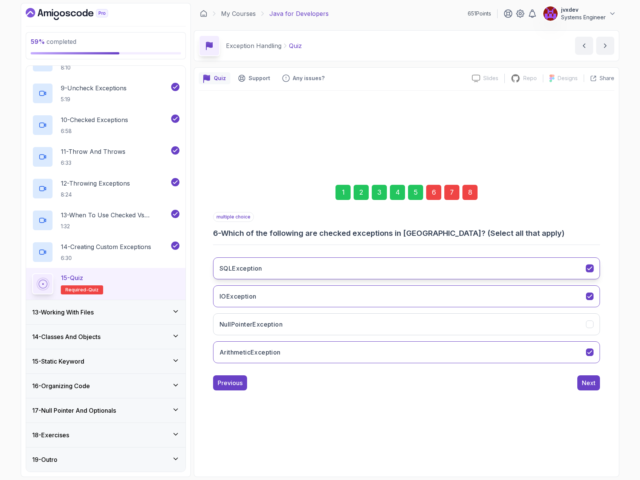
click at [350, 268] on button "SQLException" at bounding box center [406, 268] width 387 height 22
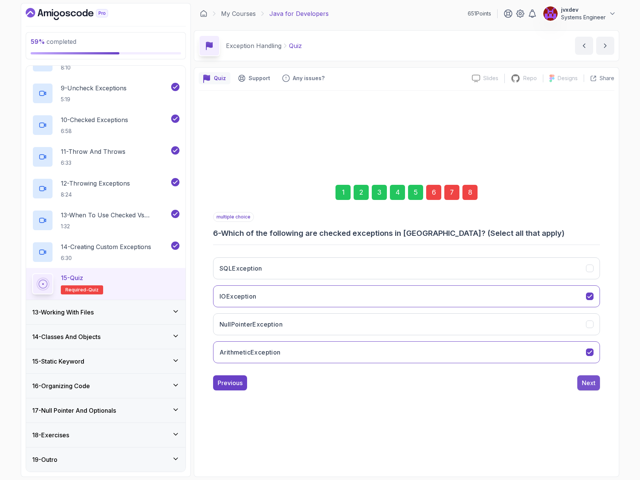
click at [591, 384] on div "Next" at bounding box center [589, 382] width 14 height 9
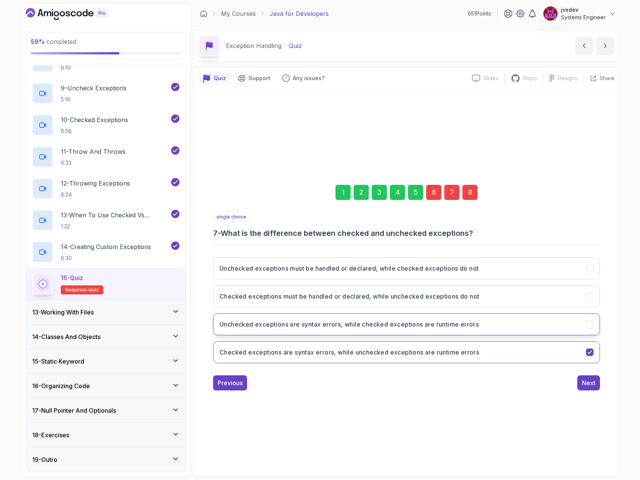
click at [499, 322] on button "Unchecked exceptions are syntax errors, while checked exceptions are runtime er…" at bounding box center [406, 324] width 387 height 22
click at [589, 381] on div "Next" at bounding box center [589, 382] width 14 height 9
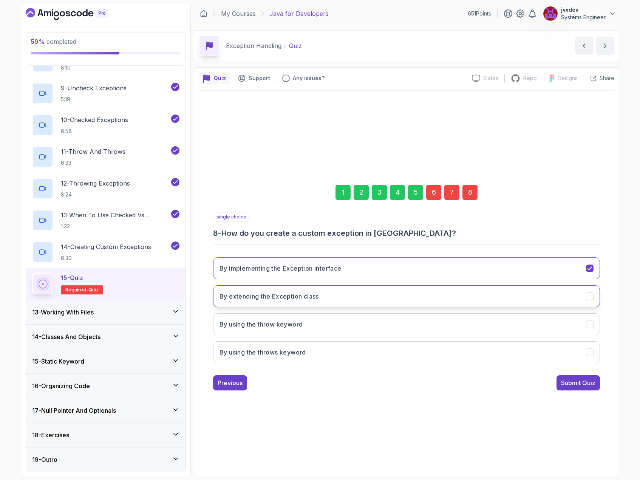
click at [349, 300] on button "By extending the Exception class" at bounding box center [406, 296] width 387 height 22
click at [584, 380] on div "Submit Quiz" at bounding box center [578, 382] width 34 height 9
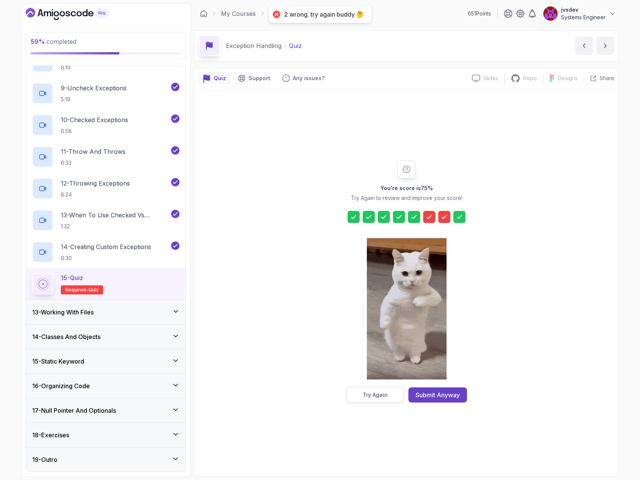
click at [394, 400] on button "Try Again" at bounding box center [375, 395] width 58 height 16
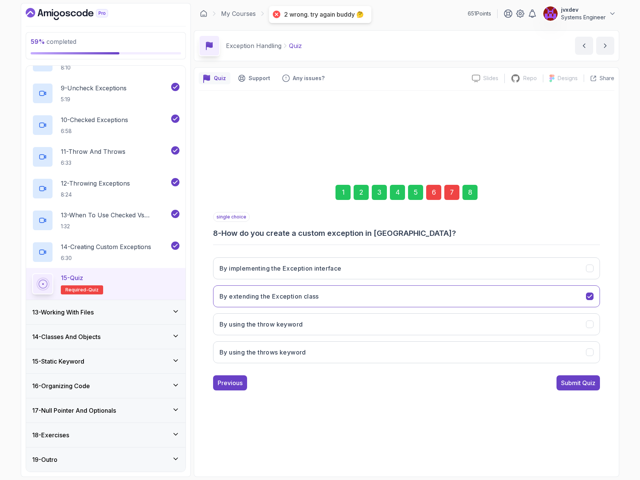
click at [436, 195] on div "6" at bounding box center [433, 192] width 15 height 15
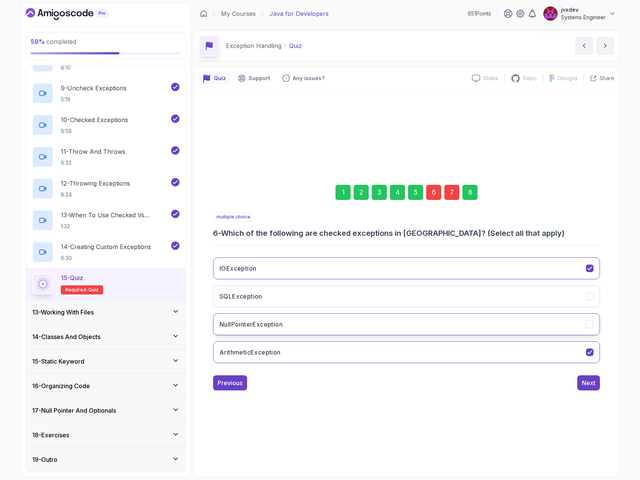
click at [581, 325] on button "NullPointerException" at bounding box center [406, 324] width 387 height 22
click at [448, 192] on div "7" at bounding box center [452, 192] width 15 height 15
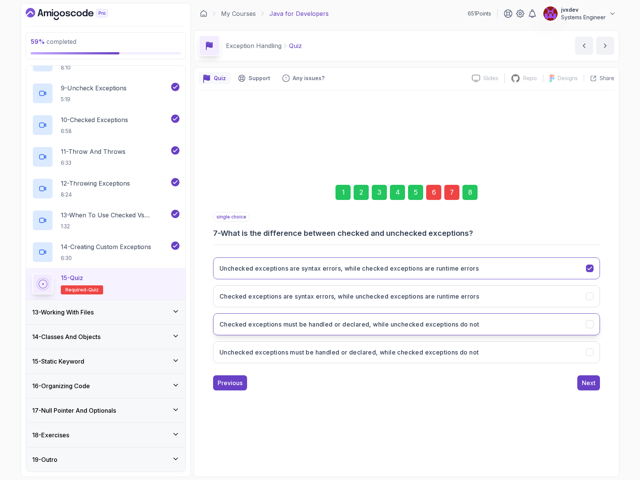
click at [333, 327] on h3 "Checked exceptions must be handled or declared, while unchecked exceptions do n…" at bounding box center [350, 324] width 260 height 9
click at [590, 383] on div "Next" at bounding box center [589, 382] width 14 height 9
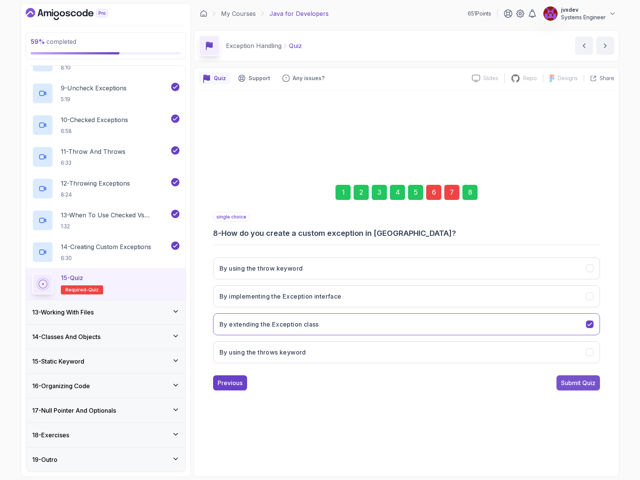
click at [593, 383] on div "Submit Quiz" at bounding box center [578, 382] width 34 height 9
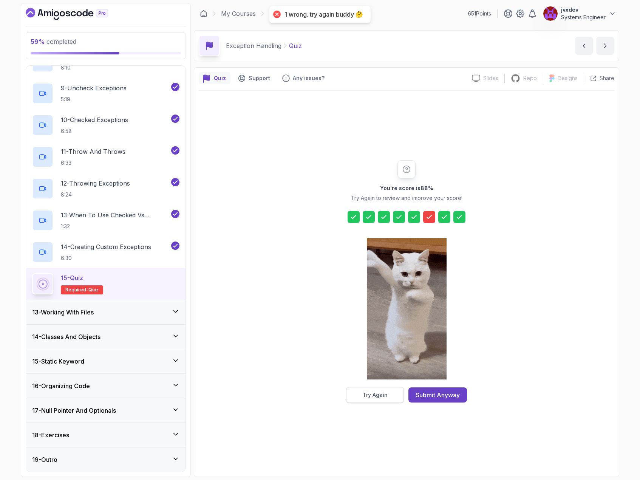
click at [386, 395] on div "Try Again" at bounding box center [375, 395] width 25 height 8
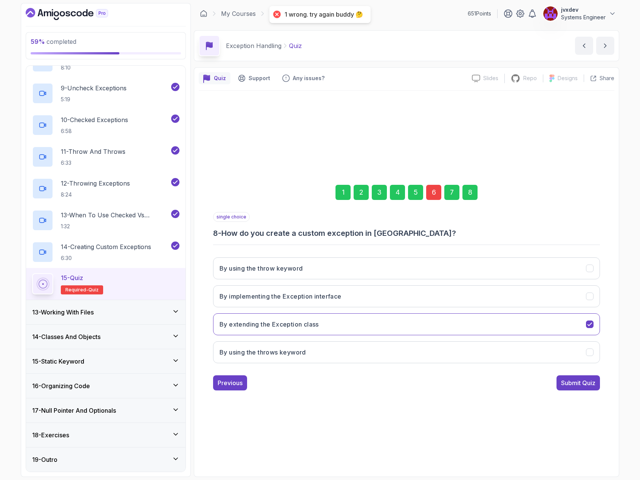
click at [431, 194] on div "6" at bounding box center [433, 192] width 15 height 15
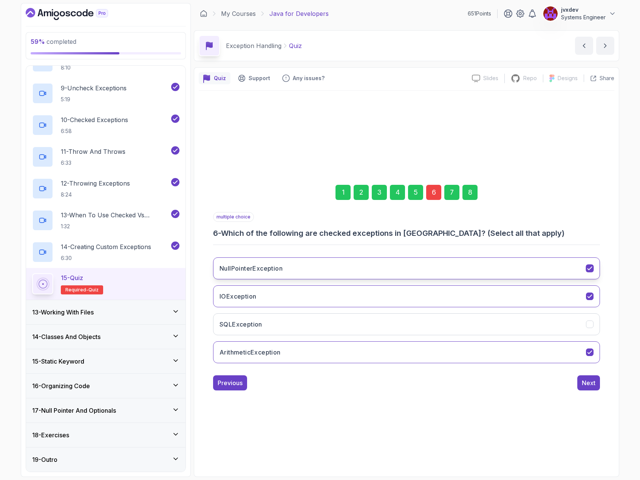
click at [450, 263] on button "NullPointerException" at bounding box center [406, 268] width 387 height 22
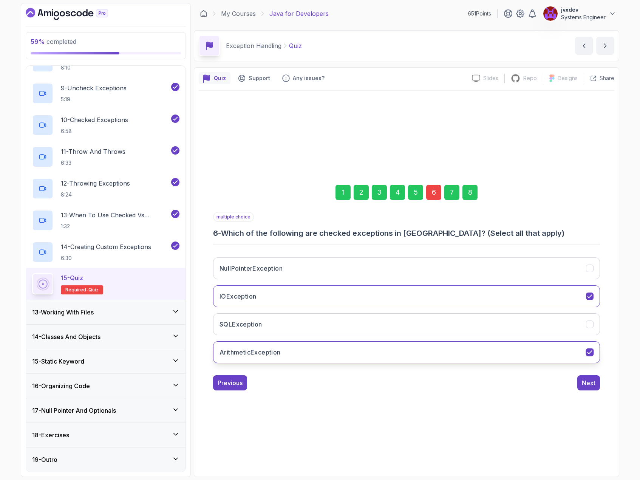
click at [556, 357] on button "ArithmeticException" at bounding box center [406, 352] width 387 height 22
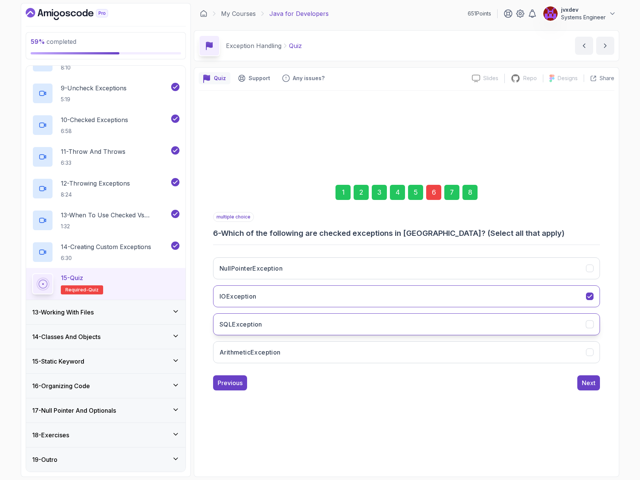
click at [589, 329] on button "SQLException" at bounding box center [406, 324] width 387 height 22
click at [589, 384] on div "Next" at bounding box center [589, 382] width 14 height 9
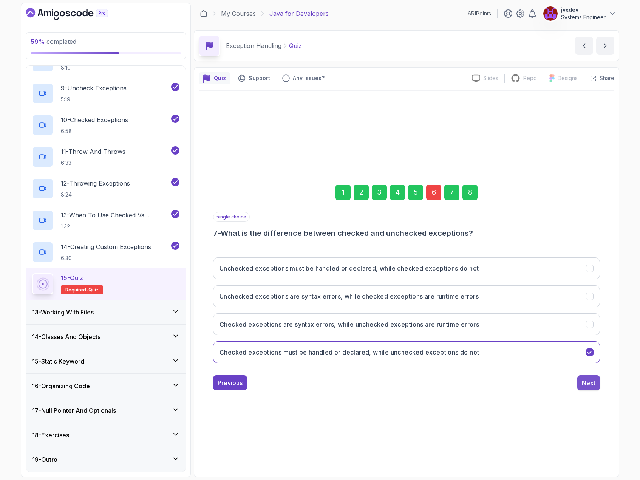
click at [595, 386] on div "Next" at bounding box center [589, 382] width 14 height 9
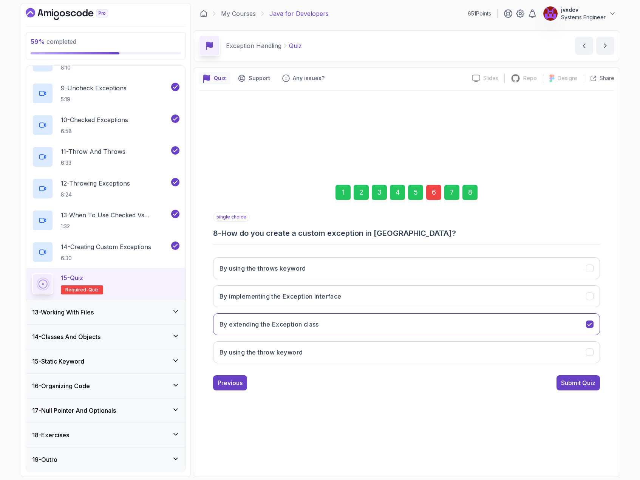
click at [597, 384] on button "Submit Quiz" at bounding box center [578, 382] width 43 height 15
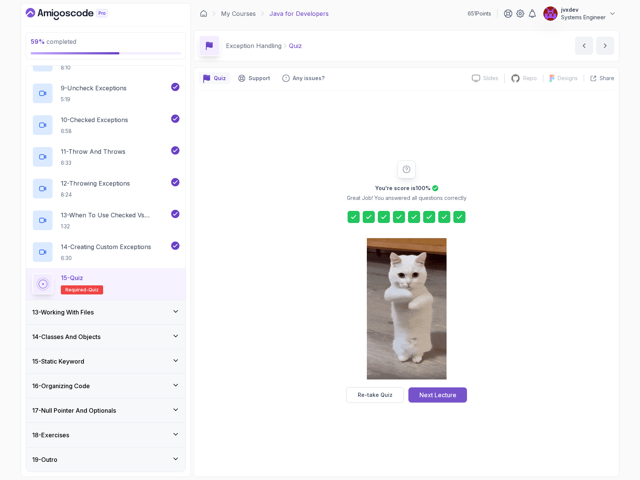
click at [459, 400] on button "Next Lecture" at bounding box center [438, 394] width 59 height 15
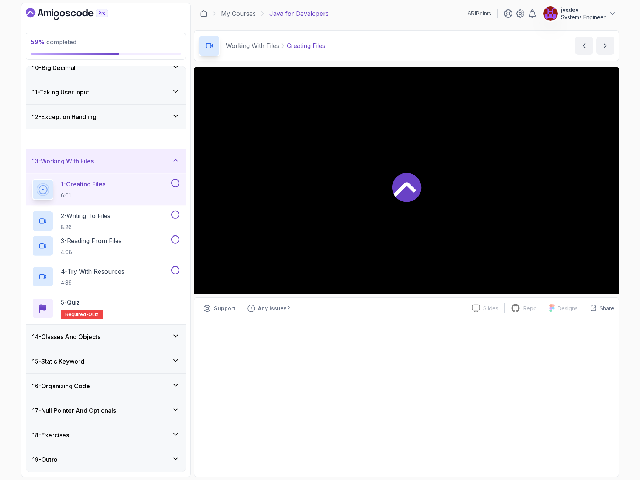
scroll to position [61, 0]
